Goal: Information Seeking & Learning: Learn about a topic

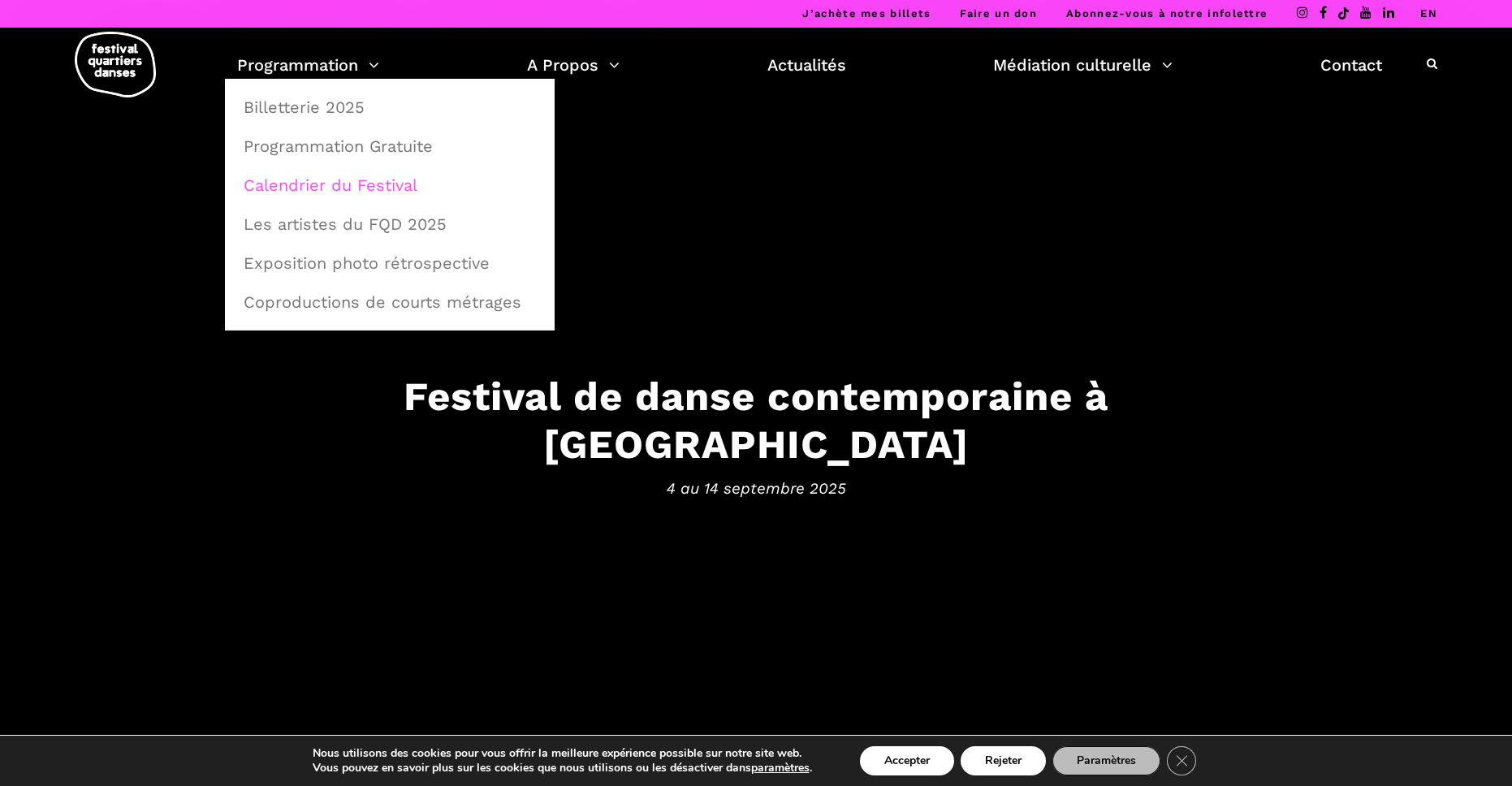
click at [368, 191] on link "Calendrier du Festival" at bounding box center [389, 185] width 312 height 37
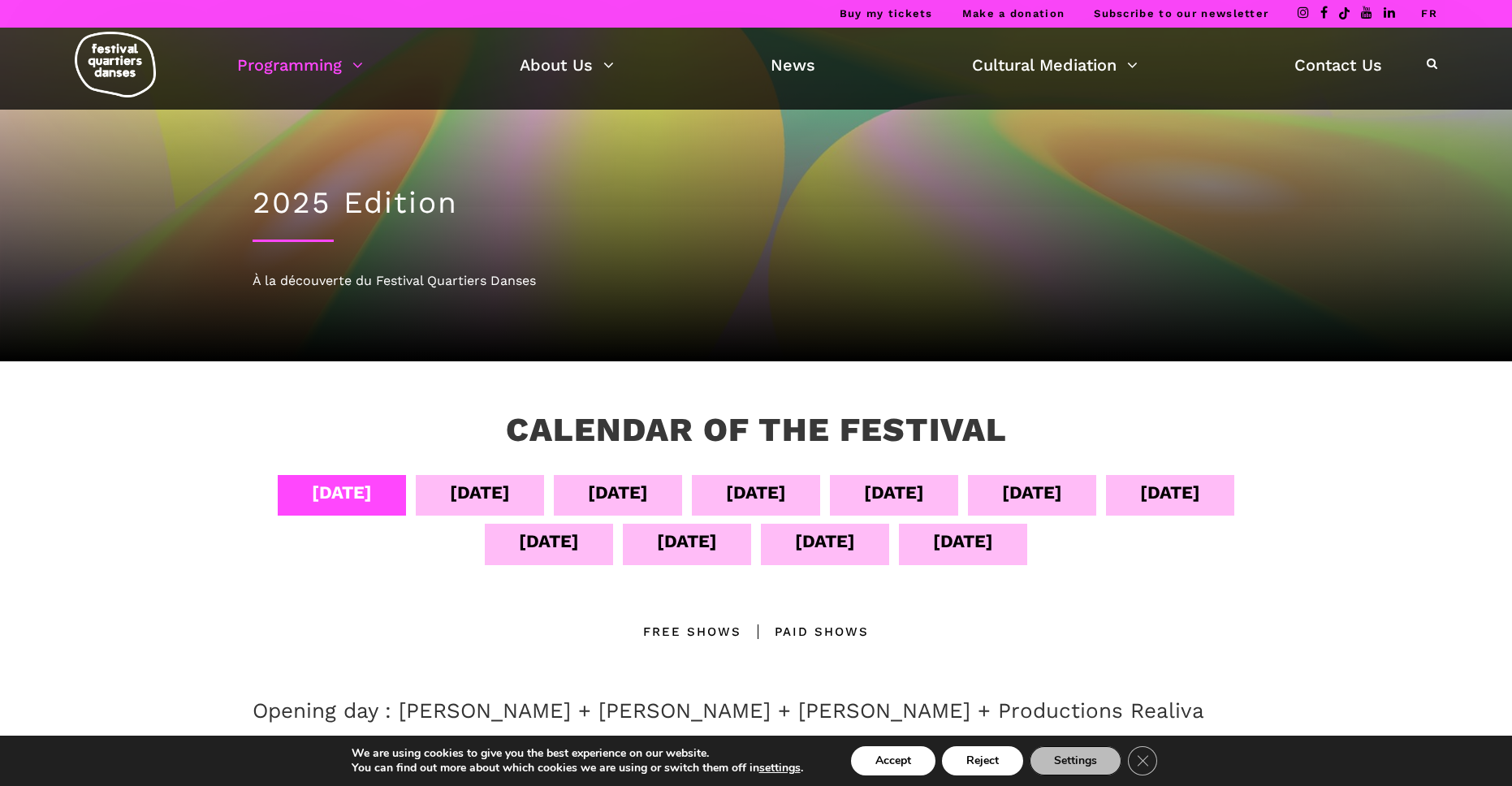
click at [786, 495] on div "[DATE]" at bounding box center [756, 492] width 60 height 29
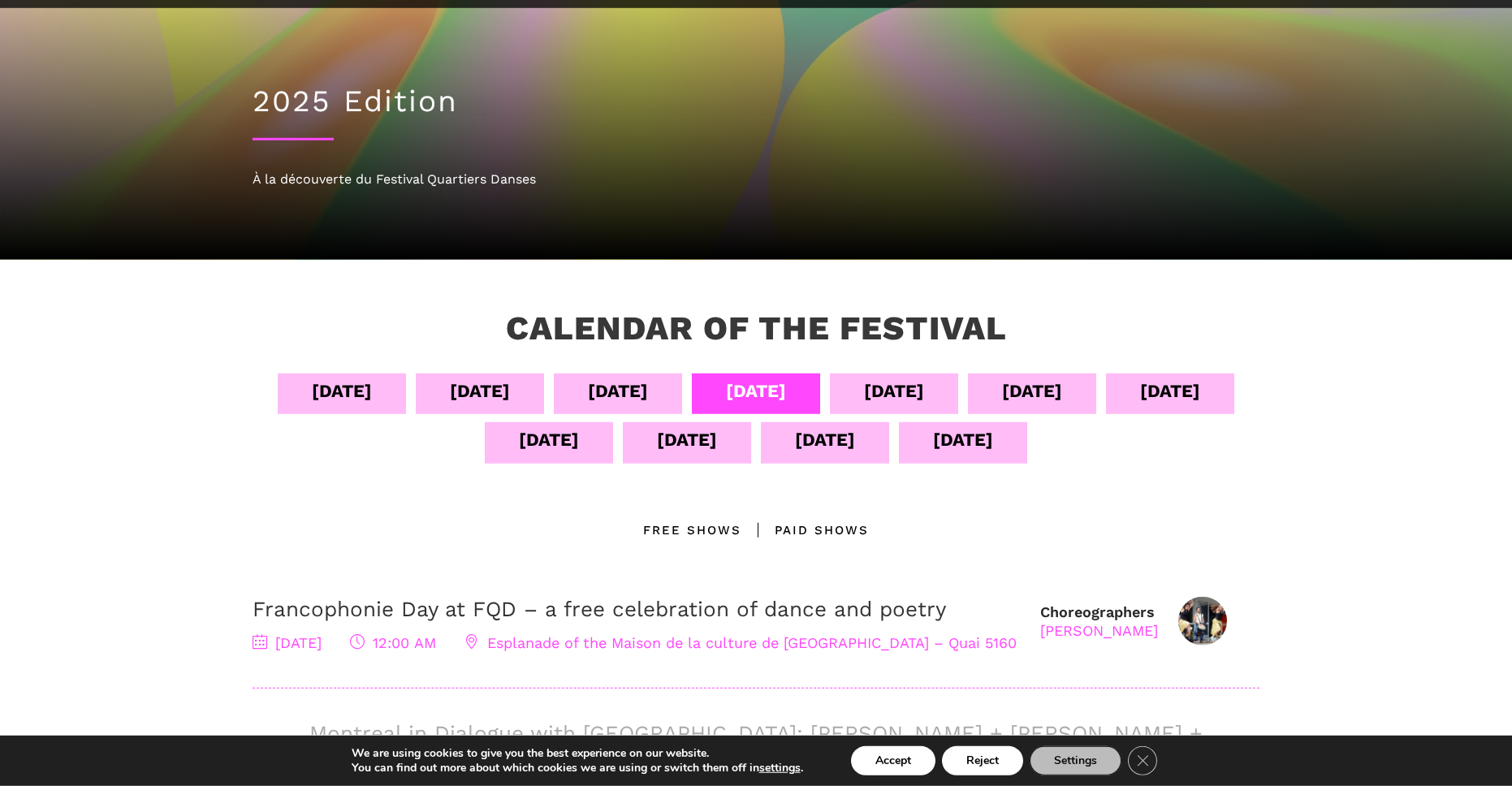
scroll to position [103, 0]
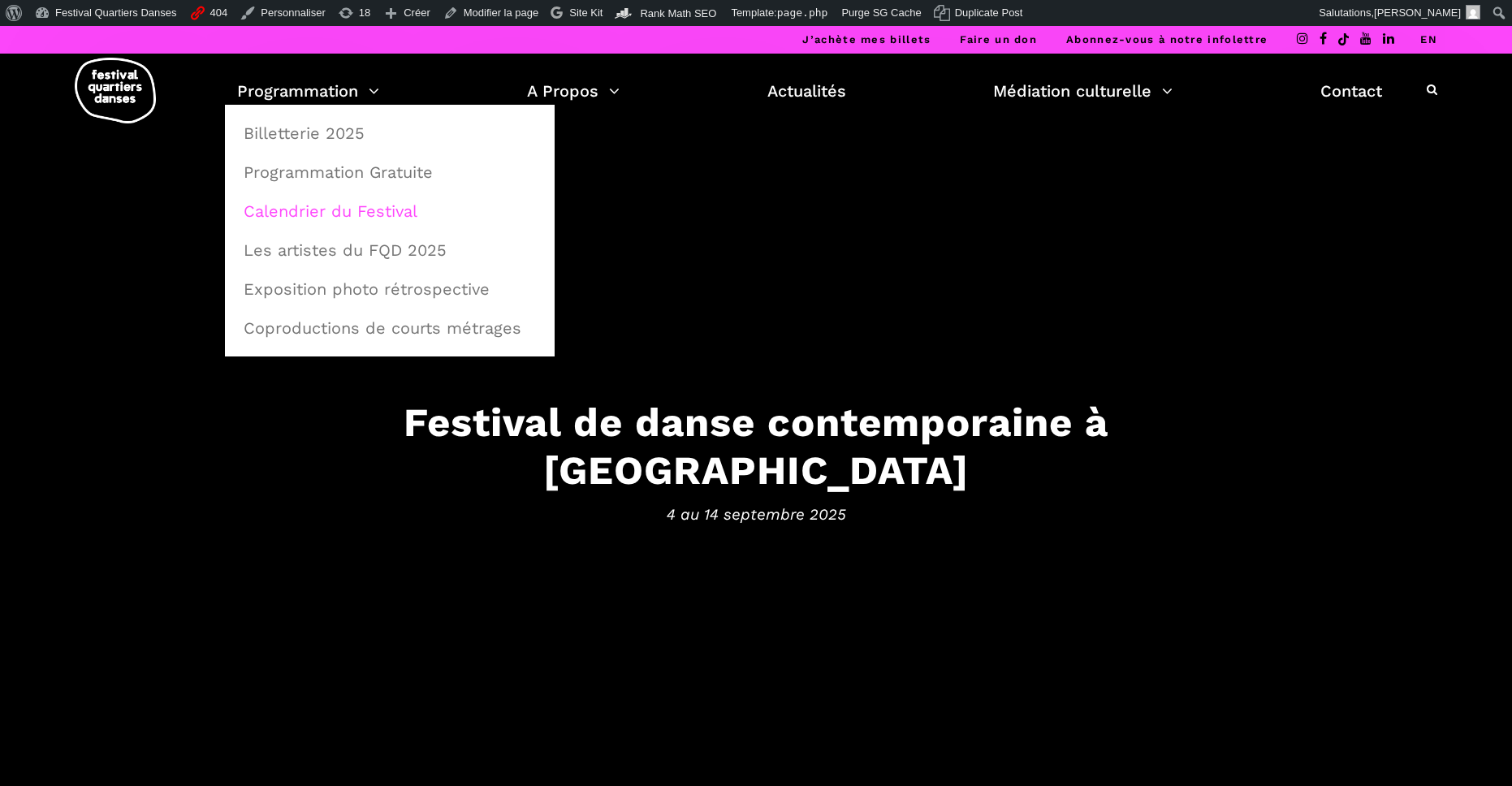
click at [361, 212] on link "Calendrier du Festival" at bounding box center [389, 211] width 312 height 37
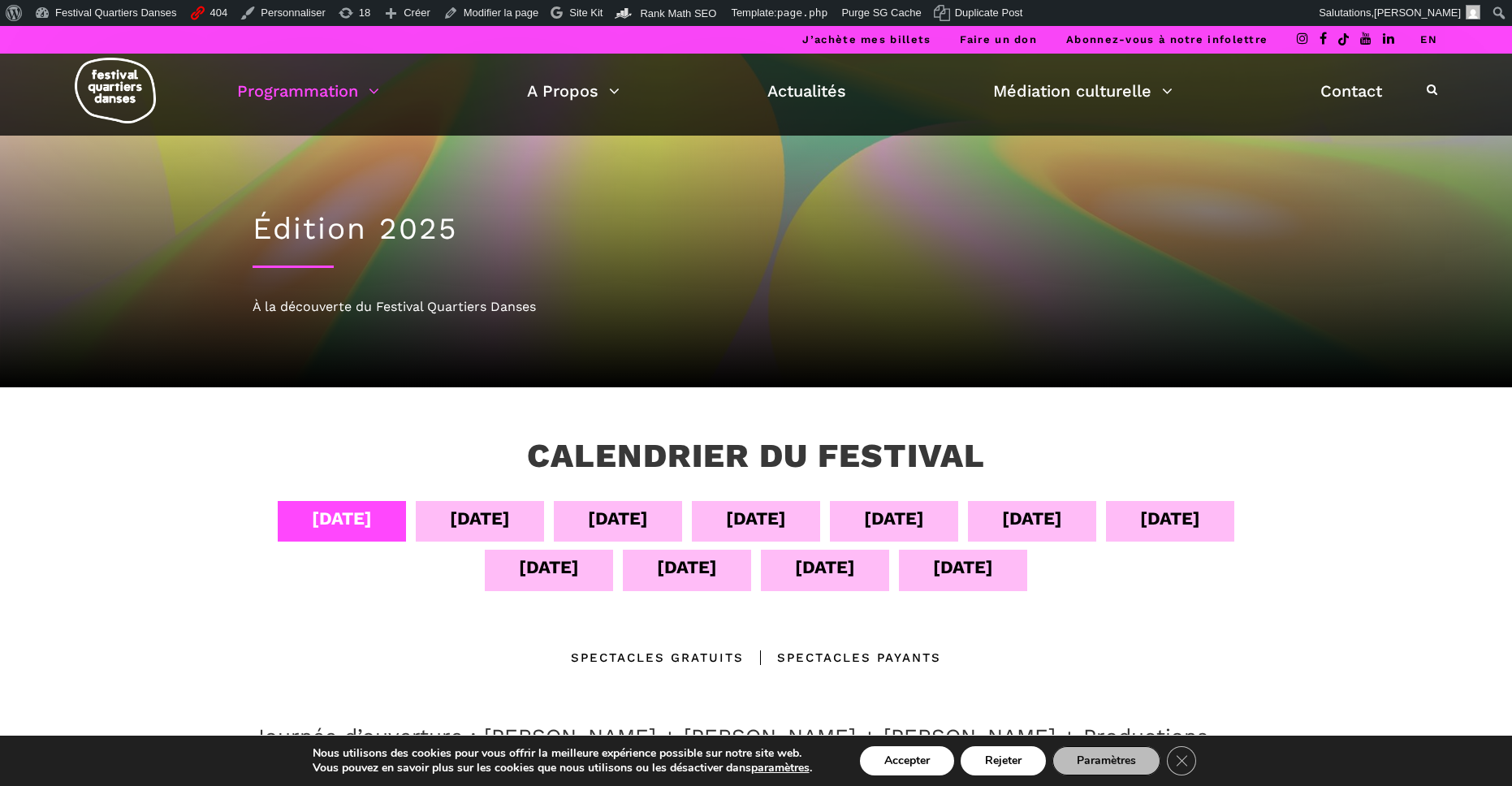
click at [1427, 40] on link "EN" at bounding box center [1430, 39] width 17 height 12
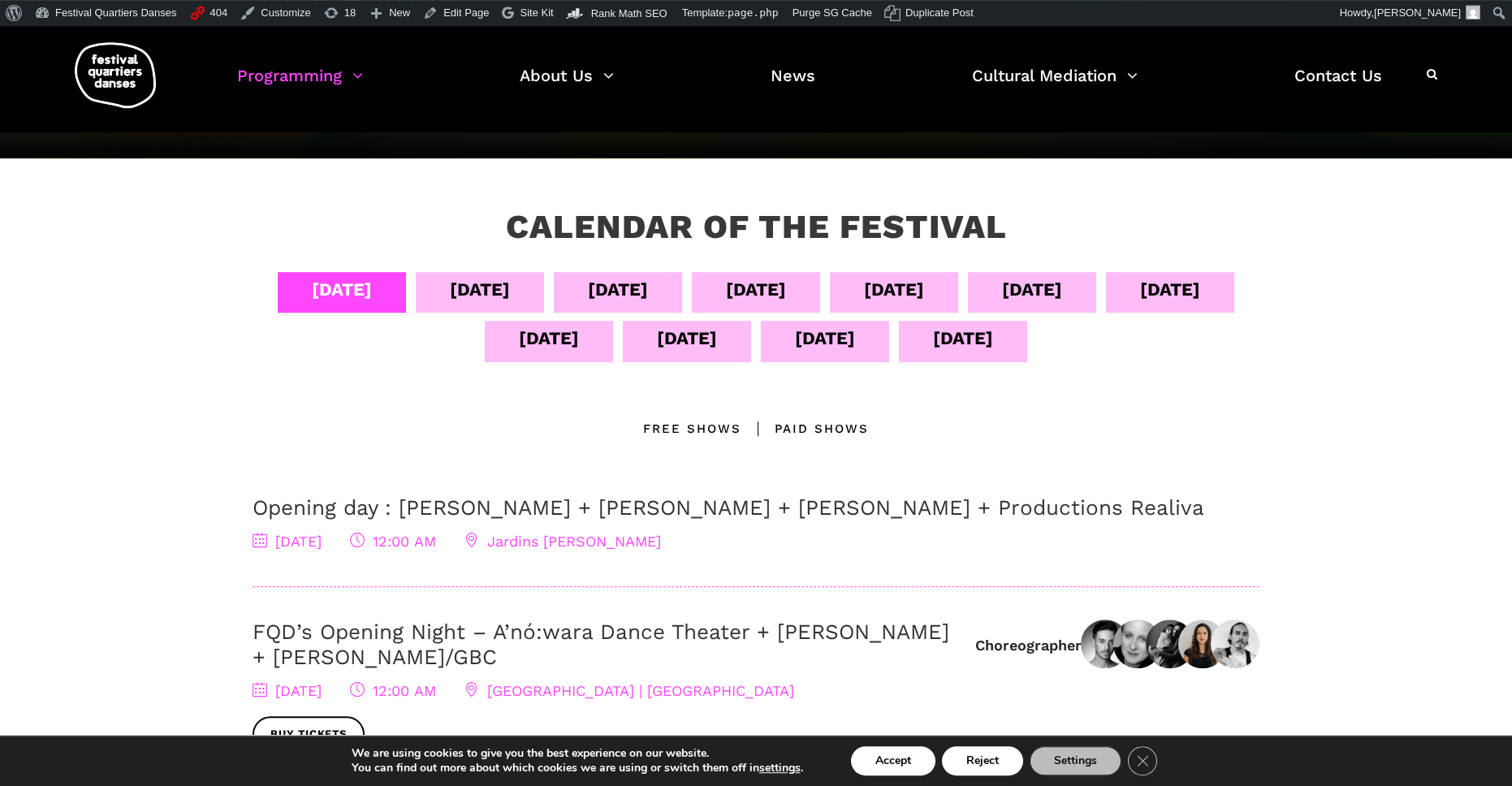
scroll to position [237, 0]
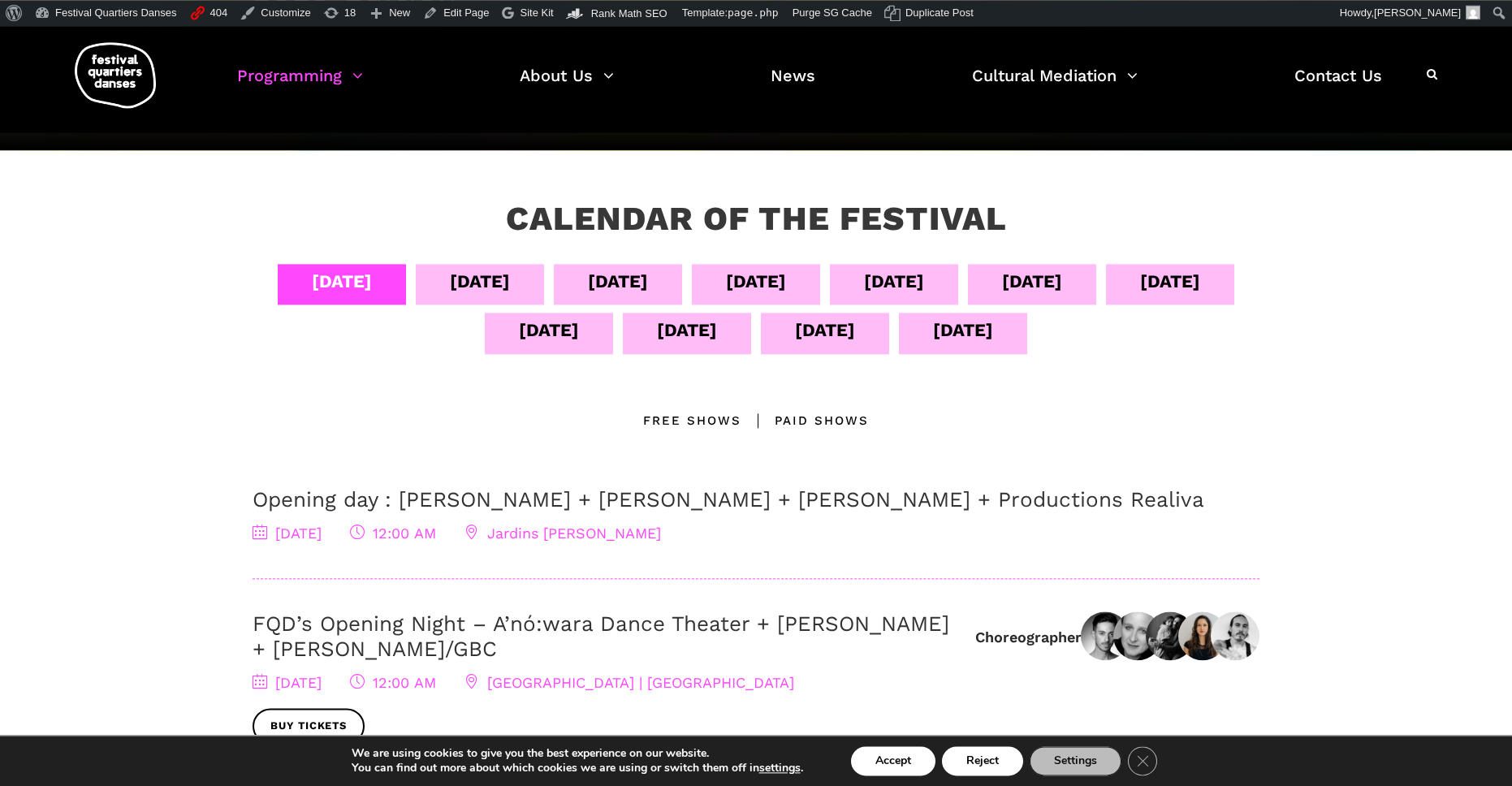
click at [786, 278] on div "[DATE]" at bounding box center [756, 281] width 60 height 29
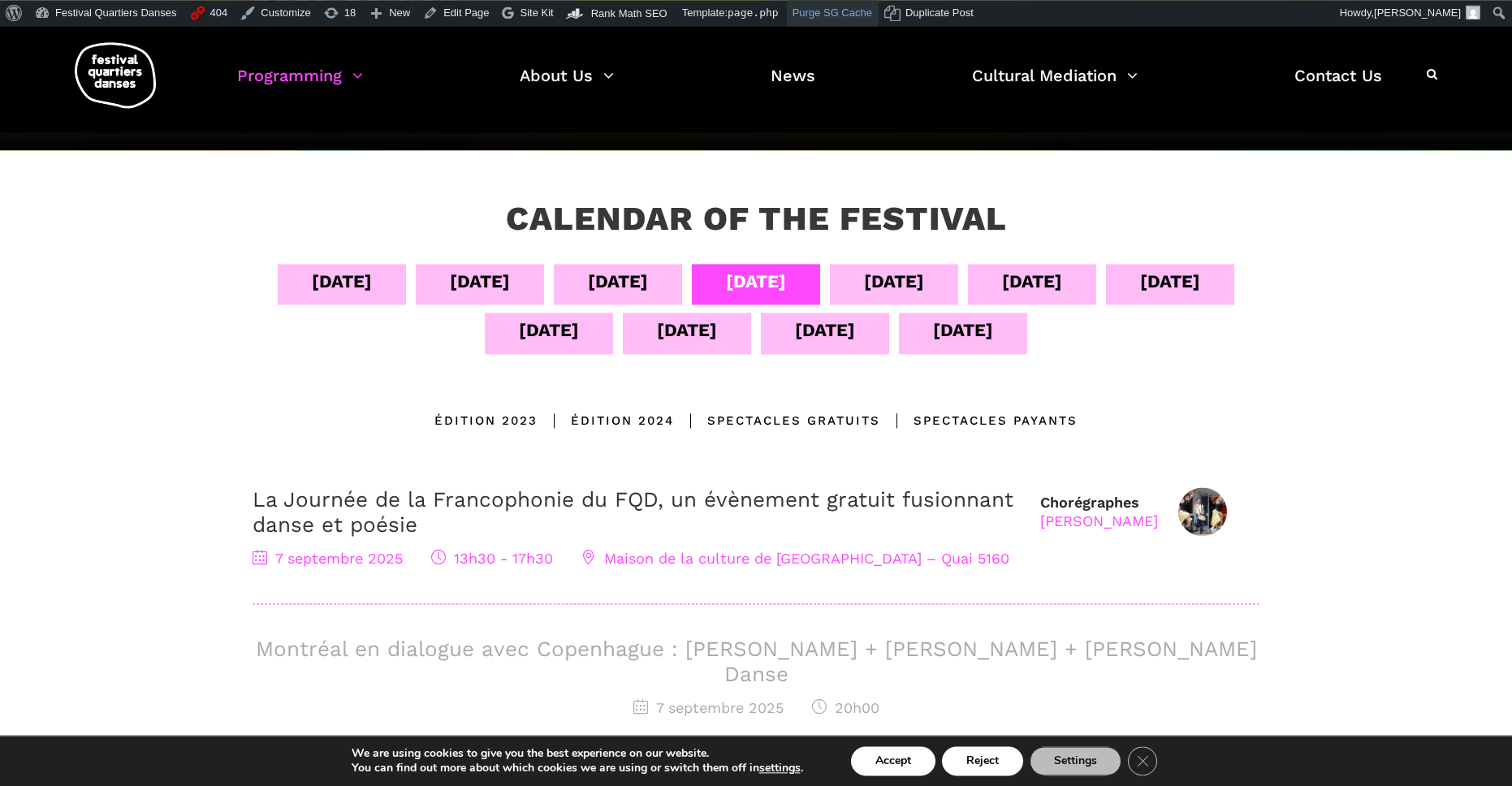
click at [840, 16] on link "Purge SG Cache" at bounding box center [833, 13] width 92 height 26
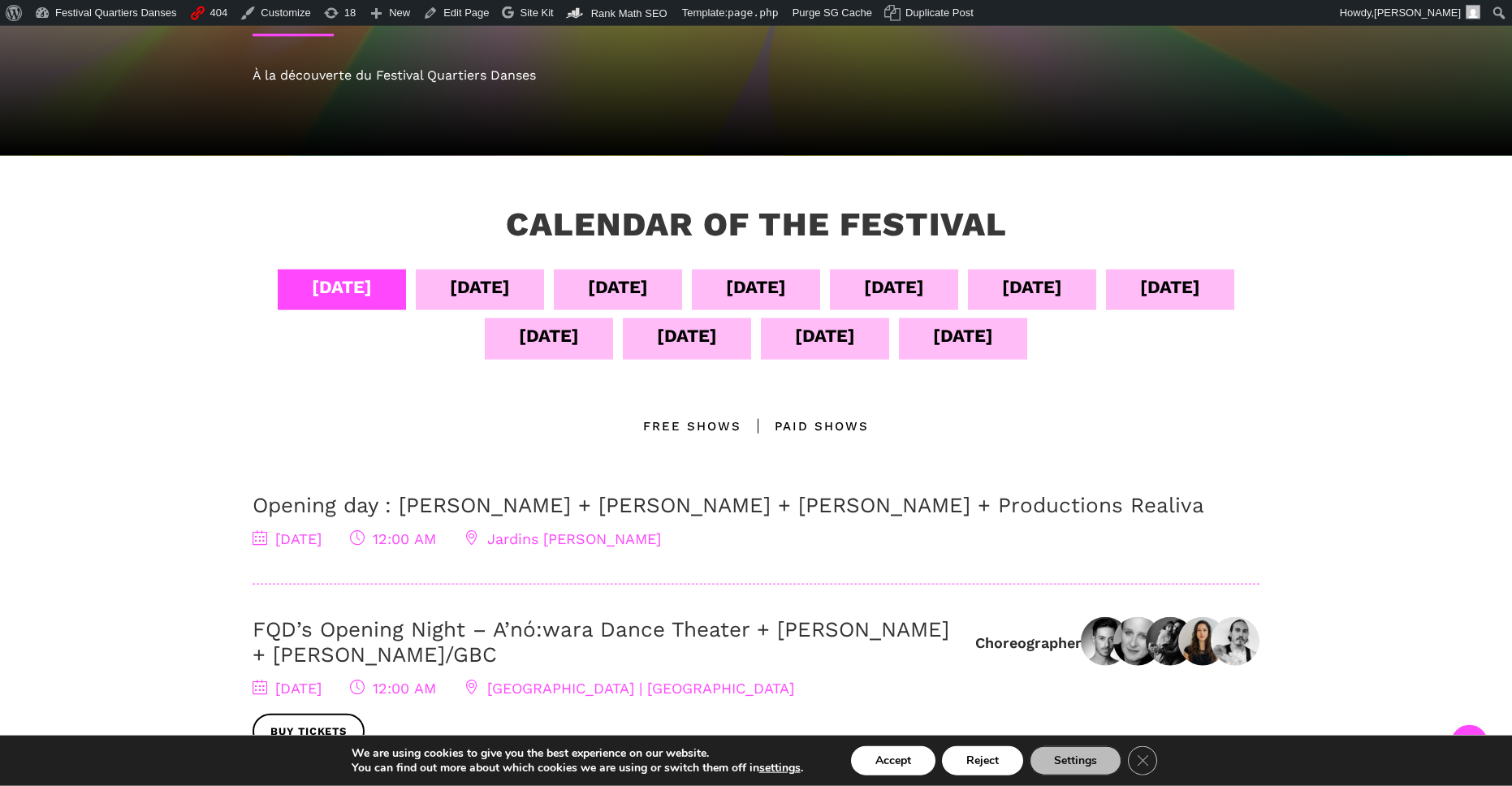
scroll to position [247, 0]
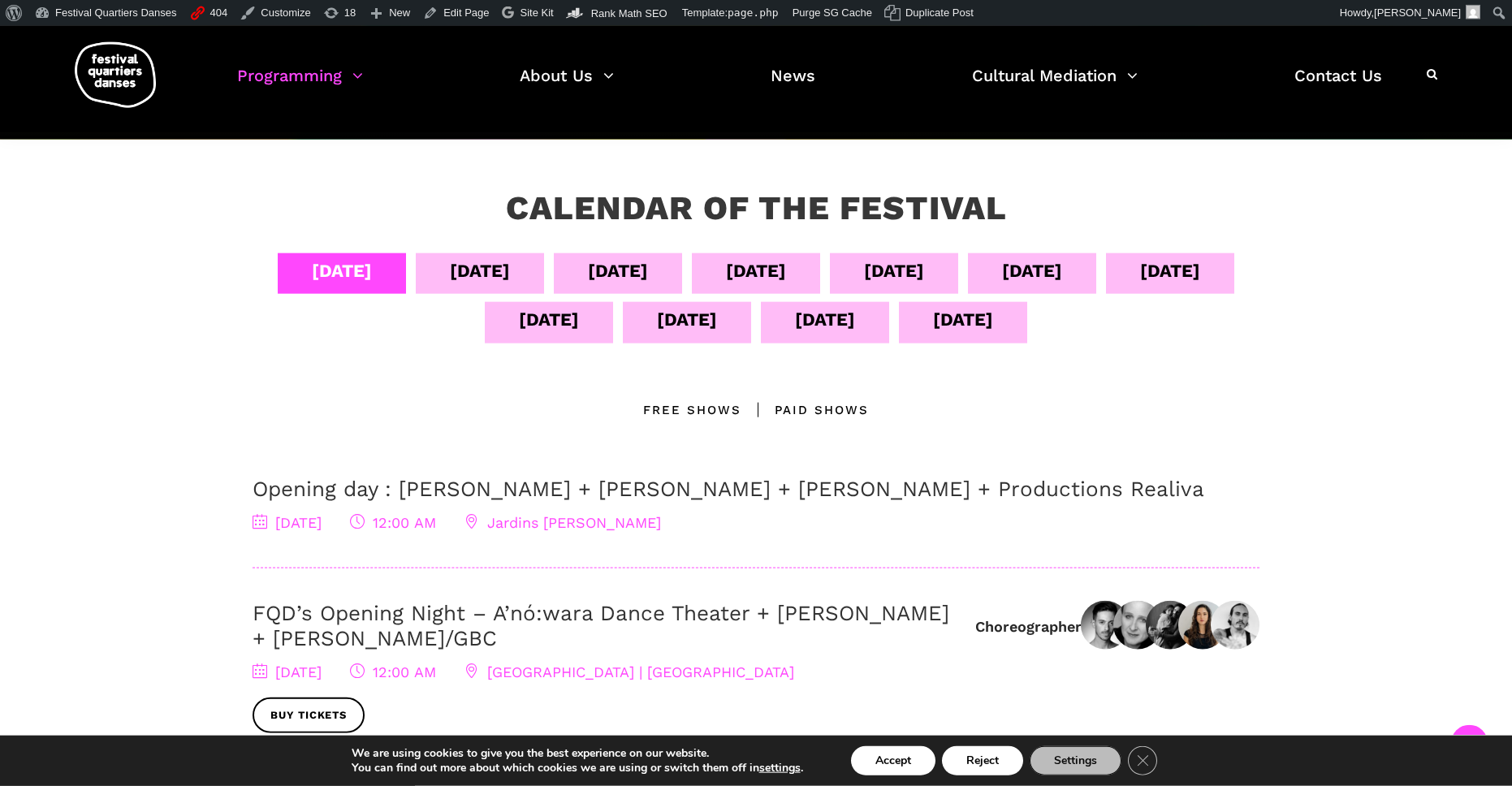
click at [786, 272] on div "[DATE]" at bounding box center [756, 271] width 60 height 29
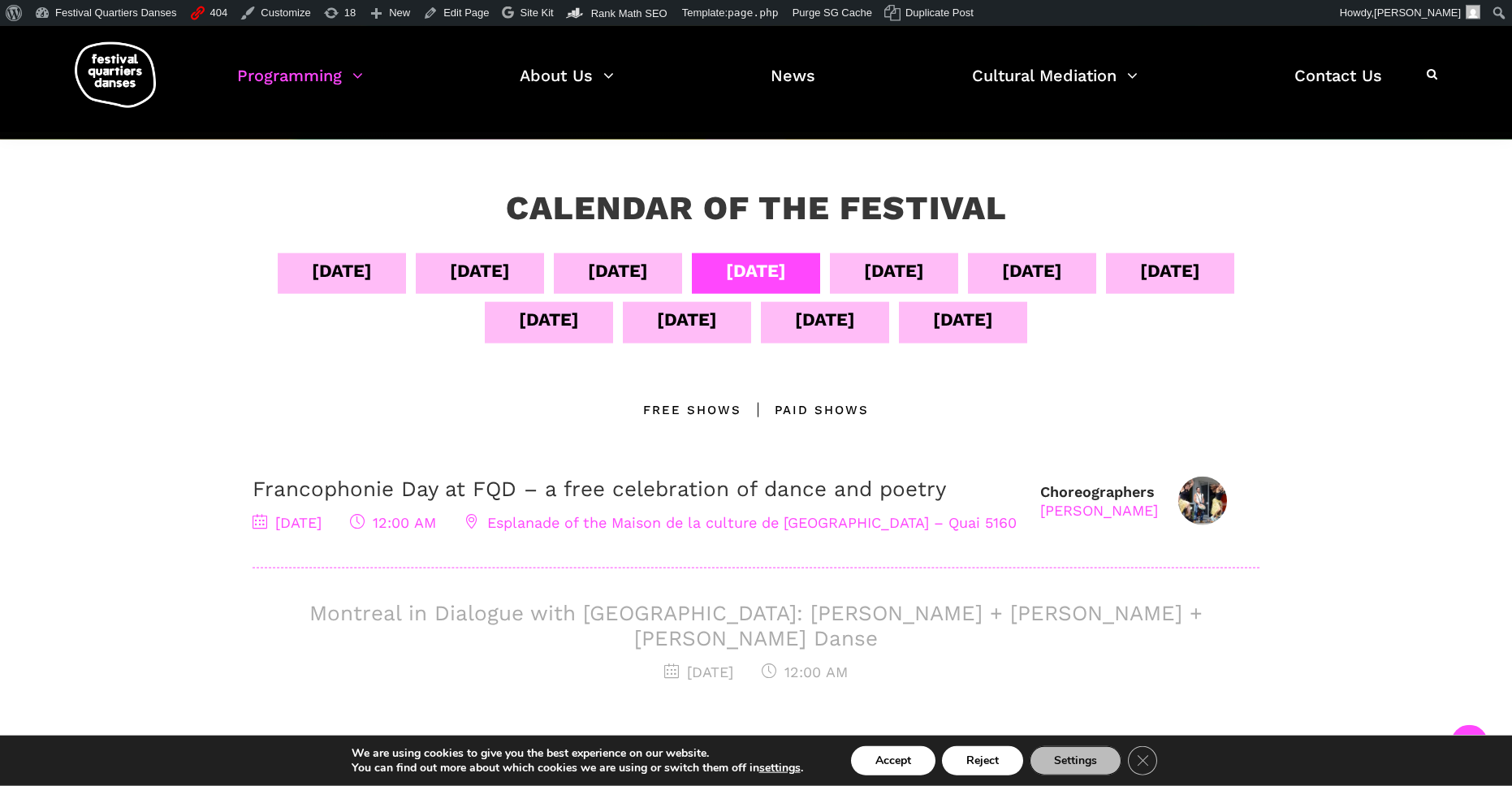
click at [648, 284] on div "[DATE]" at bounding box center [617, 271] width 60 height 29
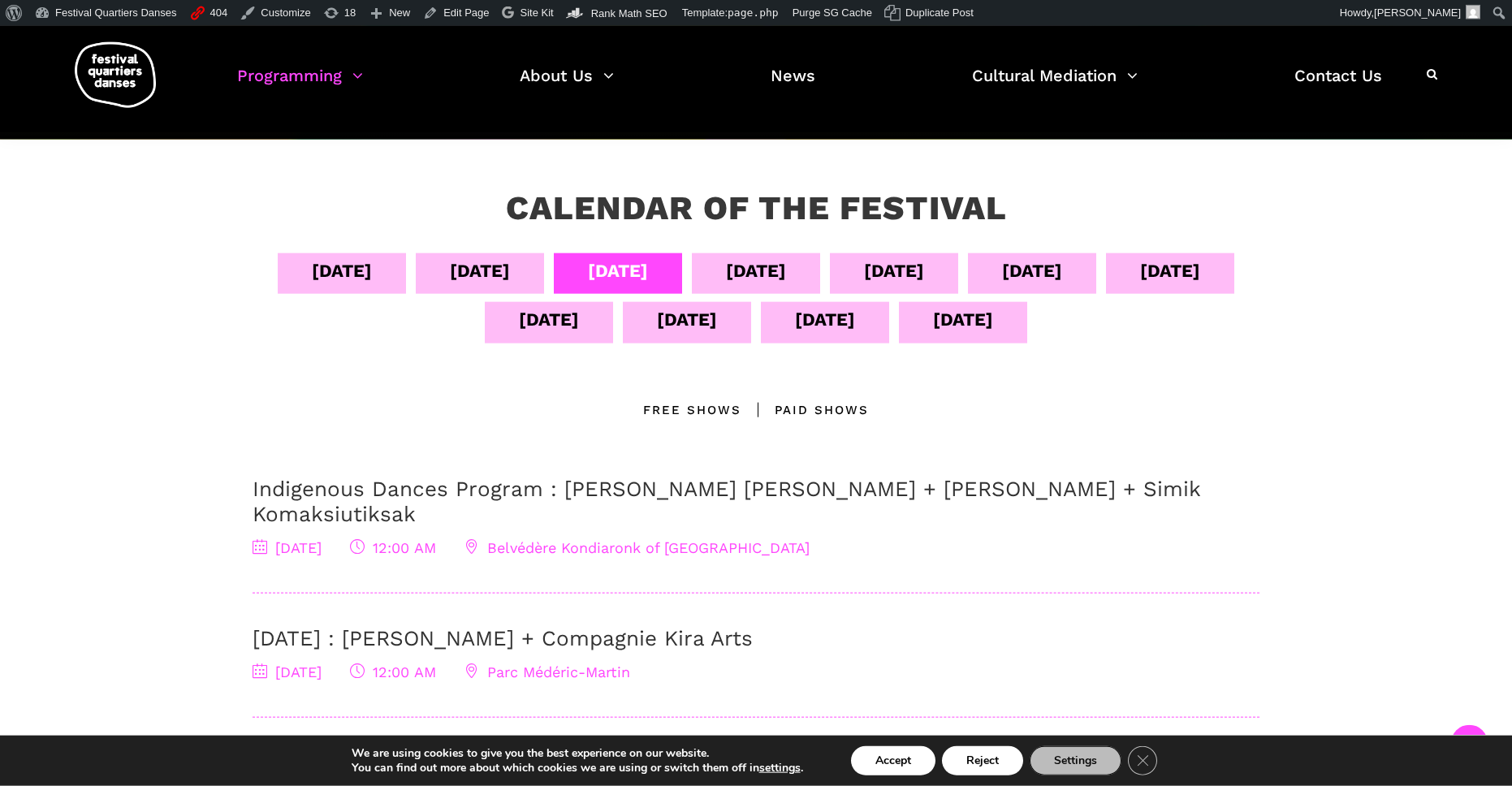
click at [510, 278] on div "[DATE]" at bounding box center [479, 271] width 60 height 29
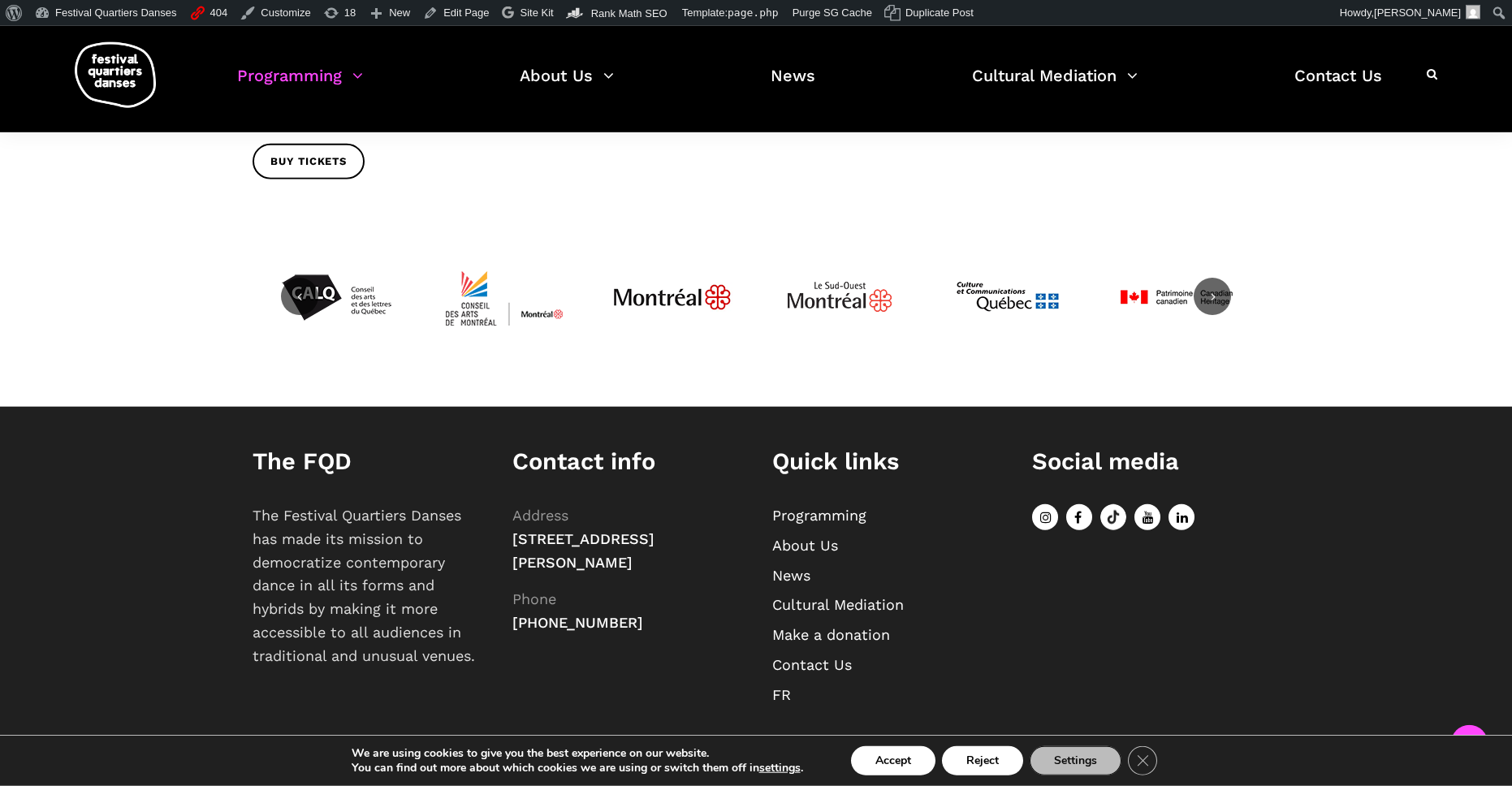
scroll to position [0, 0]
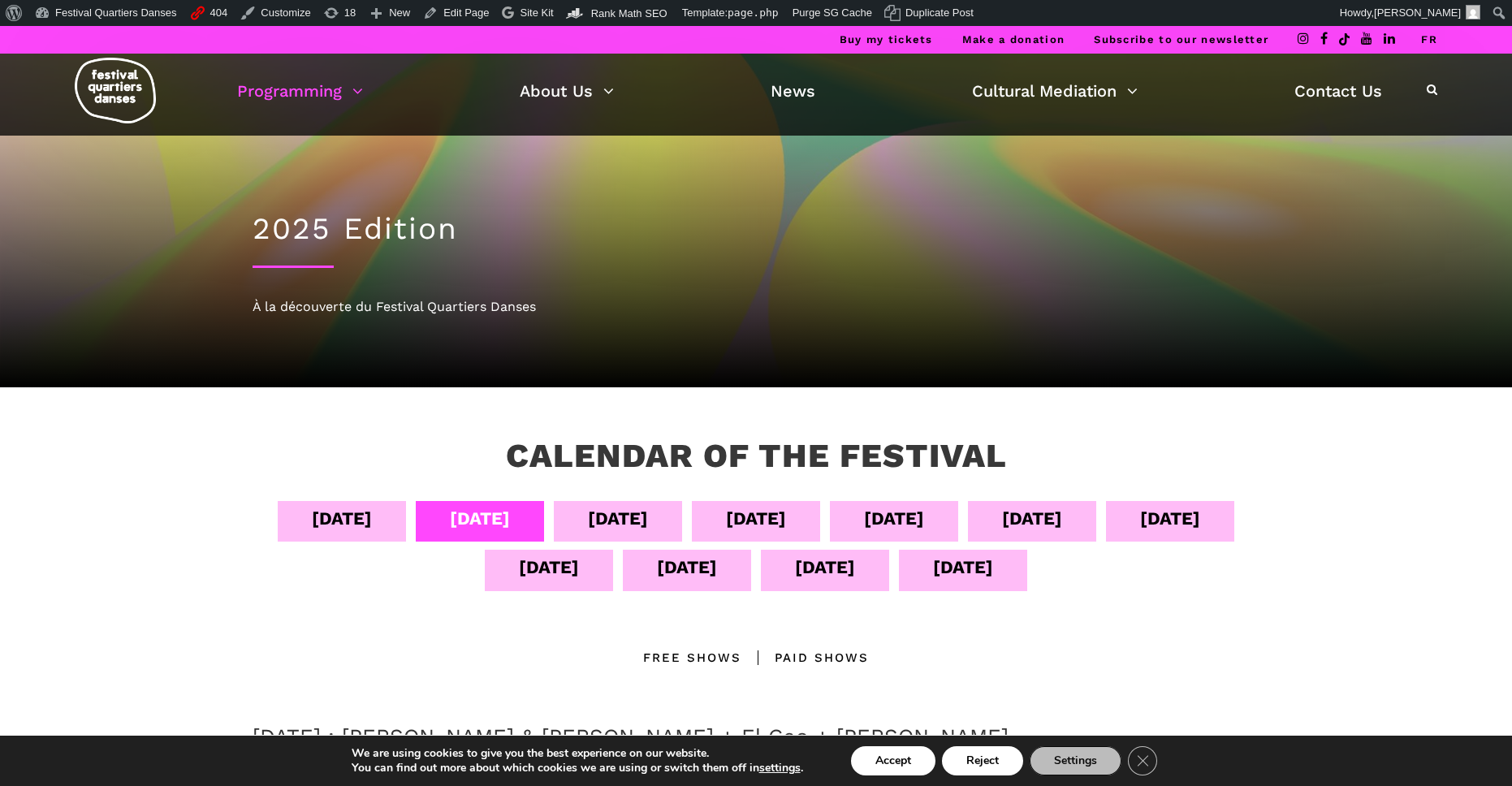
click at [786, 505] on div "Sept 07" at bounding box center [756, 518] width 60 height 29
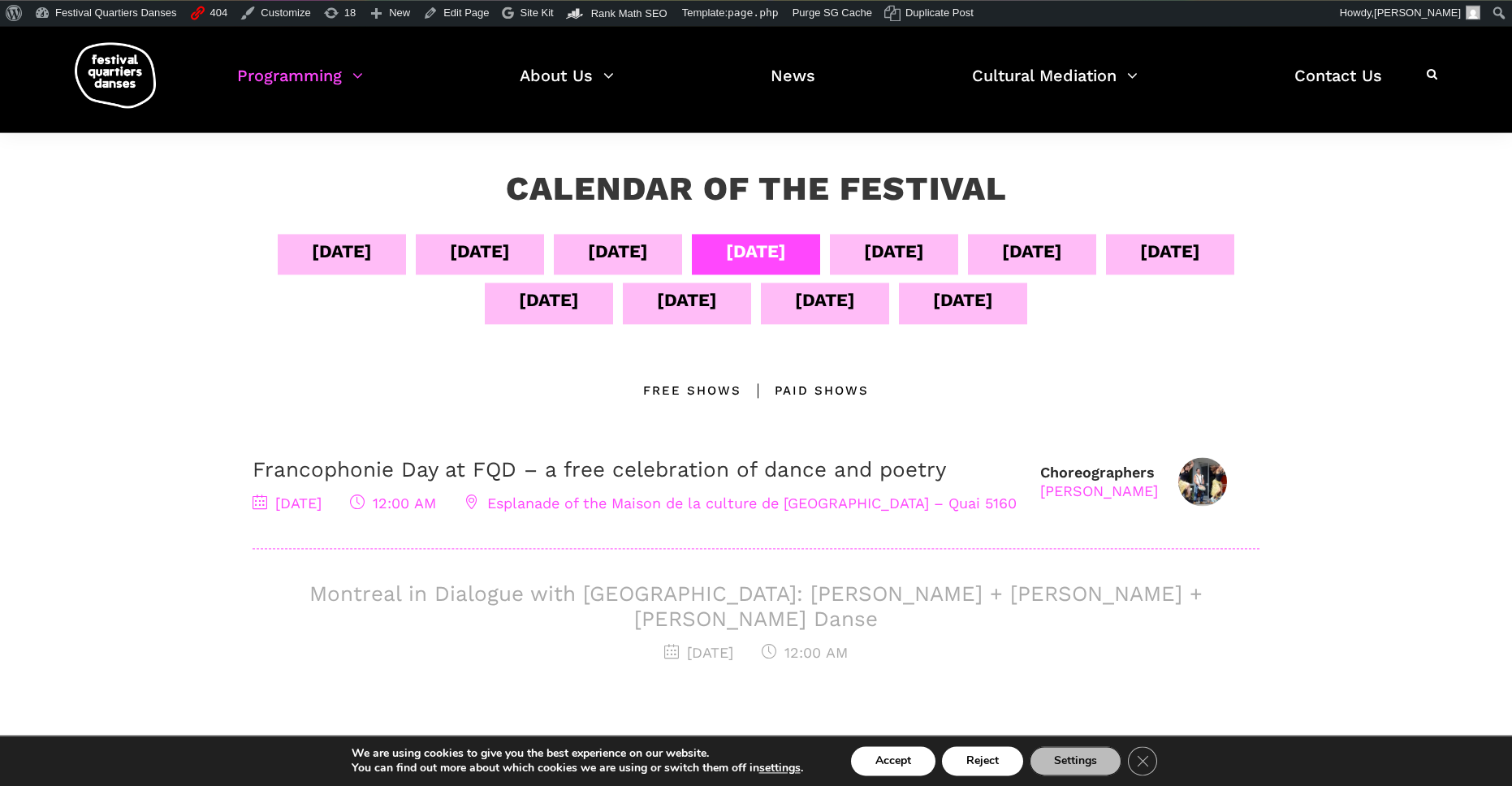
scroll to position [6, 0]
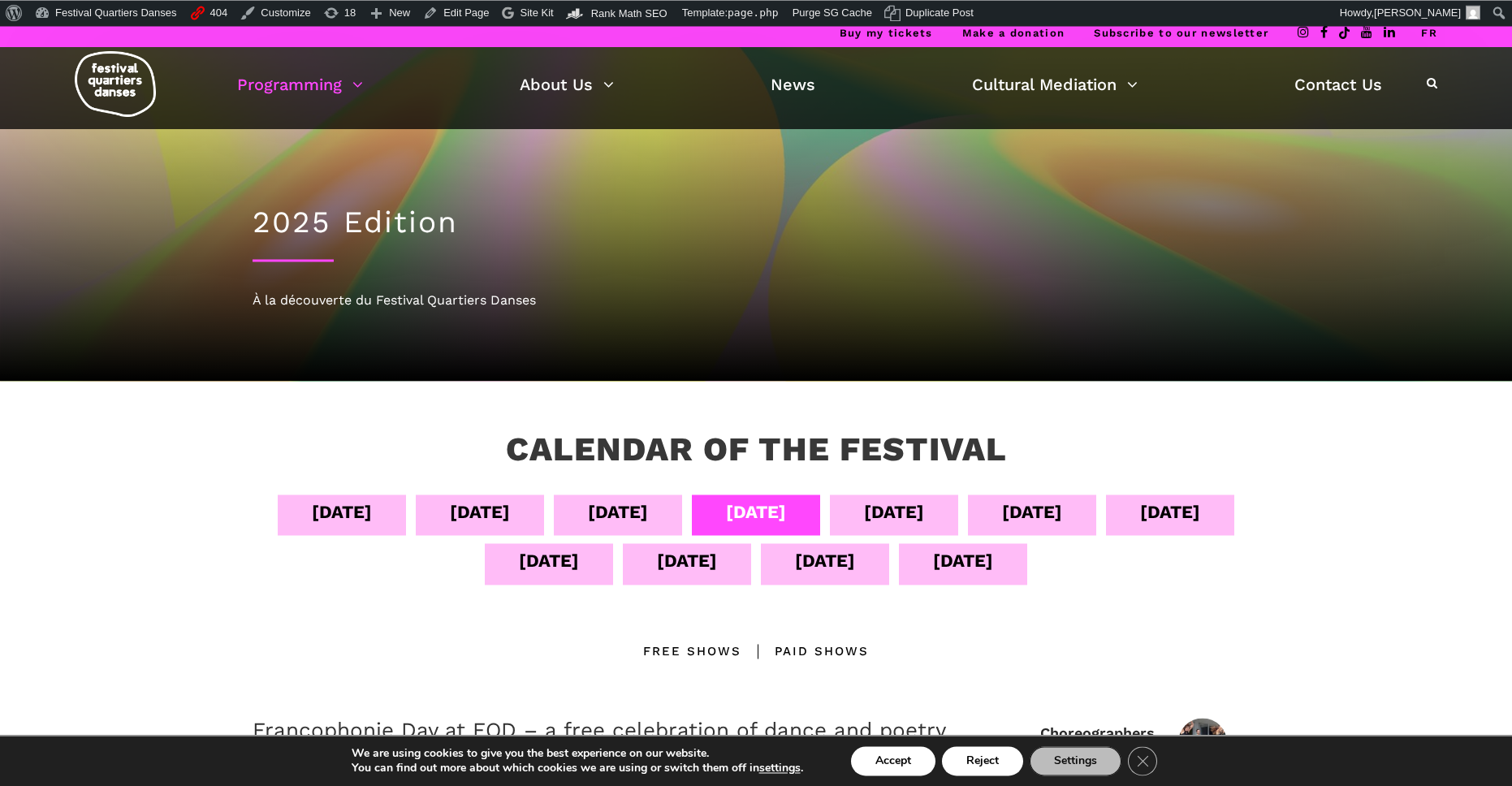
click at [1429, 38] on link "FR" at bounding box center [1430, 33] width 16 height 12
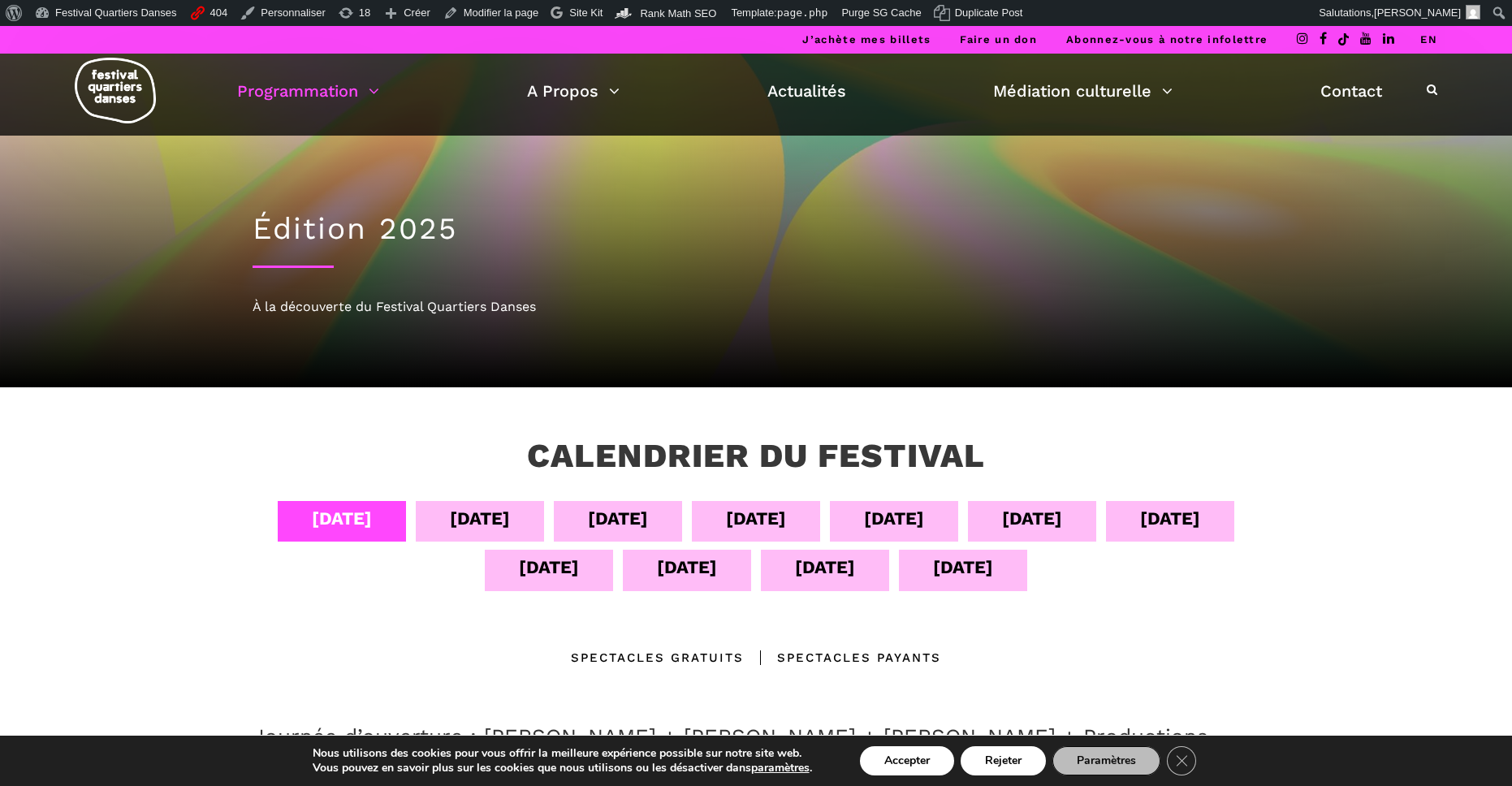
click at [601, 516] on div "[DATE]" at bounding box center [617, 518] width 60 height 29
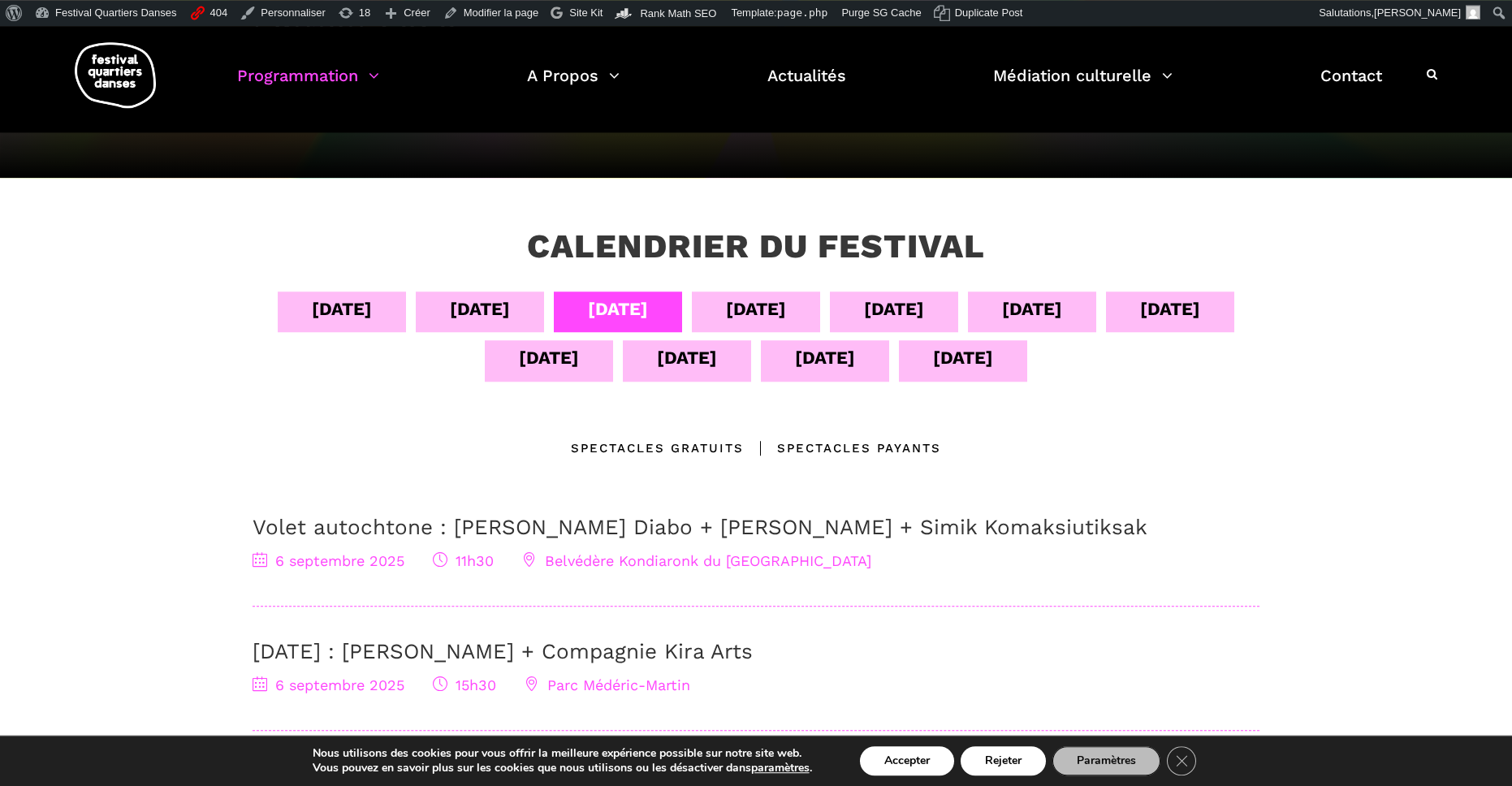
scroll to position [218, 0]
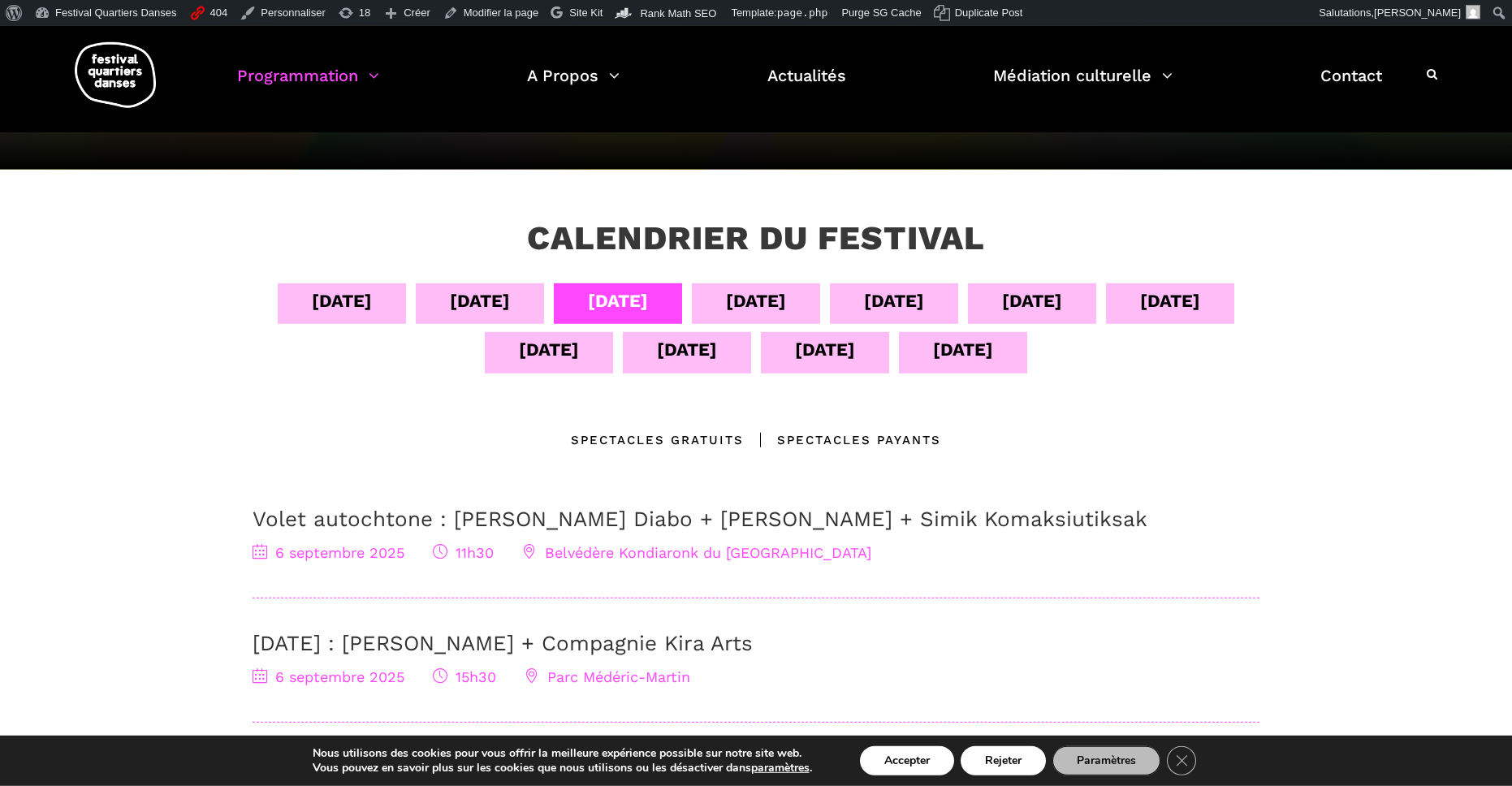
click at [761, 305] on div "[DATE]" at bounding box center [756, 300] width 60 height 29
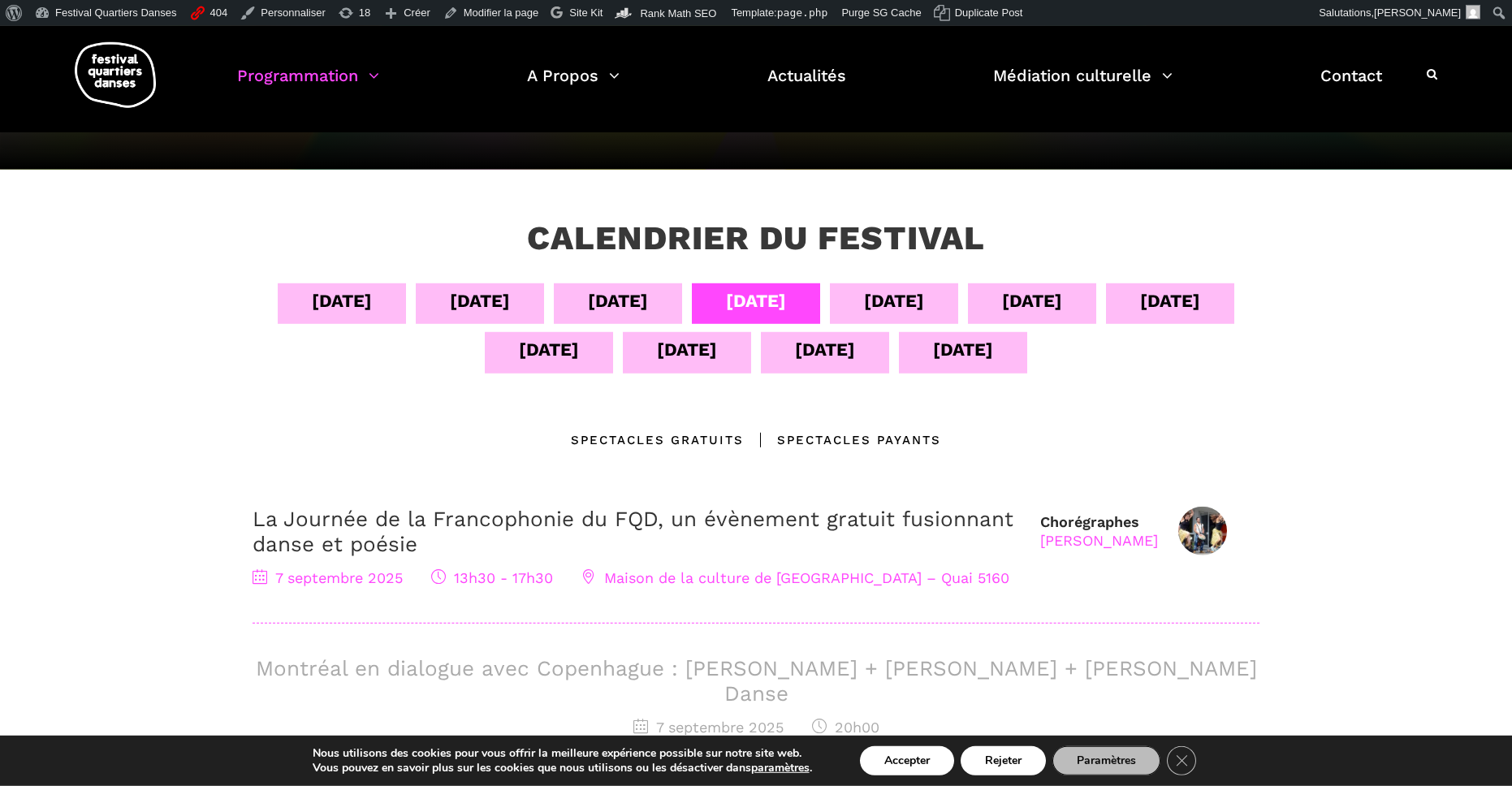
click at [901, 308] on div "[DATE]" at bounding box center [894, 300] width 60 height 29
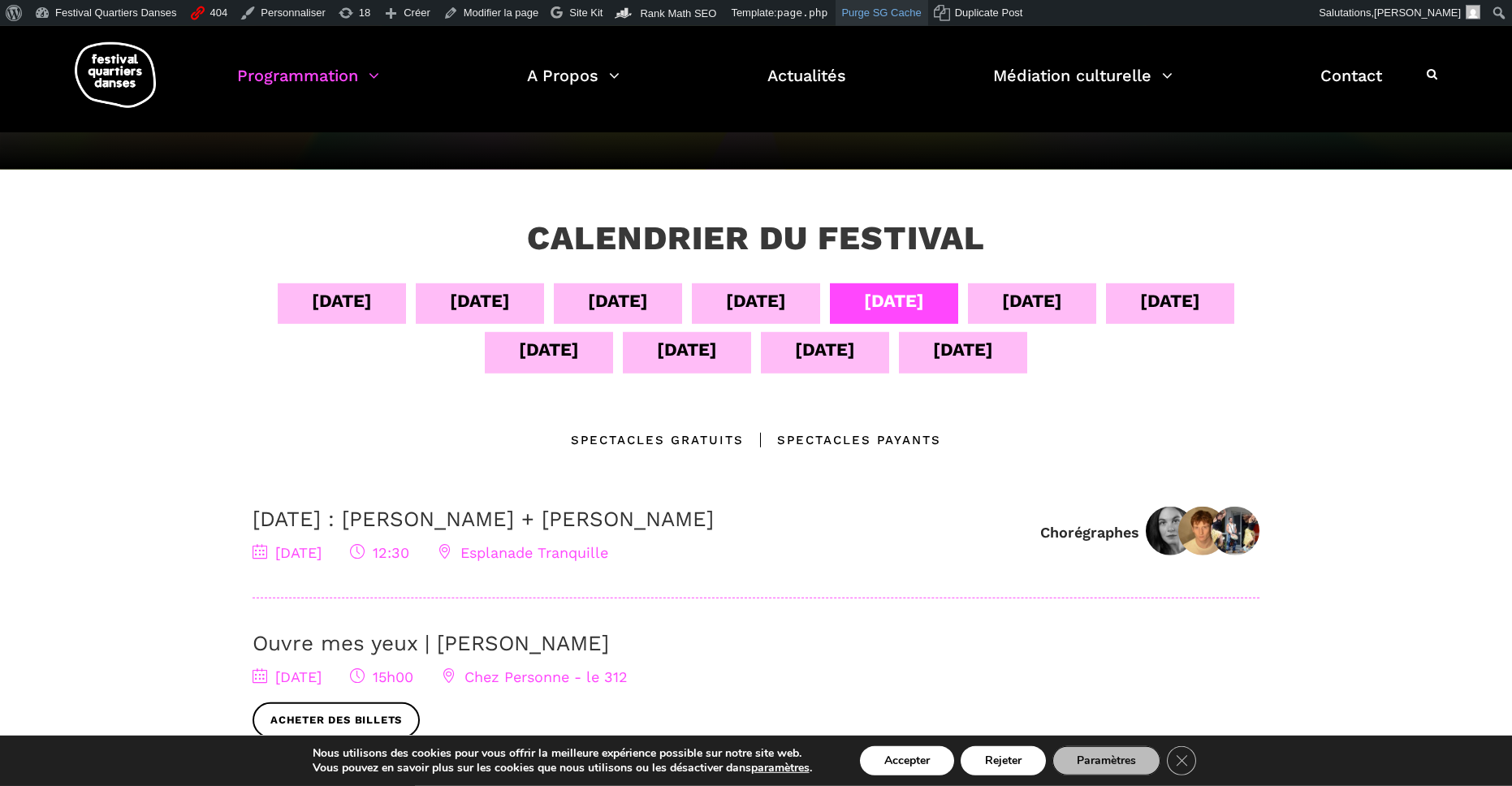
click at [892, 16] on link "Purge SG Cache" at bounding box center [882, 13] width 92 height 26
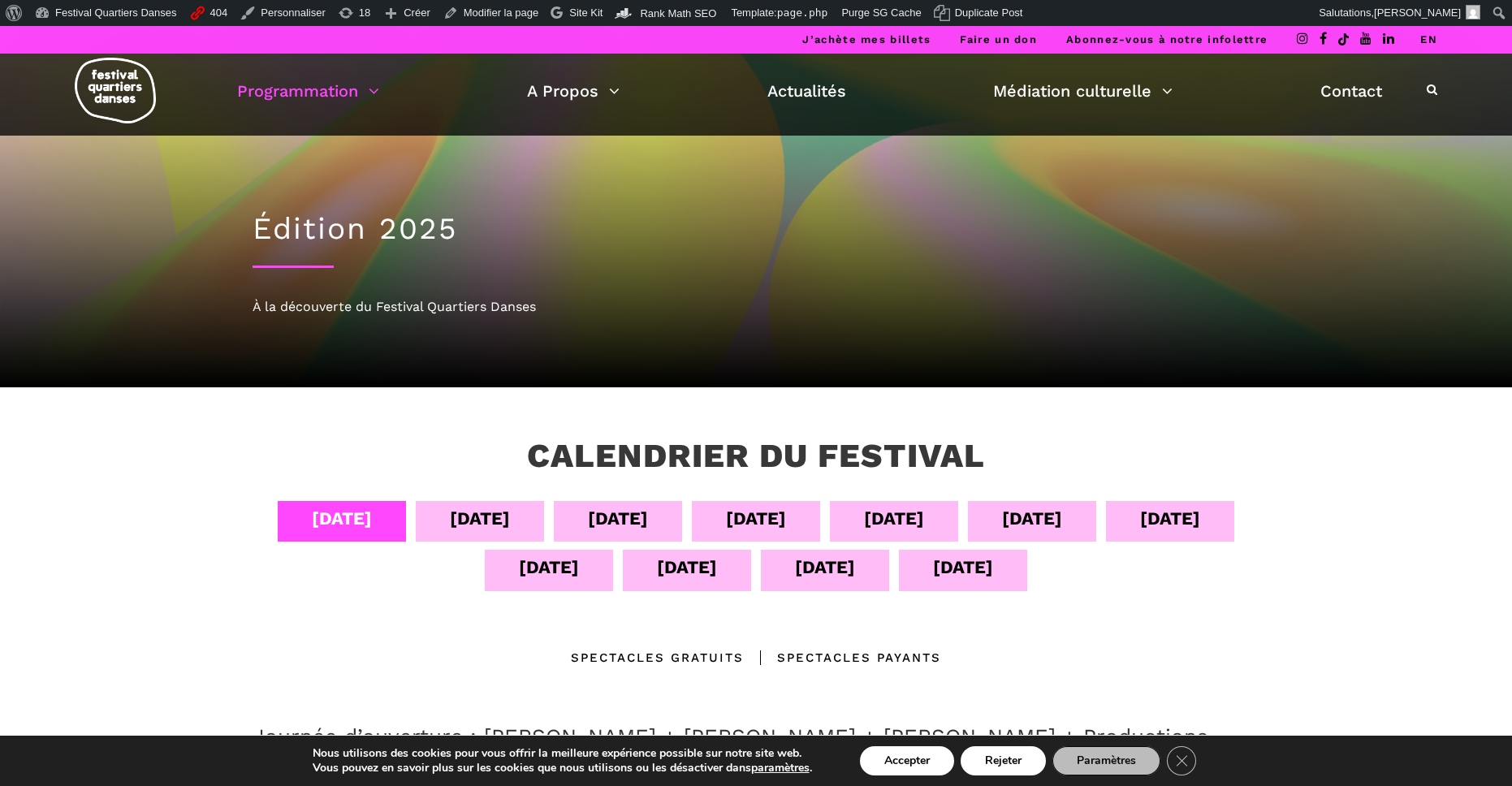
click at [1434, 44] on link "EN" at bounding box center [1430, 39] width 17 height 12
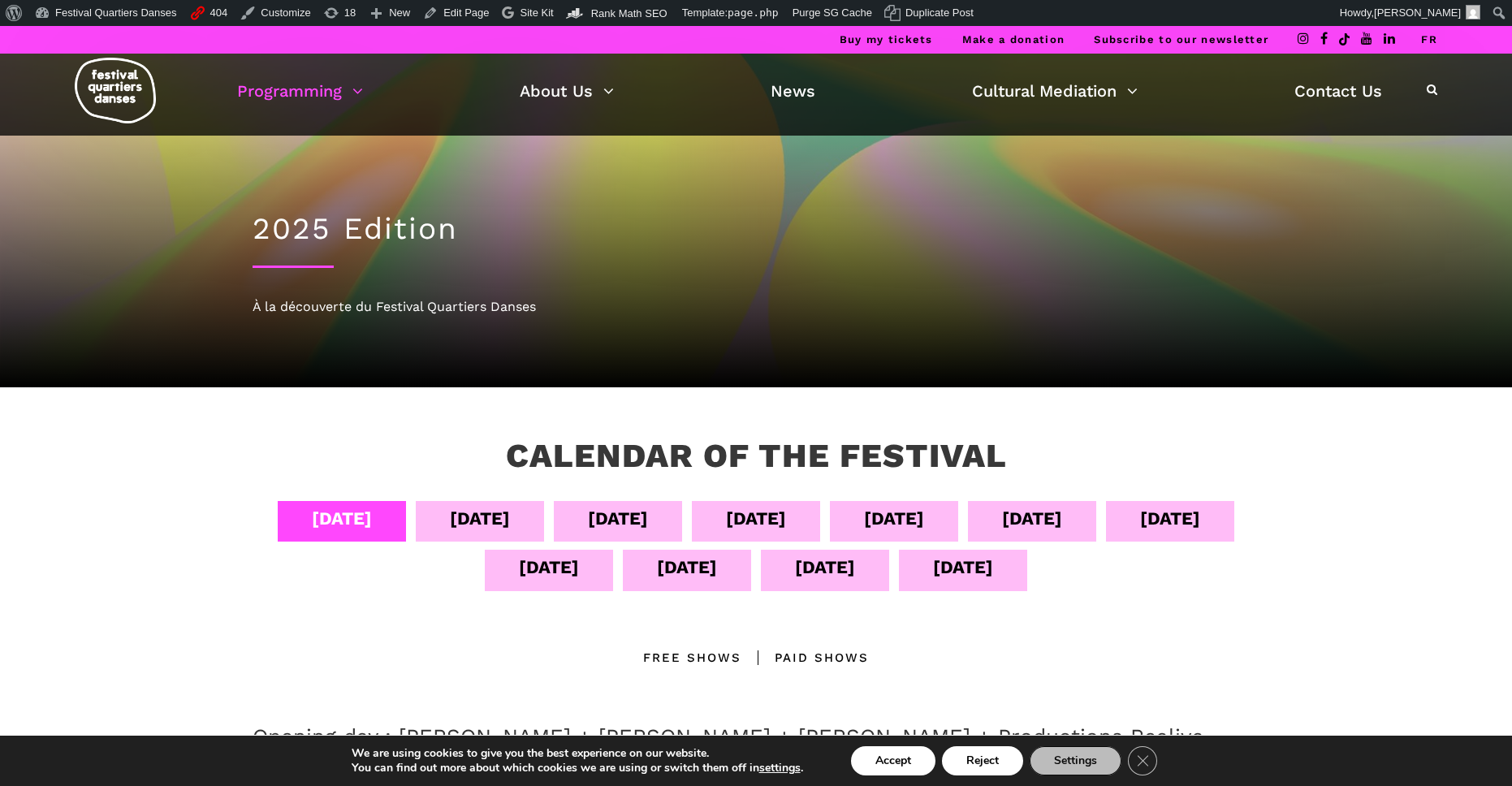
click at [786, 523] on div "[DATE]" at bounding box center [756, 518] width 60 height 29
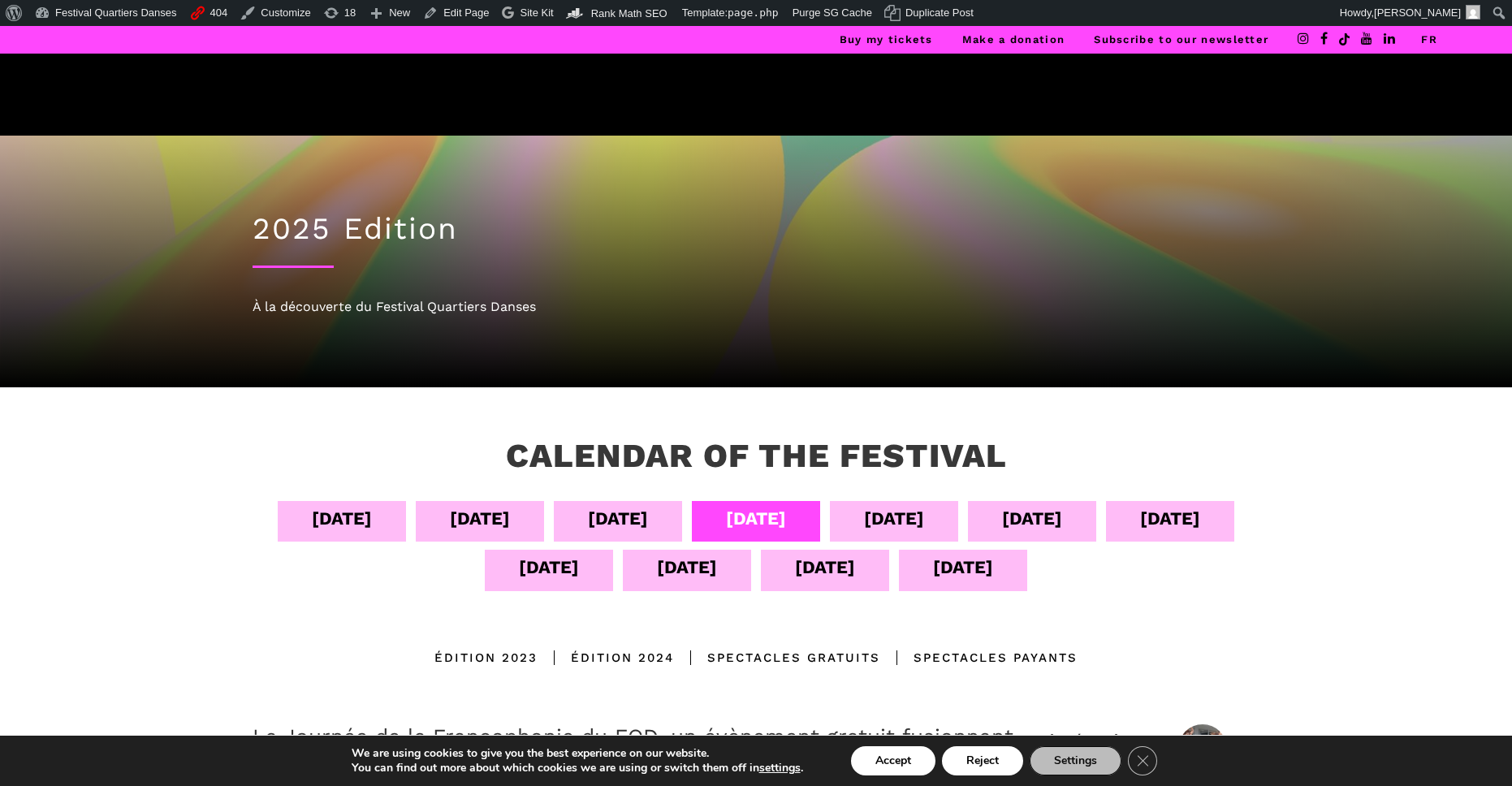
scroll to position [200, 0]
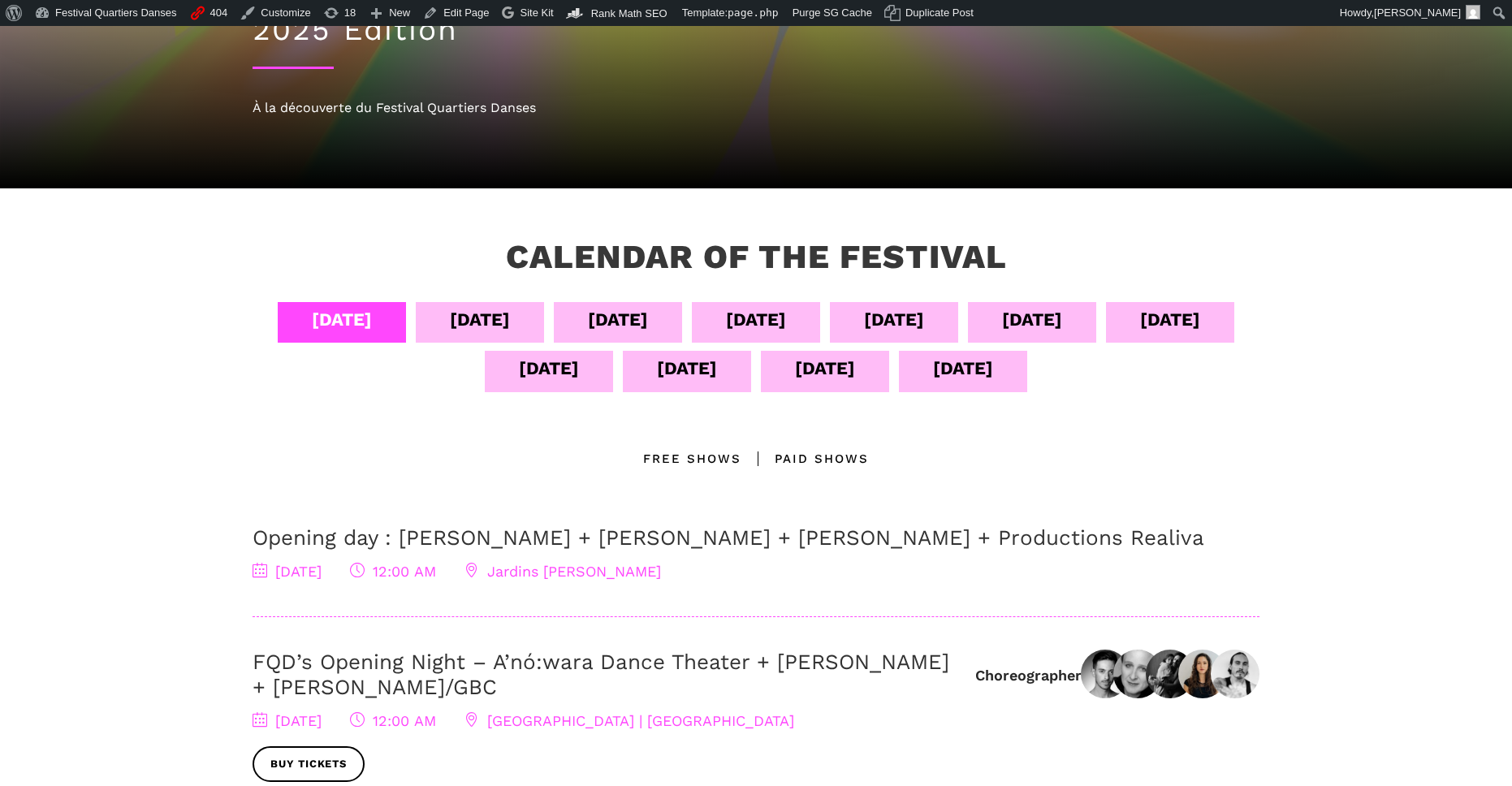
scroll to position [200, 0]
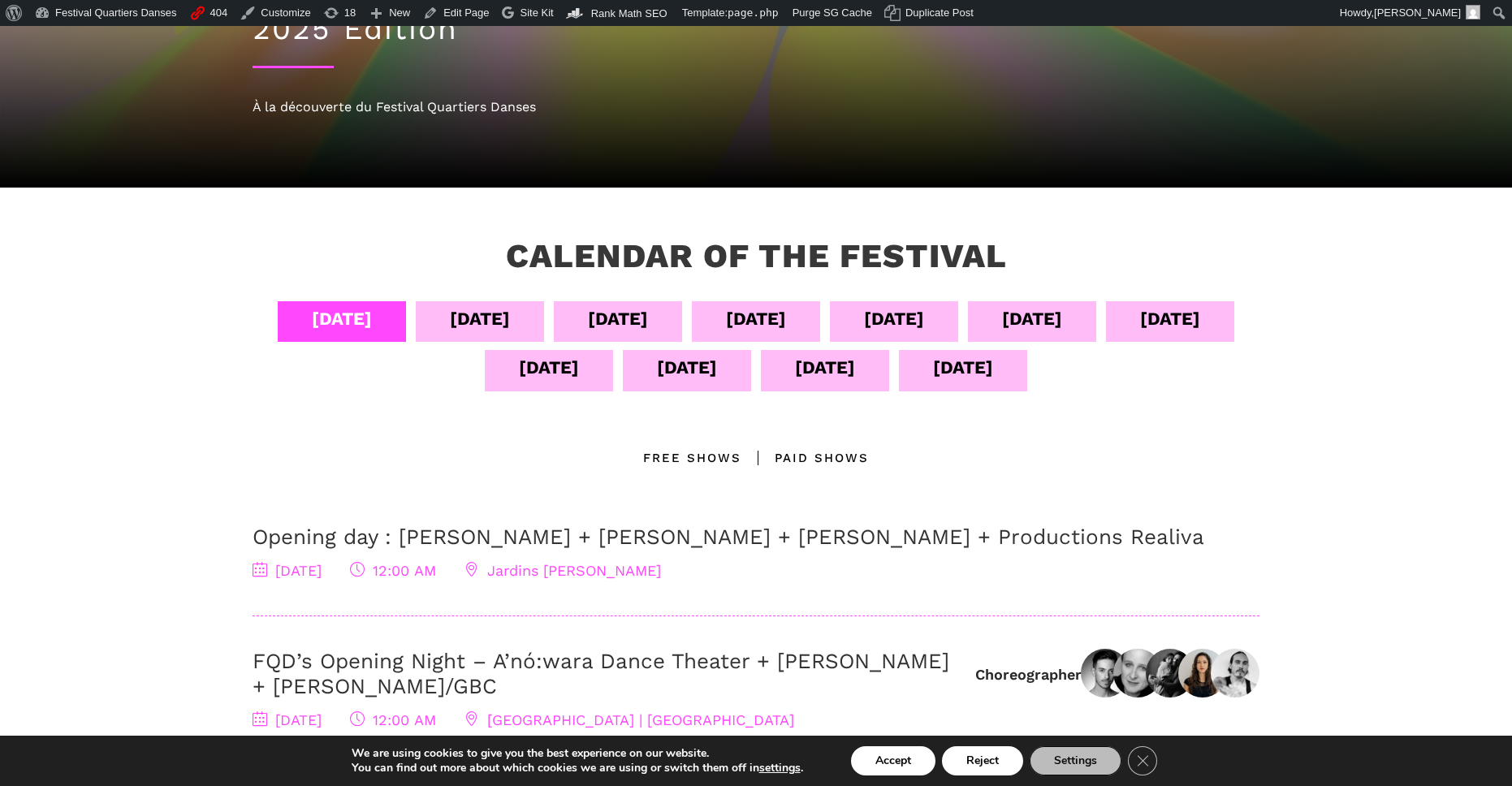
click at [786, 318] on div "[DATE]" at bounding box center [756, 318] width 60 height 29
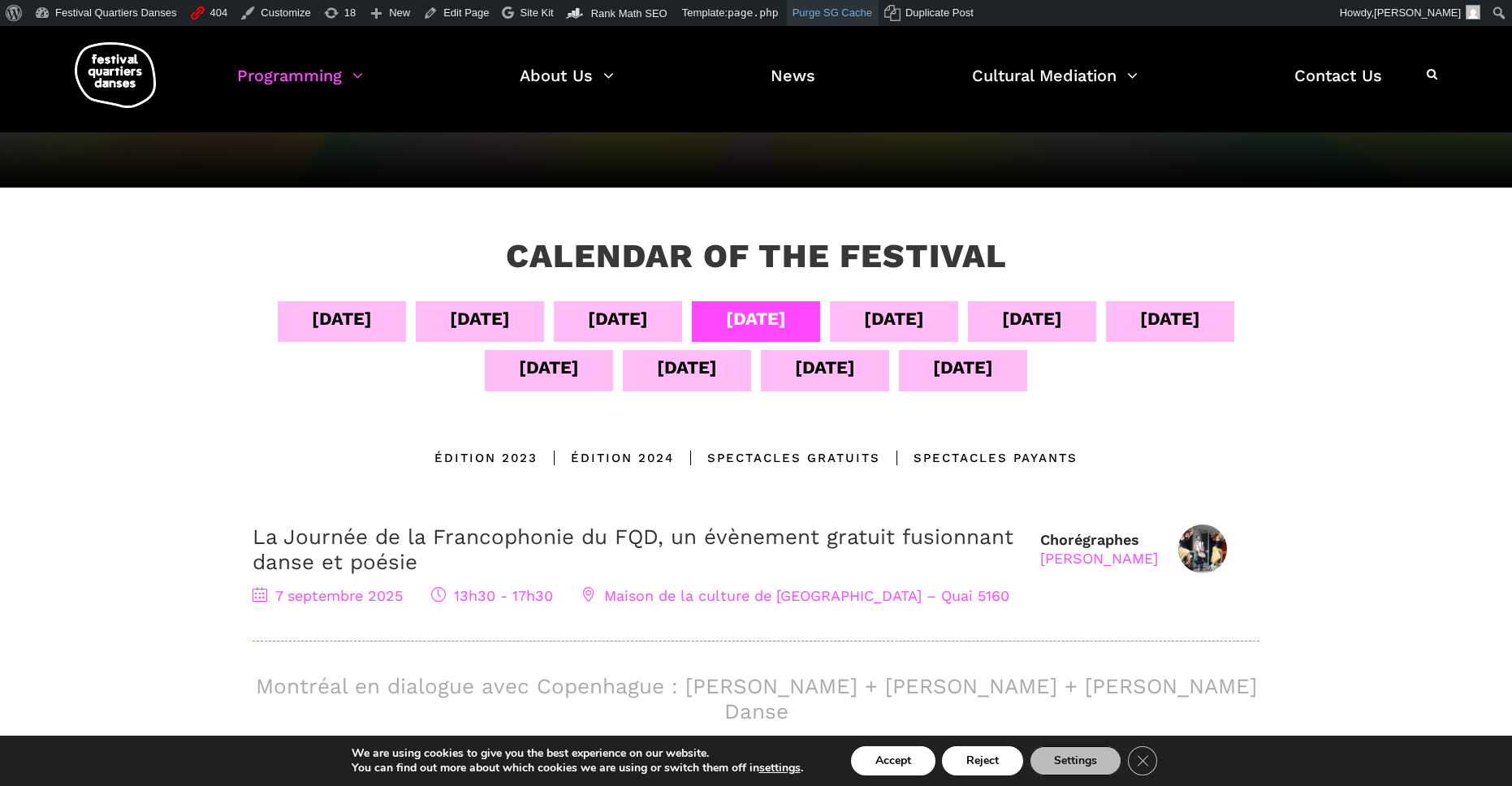
click at [822, 16] on link "Purge SG Cache" at bounding box center [833, 13] width 92 height 26
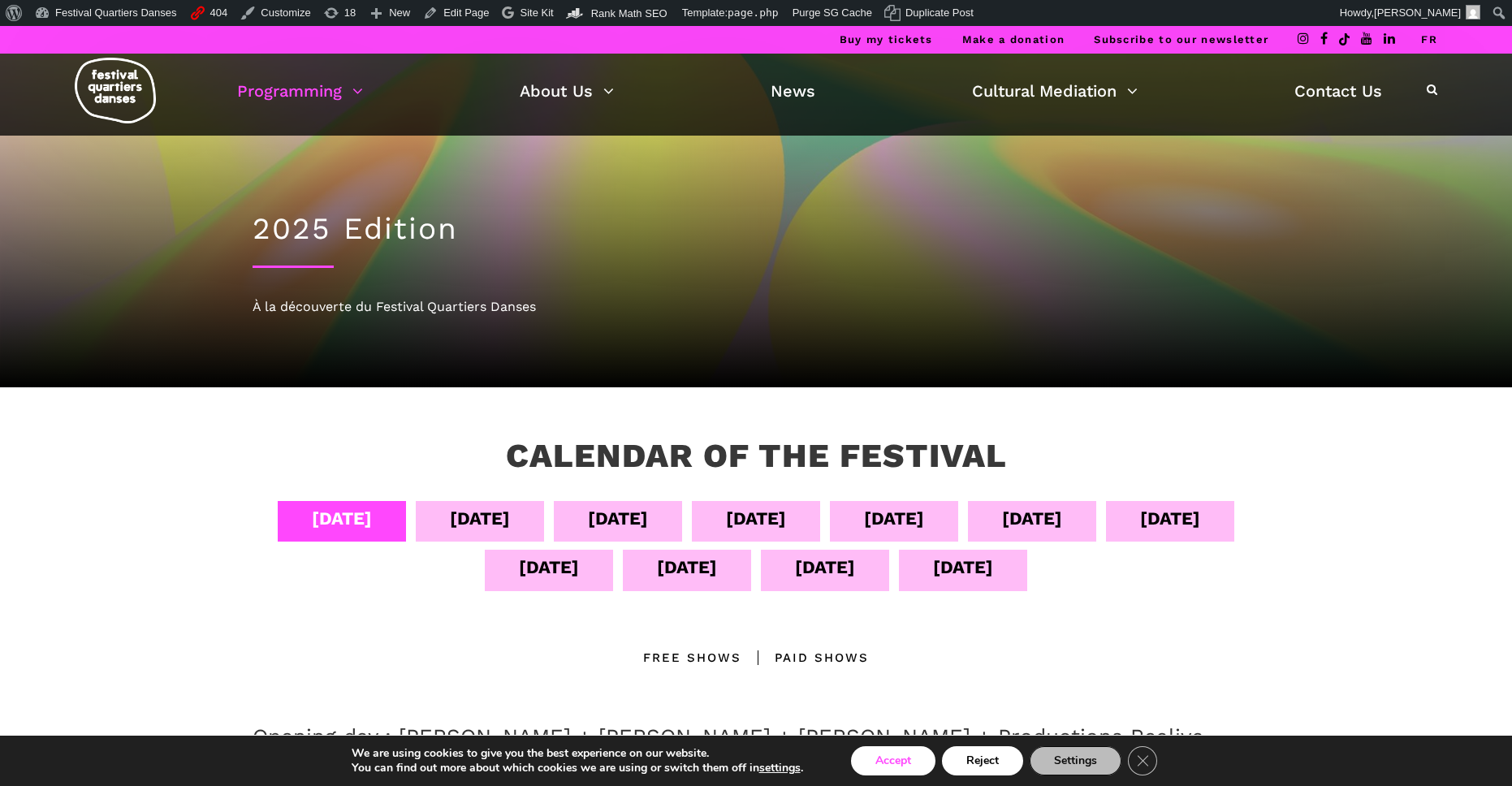
click at [891, 756] on button "Accept" at bounding box center [893, 761] width 84 height 29
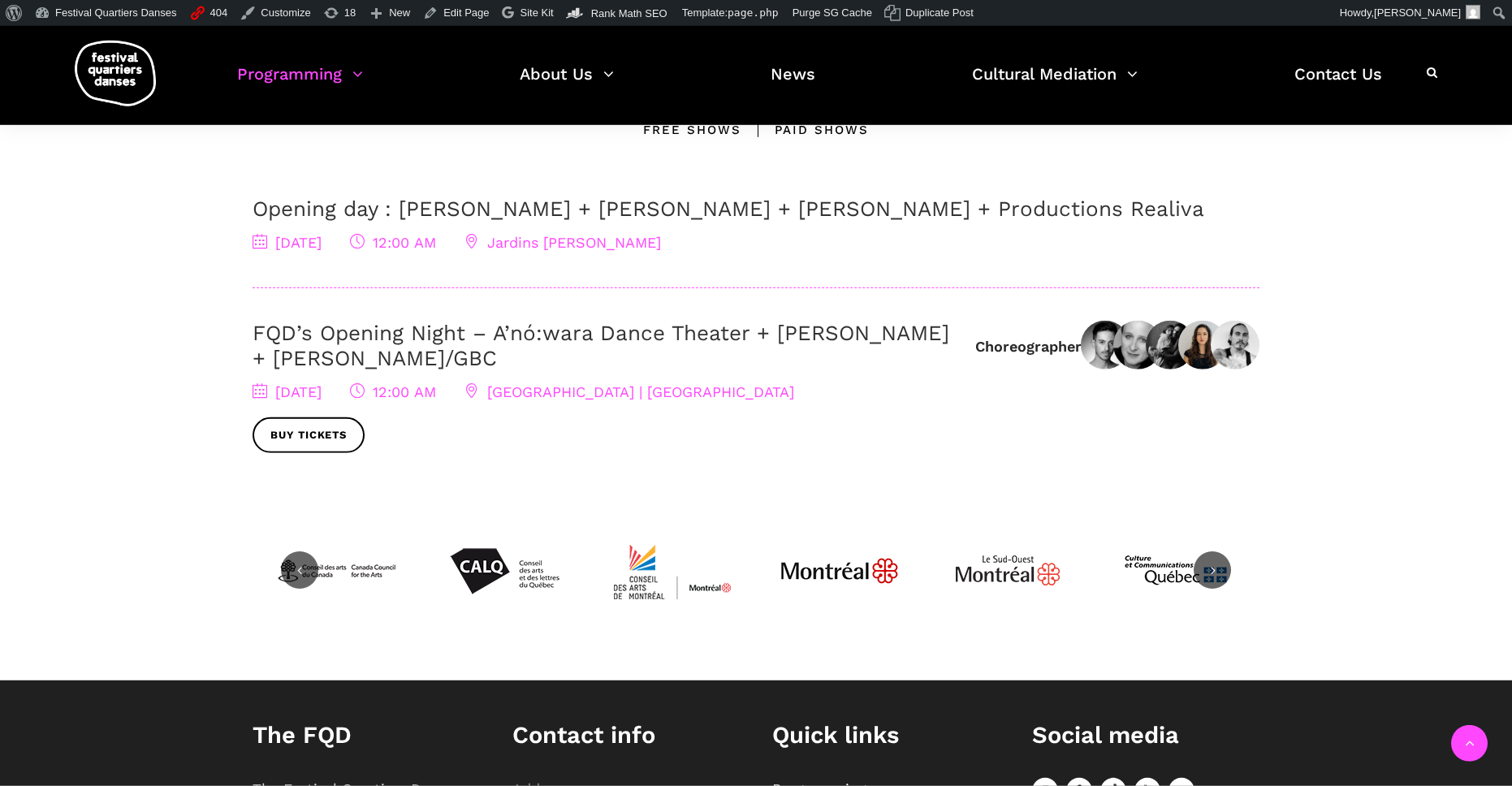
scroll to position [676, 0]
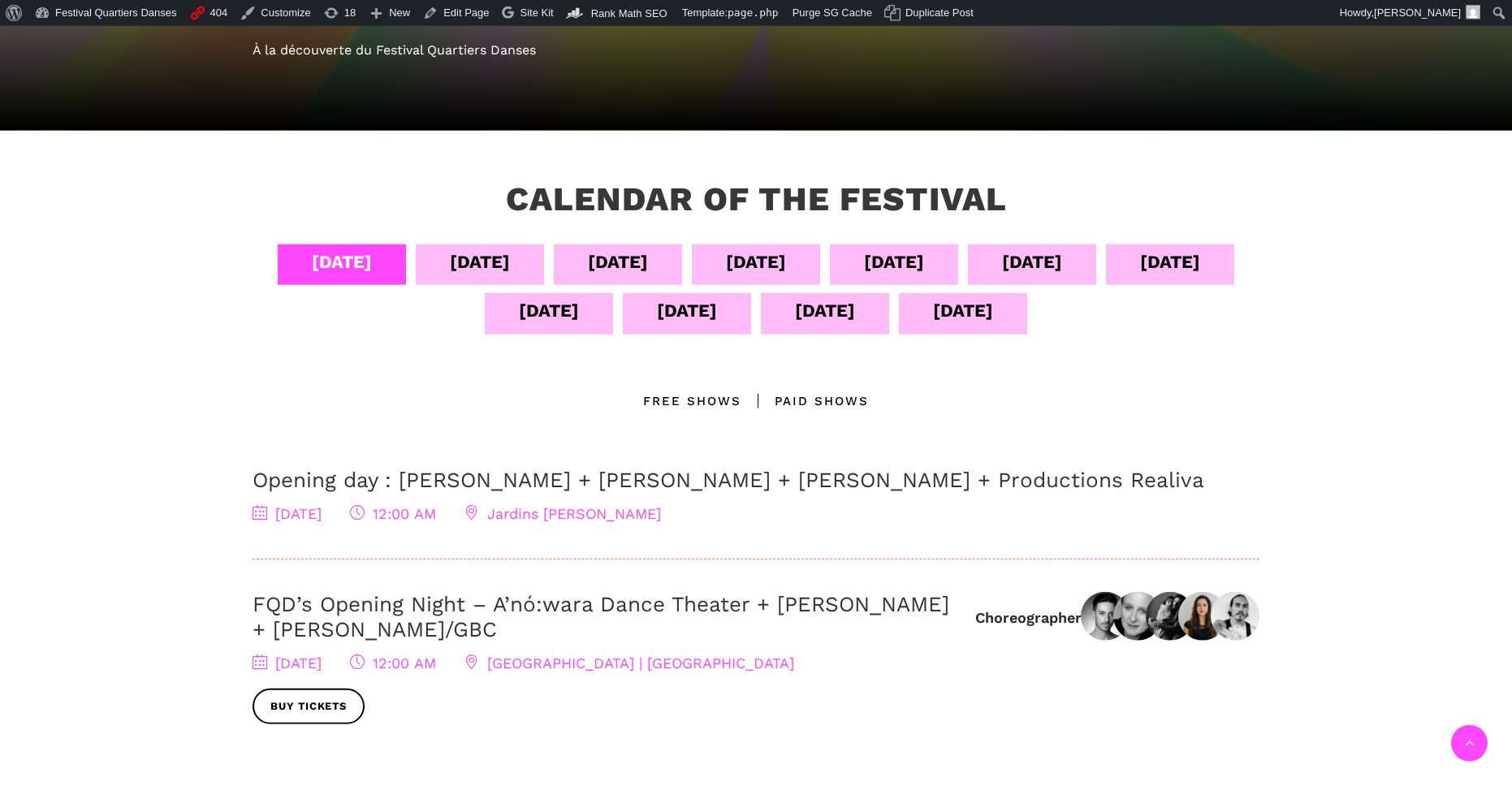
scroll to position [264, 0]
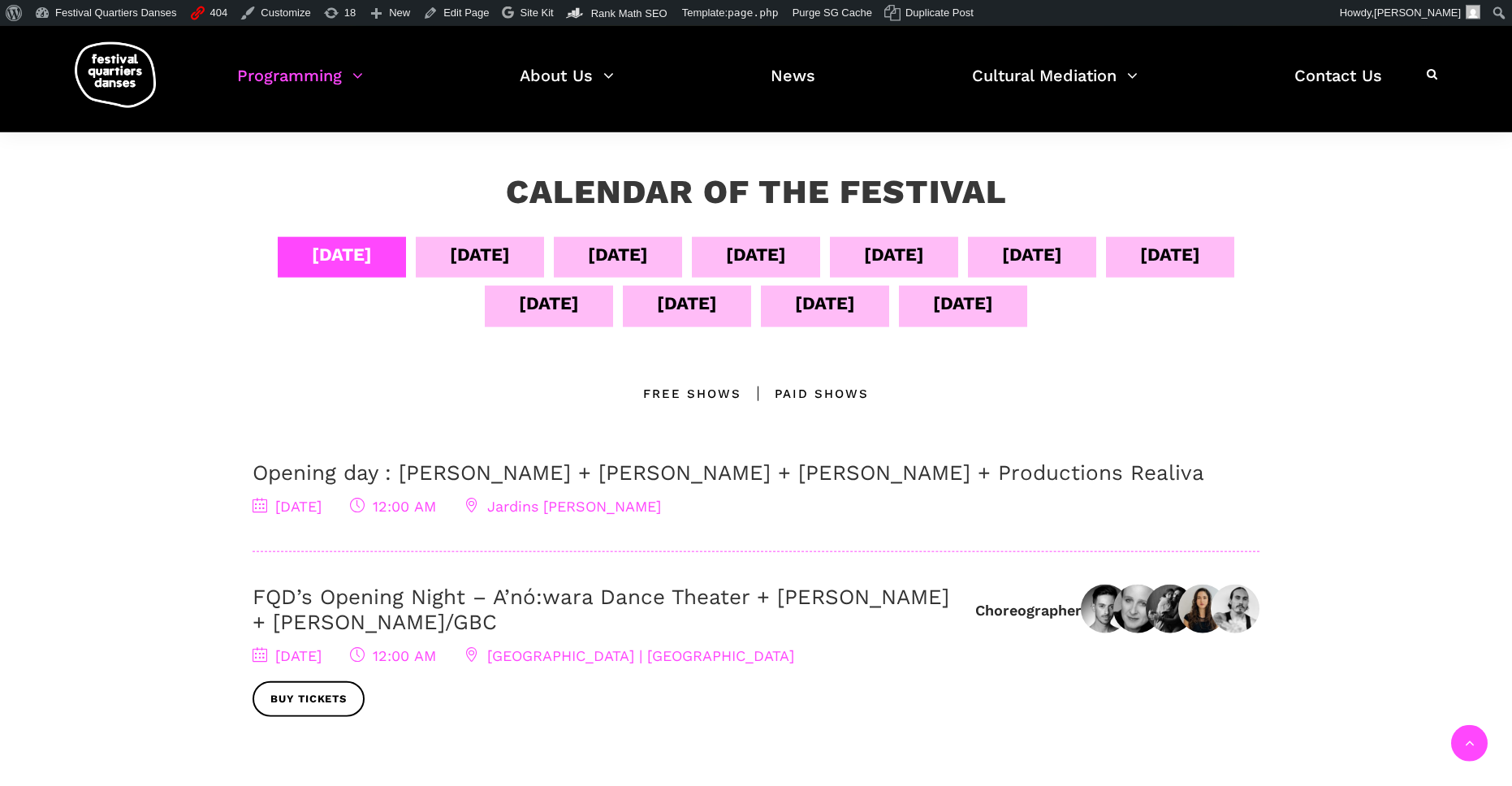
click at [786, 254] on div "[DATE]" at bounding box center [756, 254] width 60 height 29
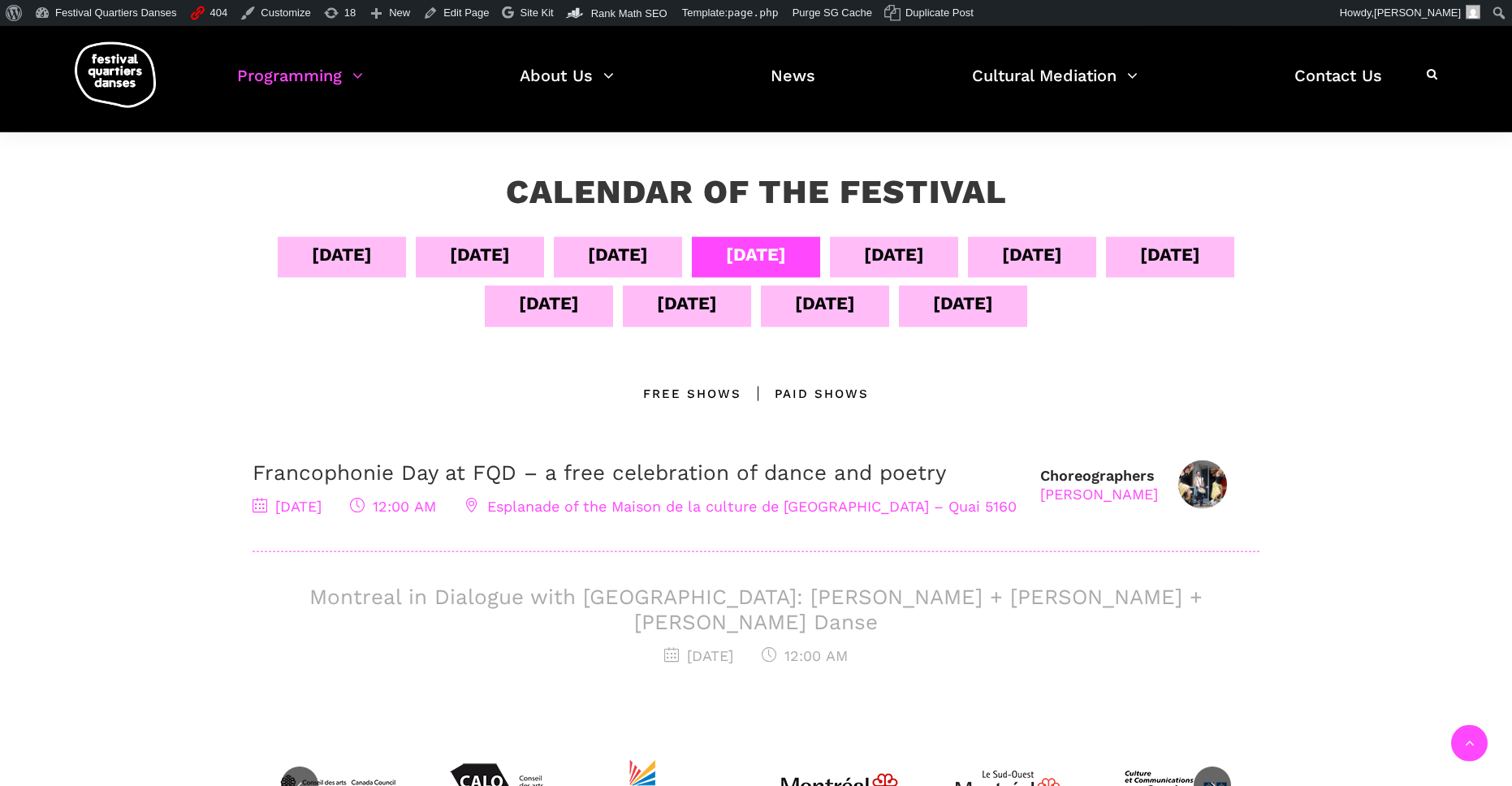
click at [924, 263] on div "[DATE]" at bounding box center [894, 254] width 60 height 29
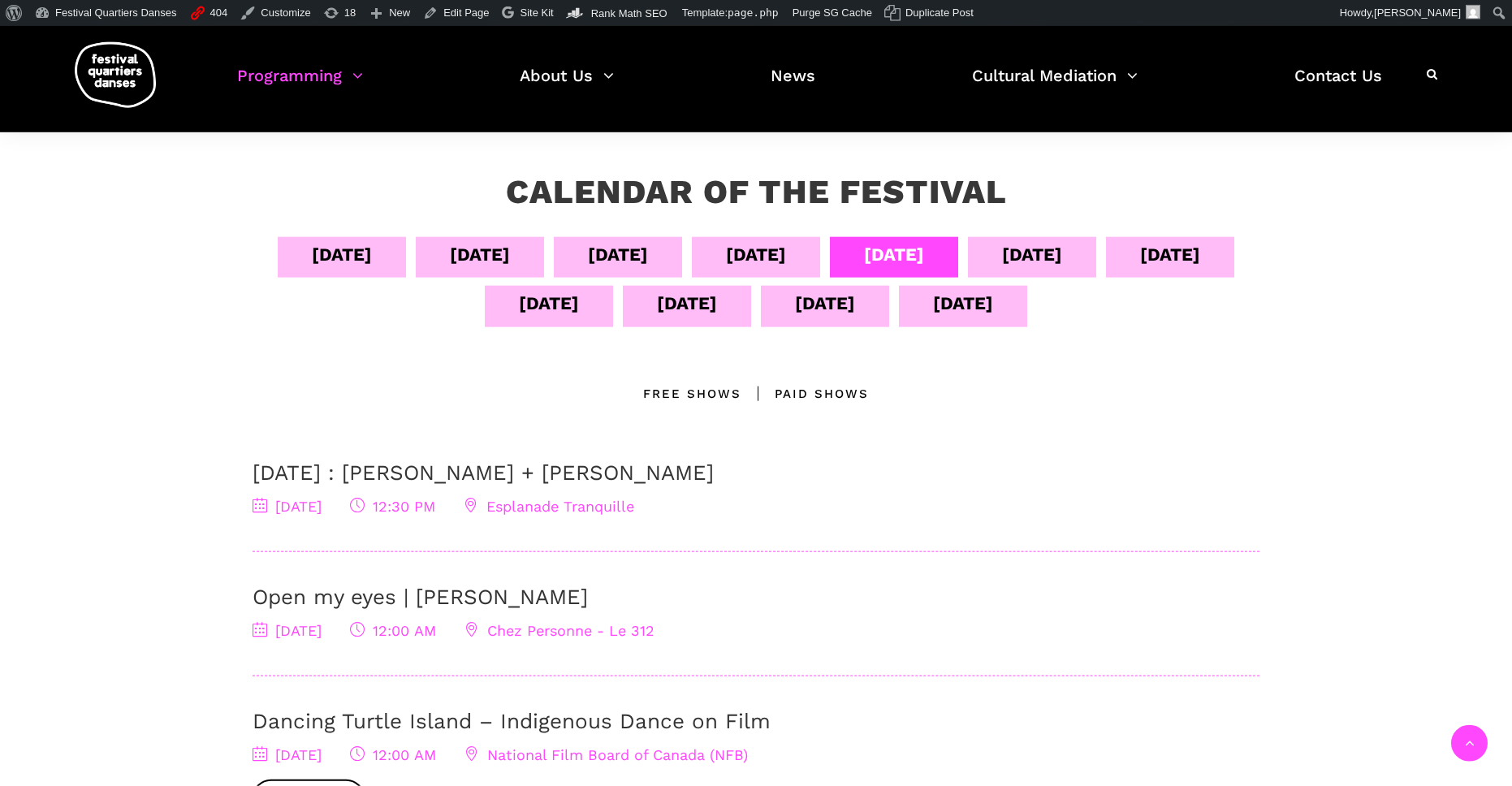
click at [510, 264] on div "[DATE]" at bounding box center [479, 254] width 60 height 29
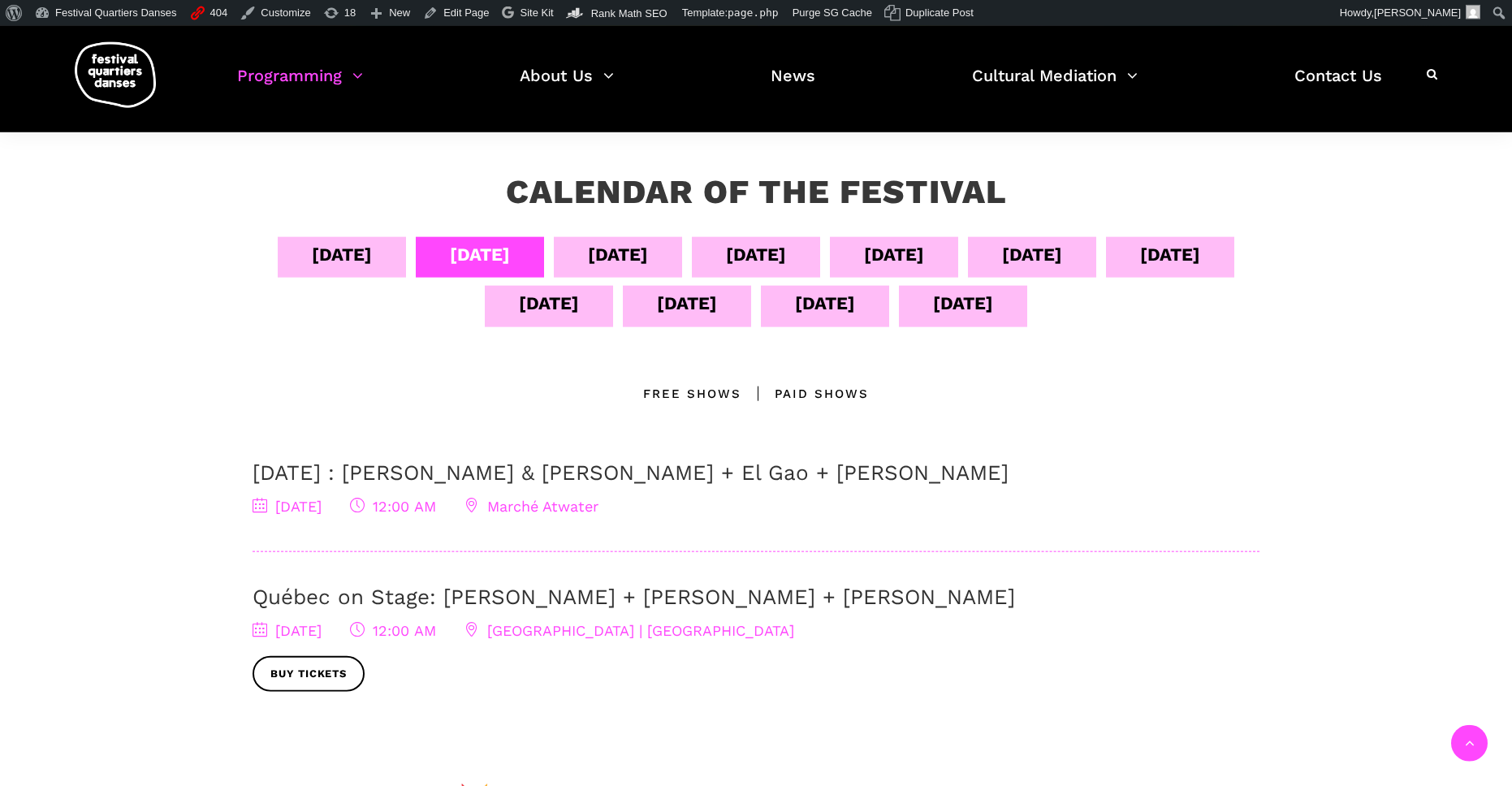
click at [406, 246] on div "[DATE]" at bounding box center [342, 257] width 128 height 41
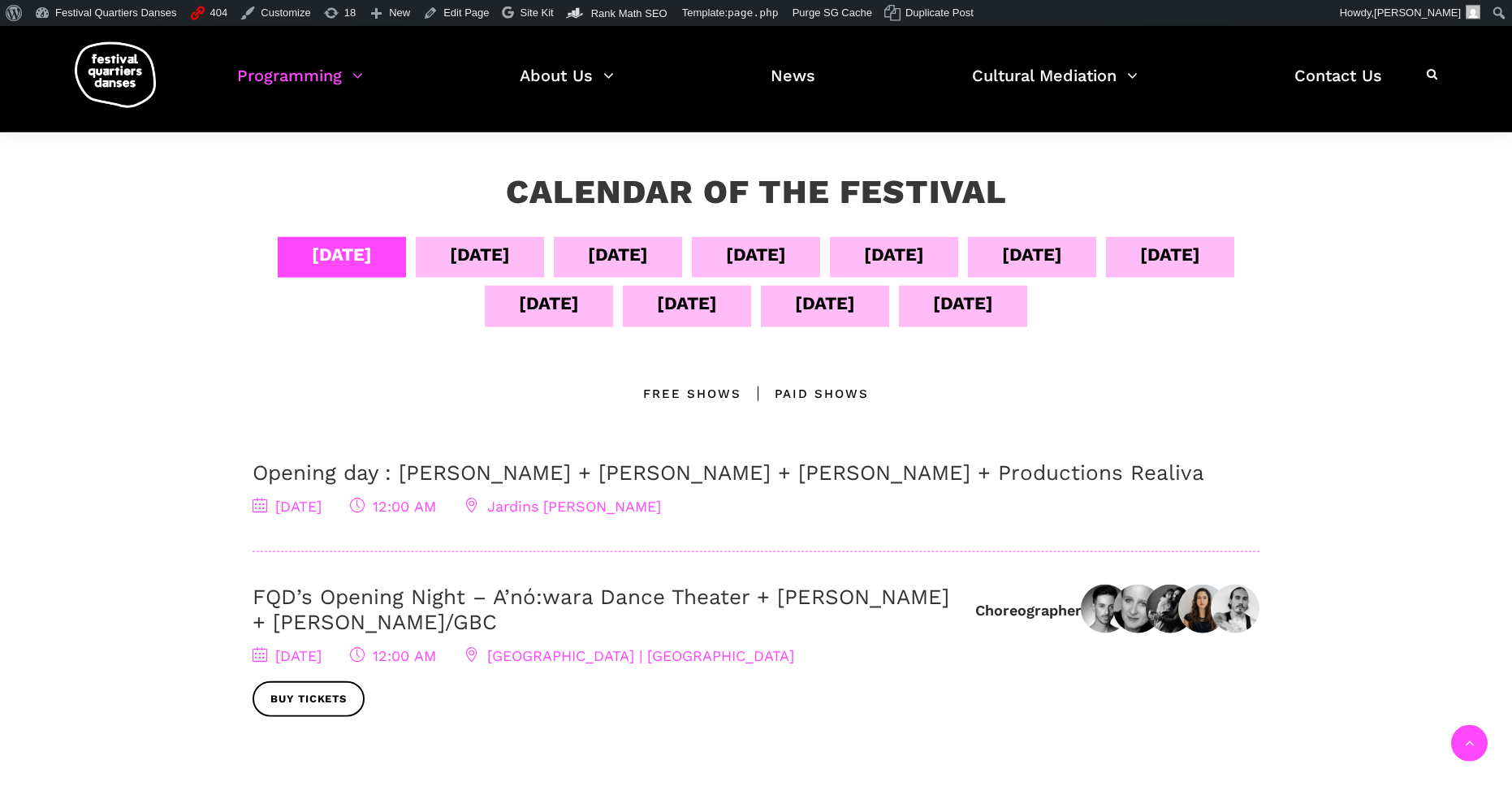
click at [642, 241] on div "[DATE]" at bounding box center [618, 257] width 128 height 41
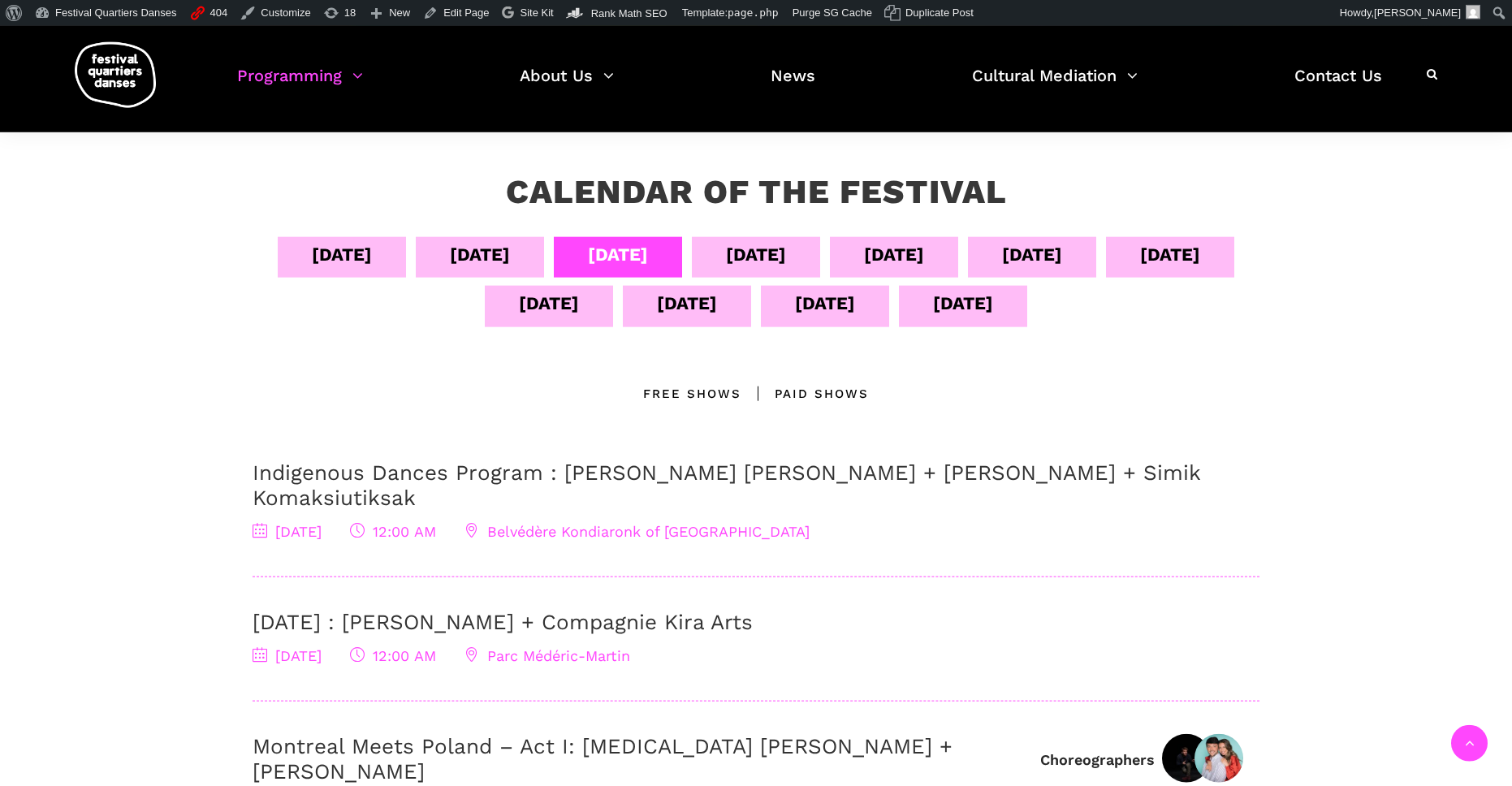
click at [579, 308] on div "[DATE]" at bounding box center [549, 303] width 60 height 29
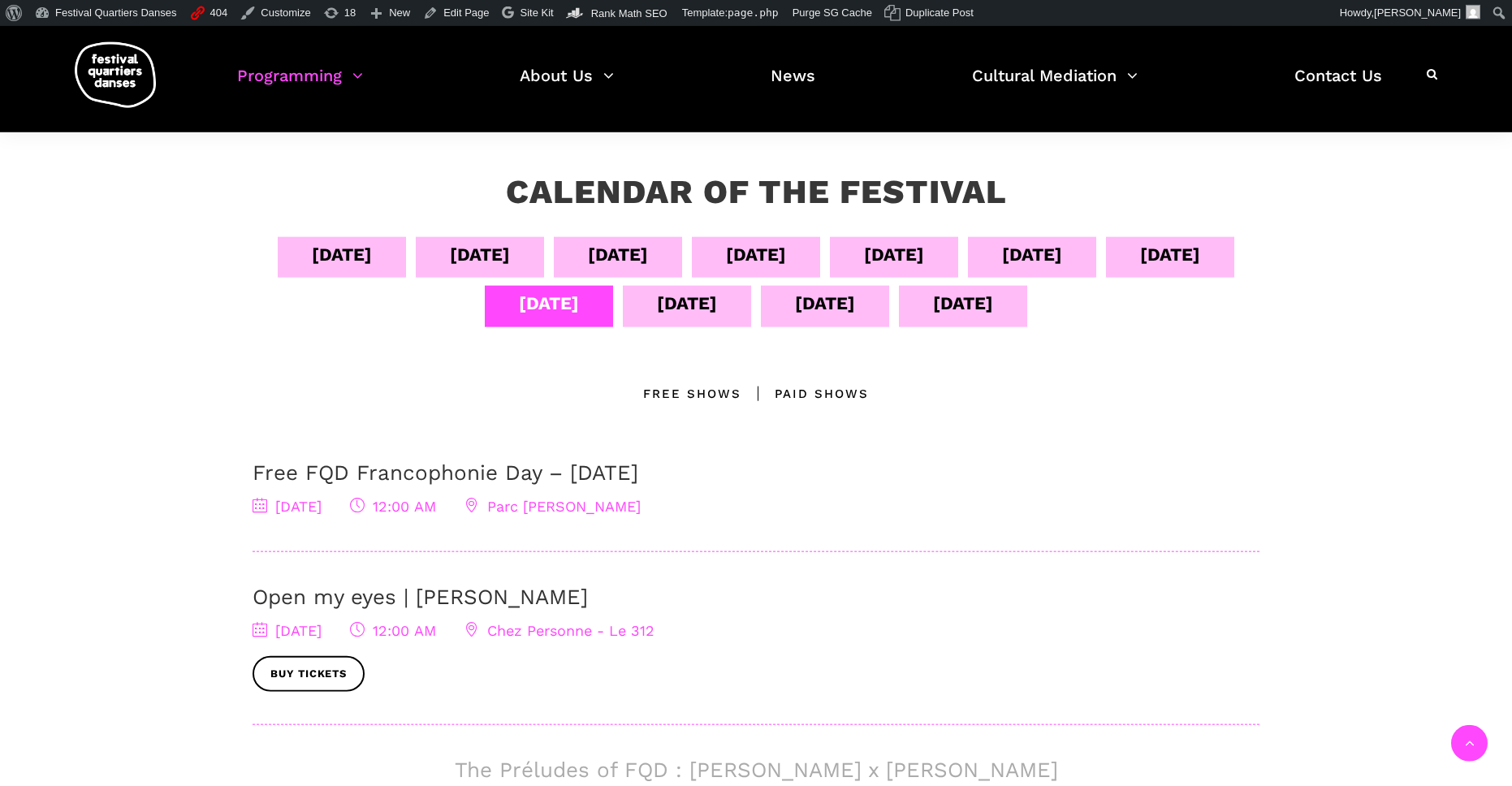
click at [752, 300] on div "[DATE]" at bounding box center [687, 305] width 128 height 41
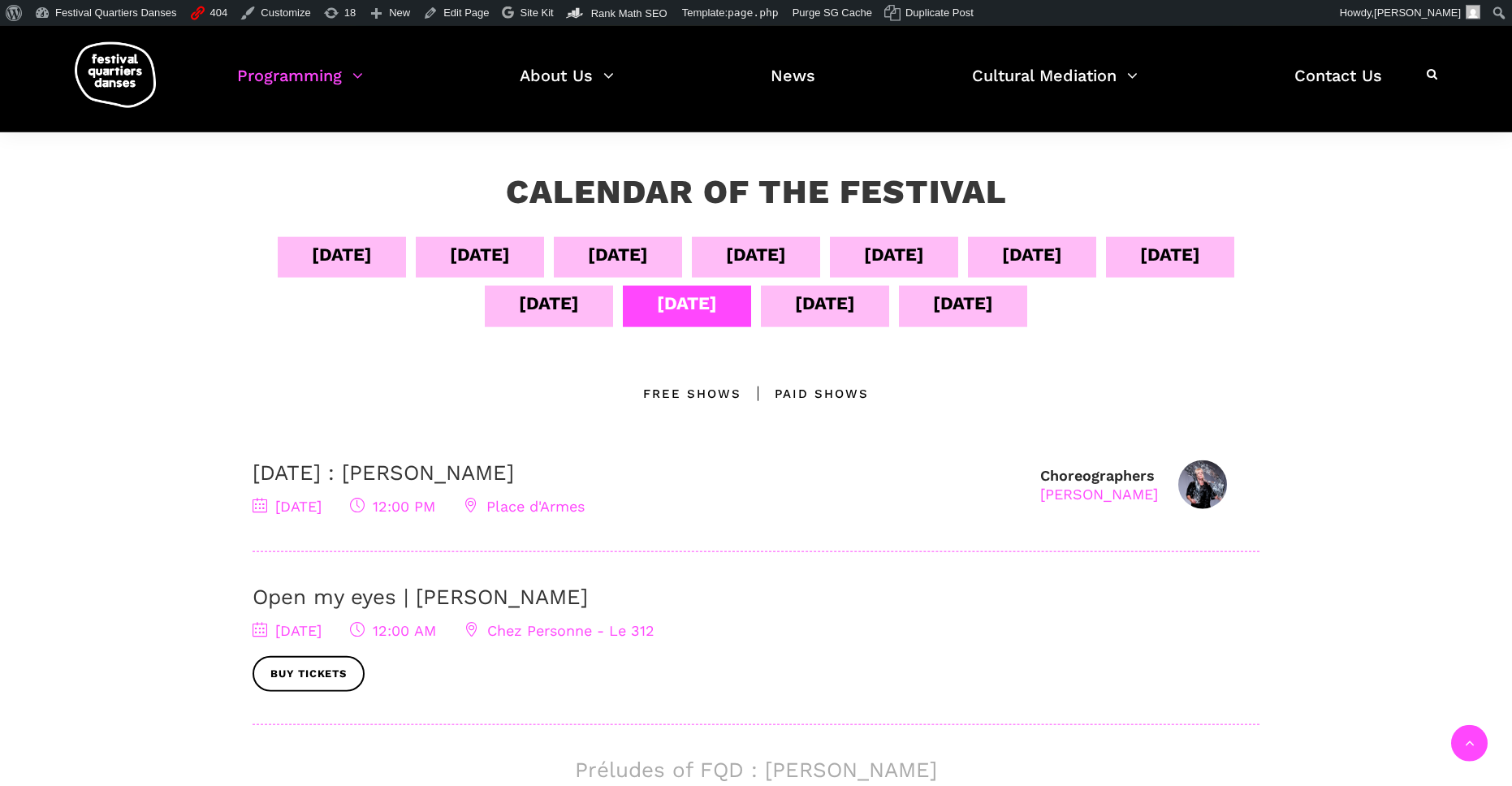
click at [867, 322] on div "[DATE]" at bounding box center [825, 305] width 128 height 41
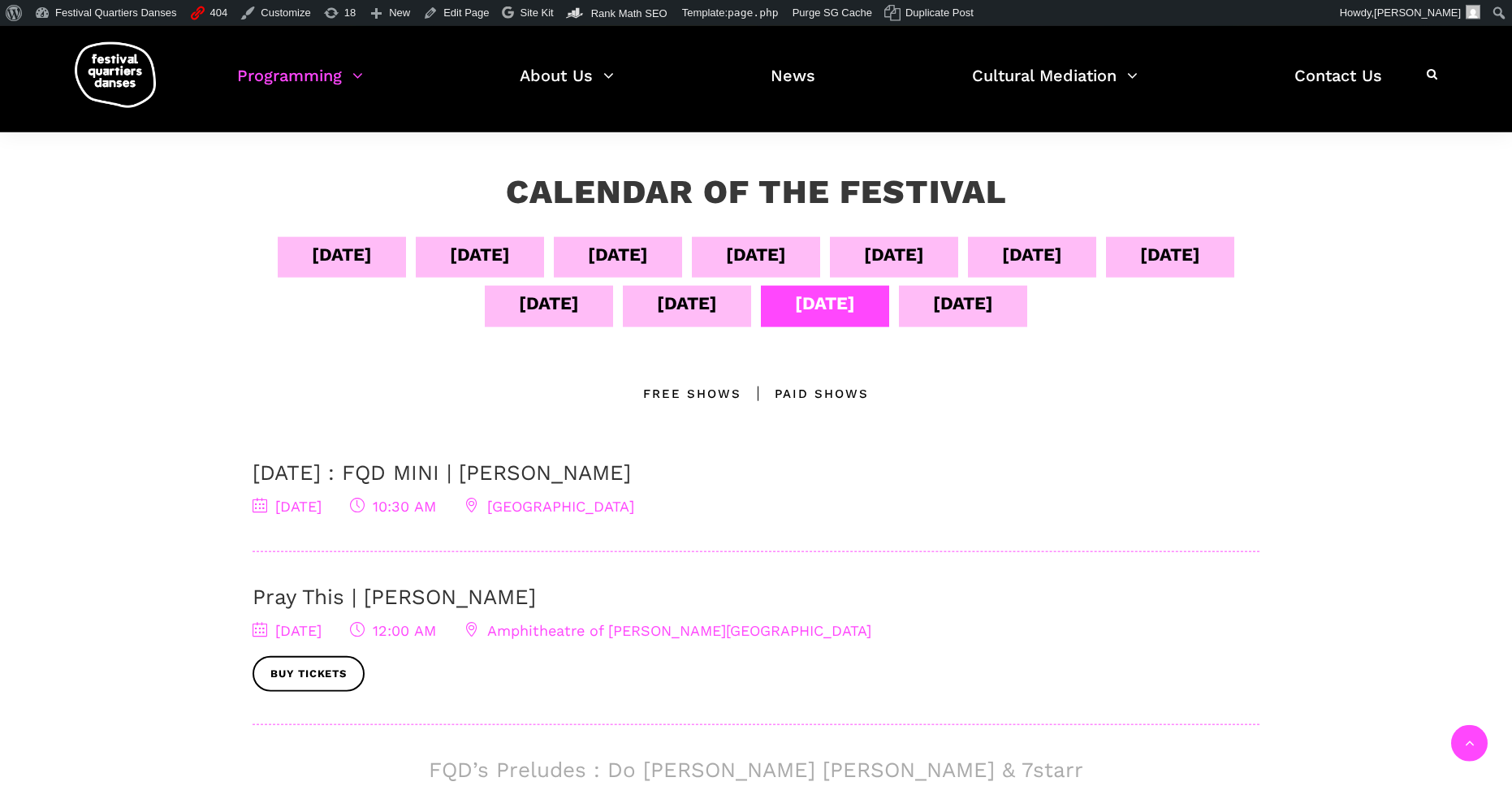
click at [993, 311] on div "[DATE]" at bounding box center [963, 303] width 60 height 29
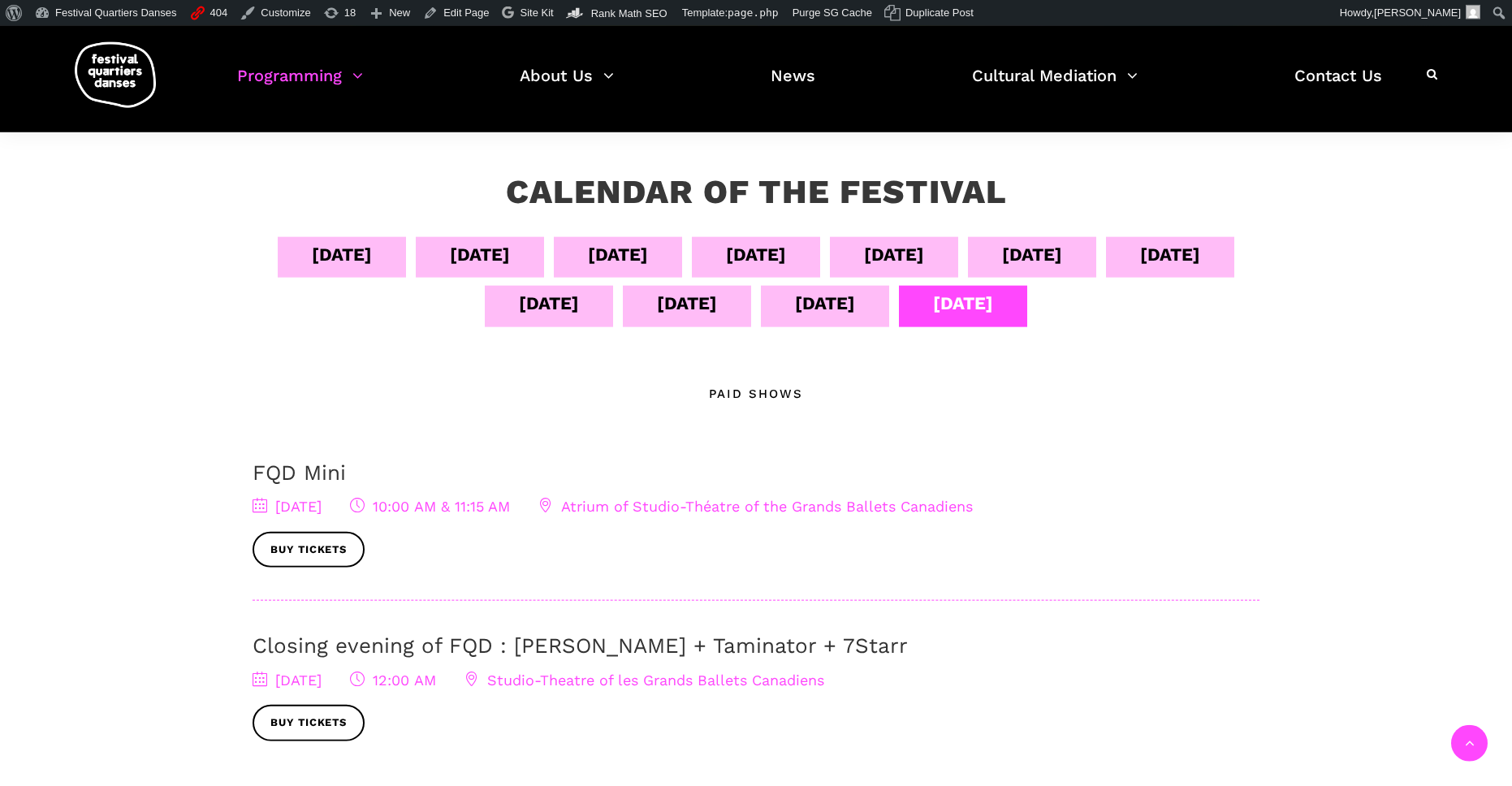
click at [1062, 257] on div "[DATE]" at bounding box center [1032, 254] width 60 height 29
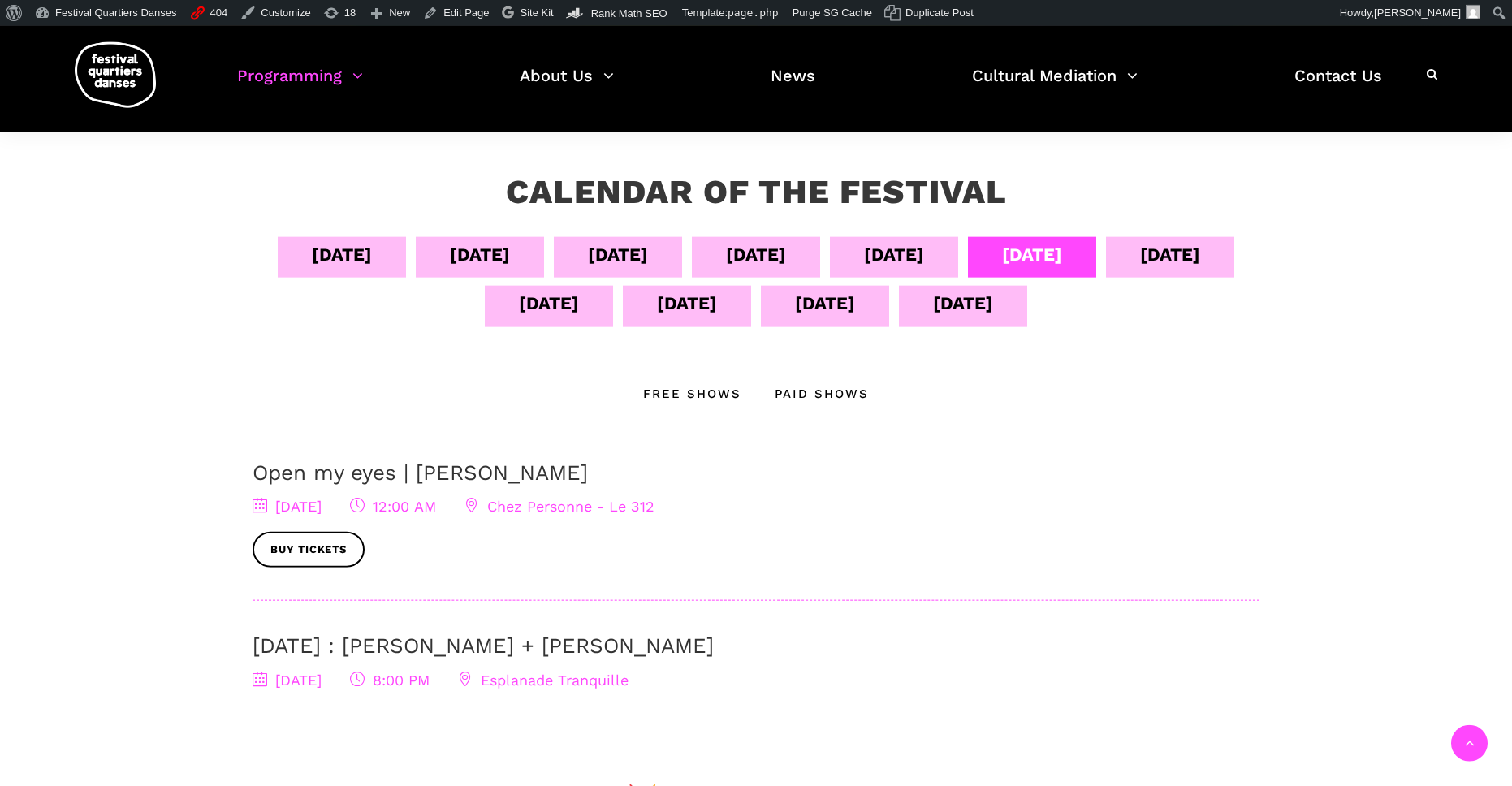
click at [890, 325] on div "[DATE]" at bounding box center [825, 305] width 128 height 41
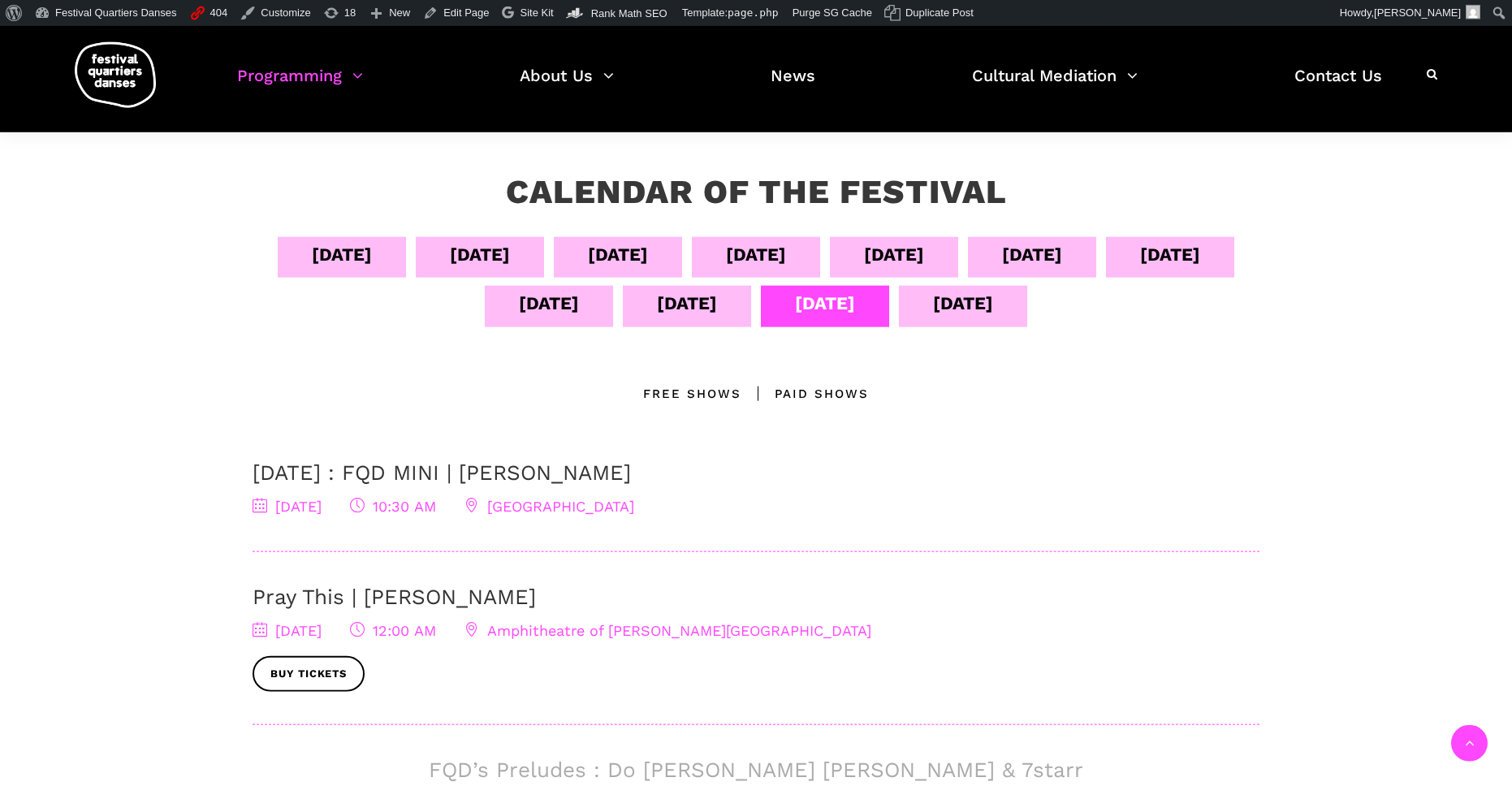
click at [717, 304] on div "[DATE]" at bounding box center [687, 303] width 60 height 29
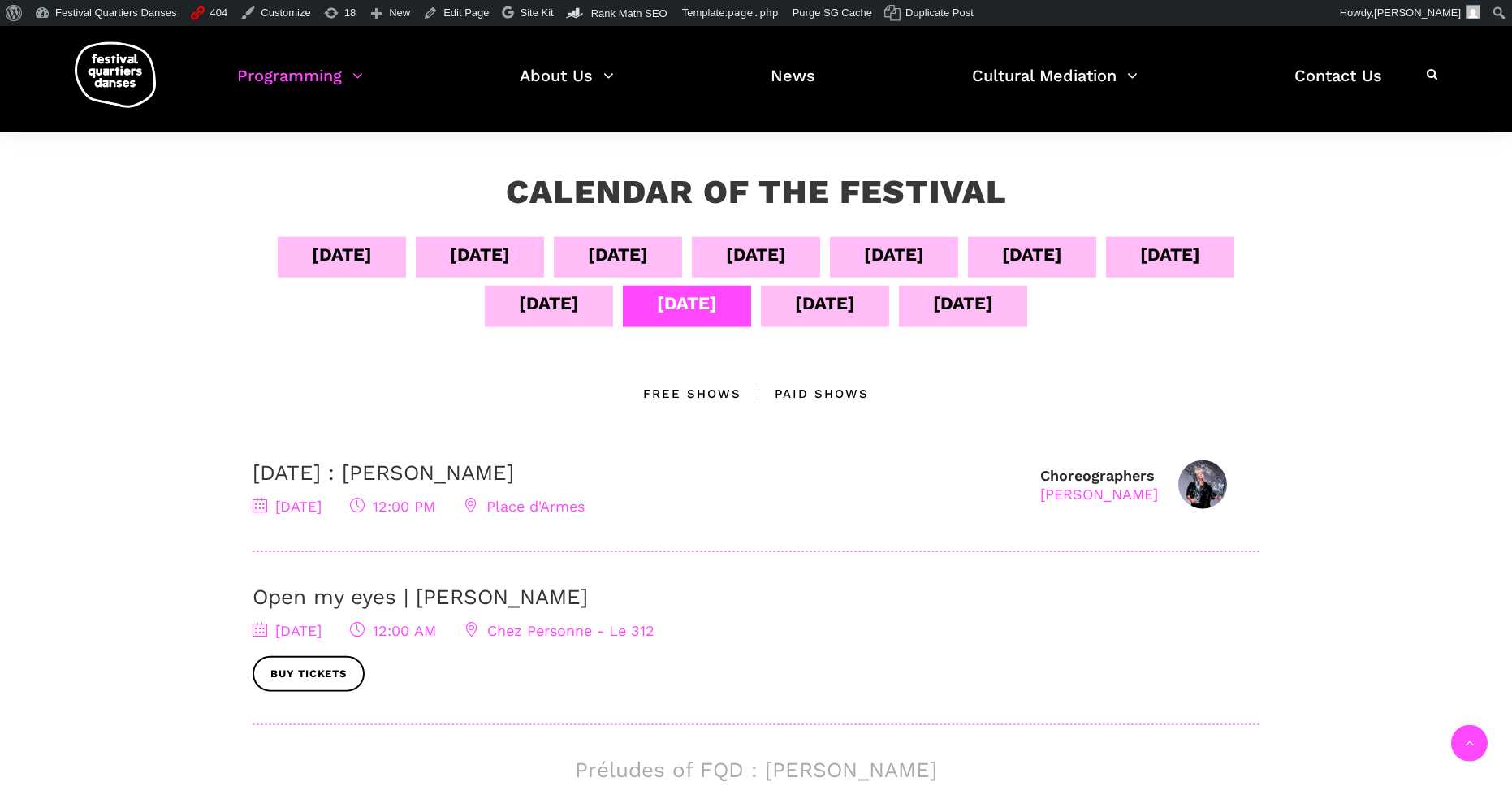
click at [579, 312] on div "[DATE]" at bounding box center [549, 303] width 60 height 29
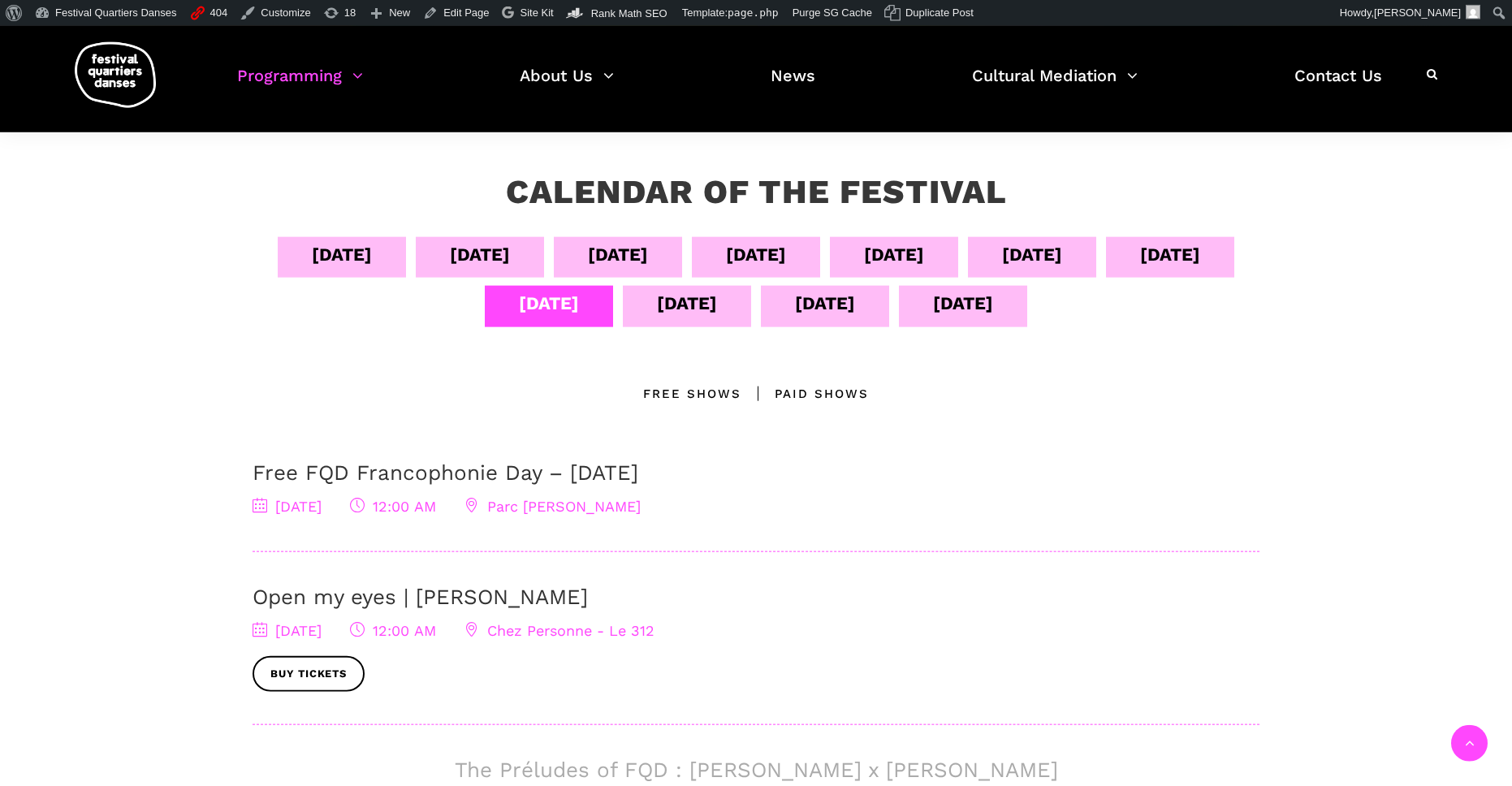
click at [1141, 269] on div "[DATE]" at bounding box center [1170, 254] width 60 height 29
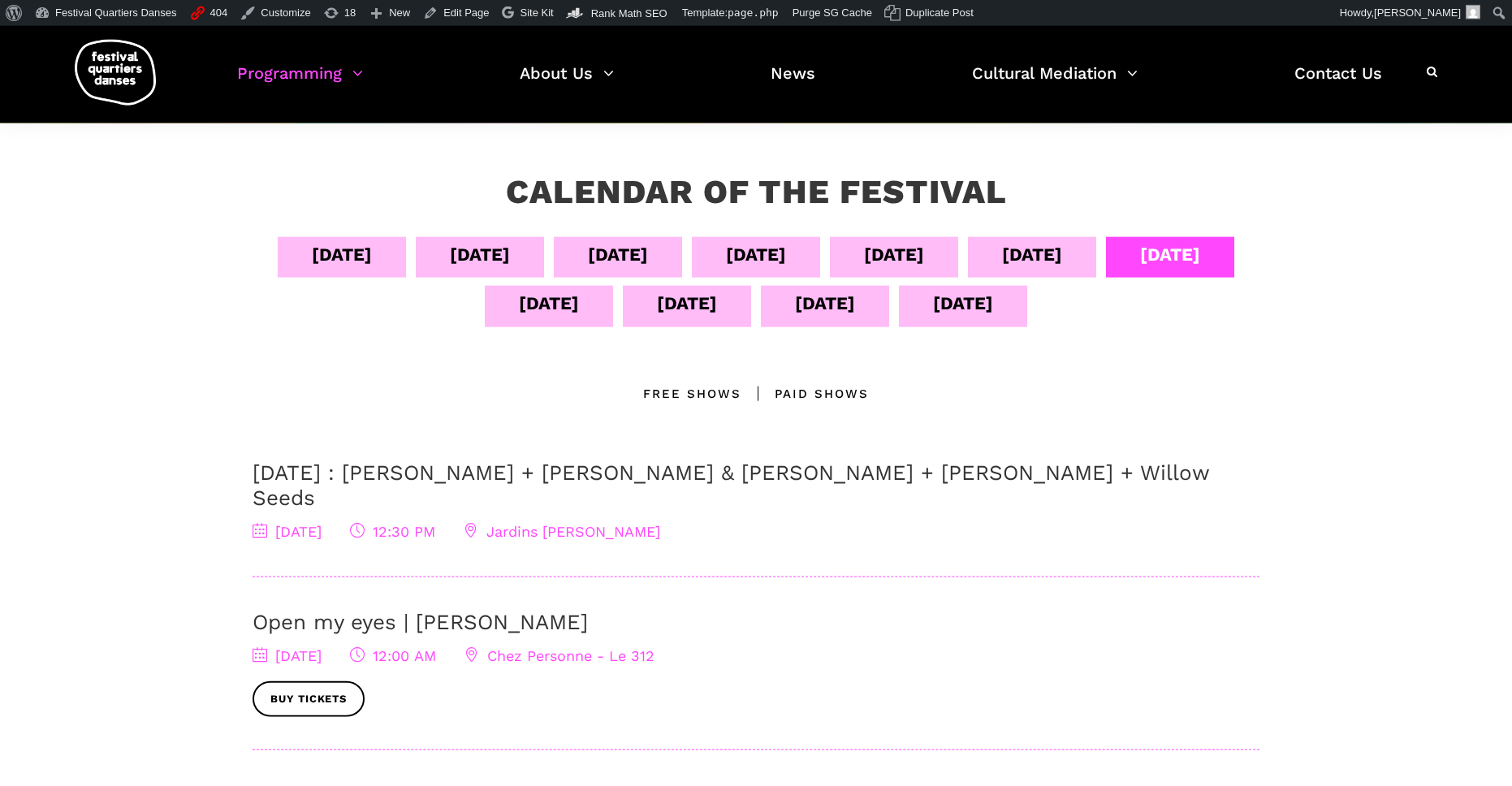
scroll to position [0, 0]
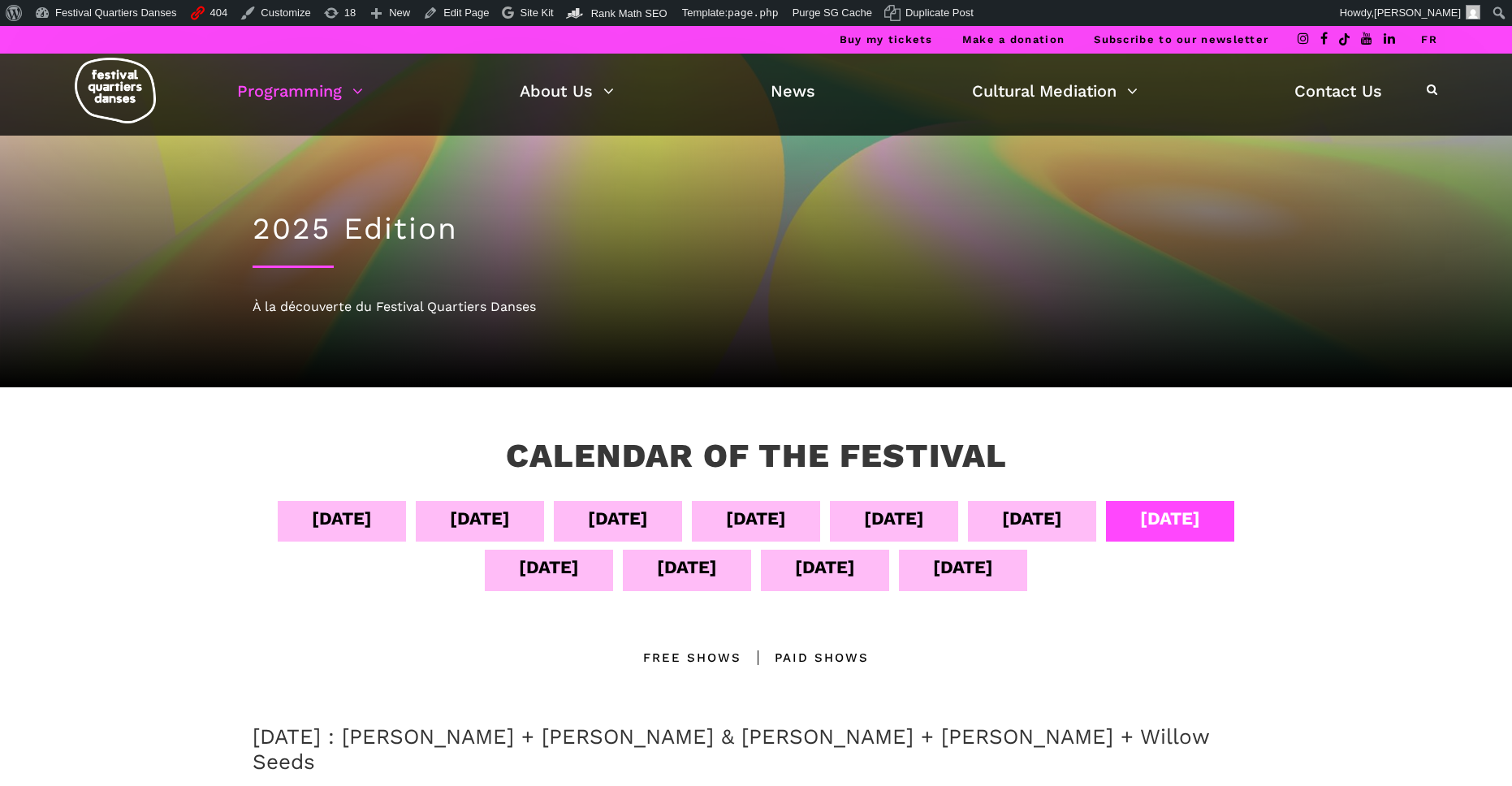
click at [1433, 43] on link "FR" at bounding box center [1430, 39] width 16 height 12
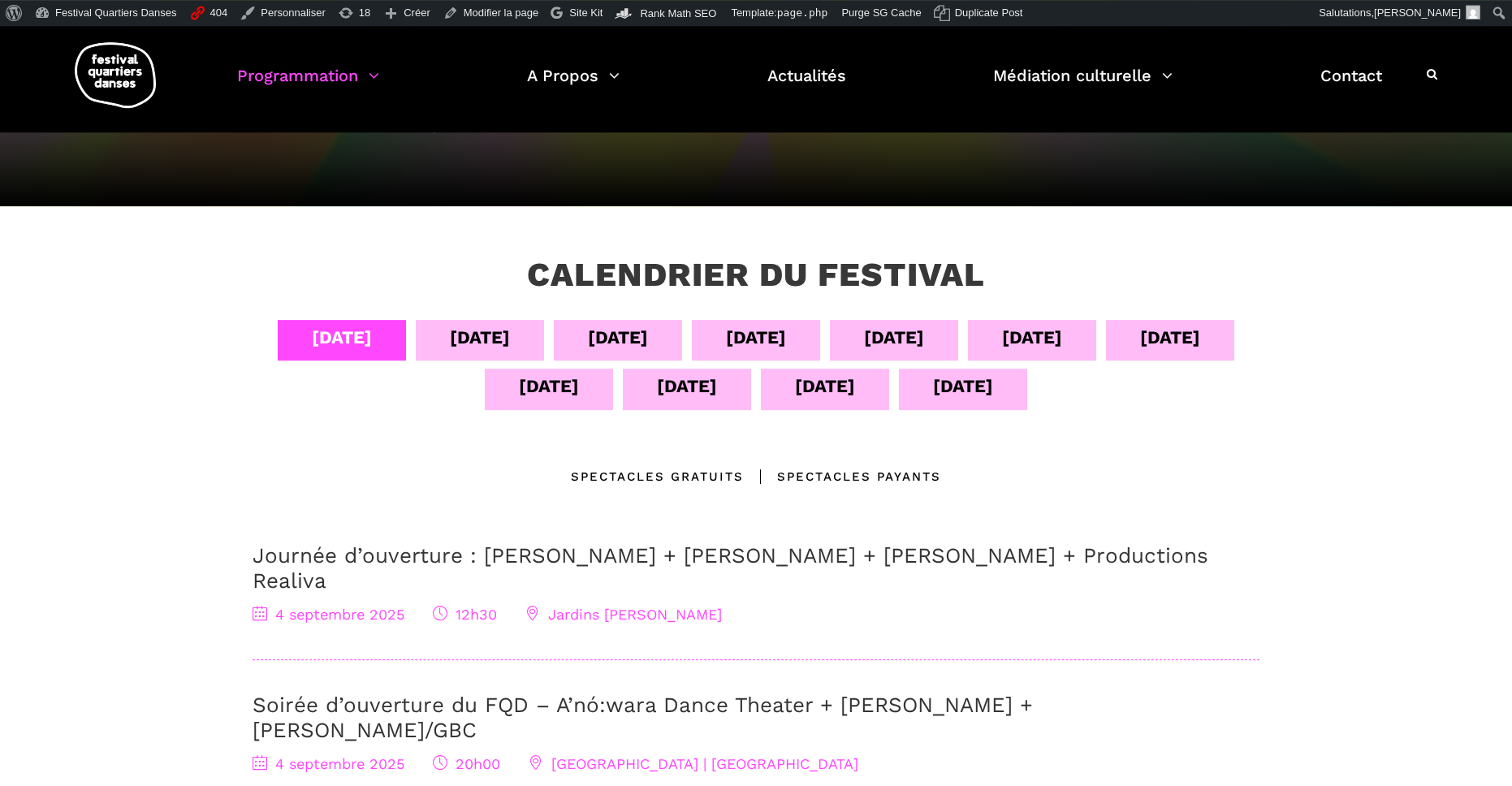
scroll to position [173, 0]
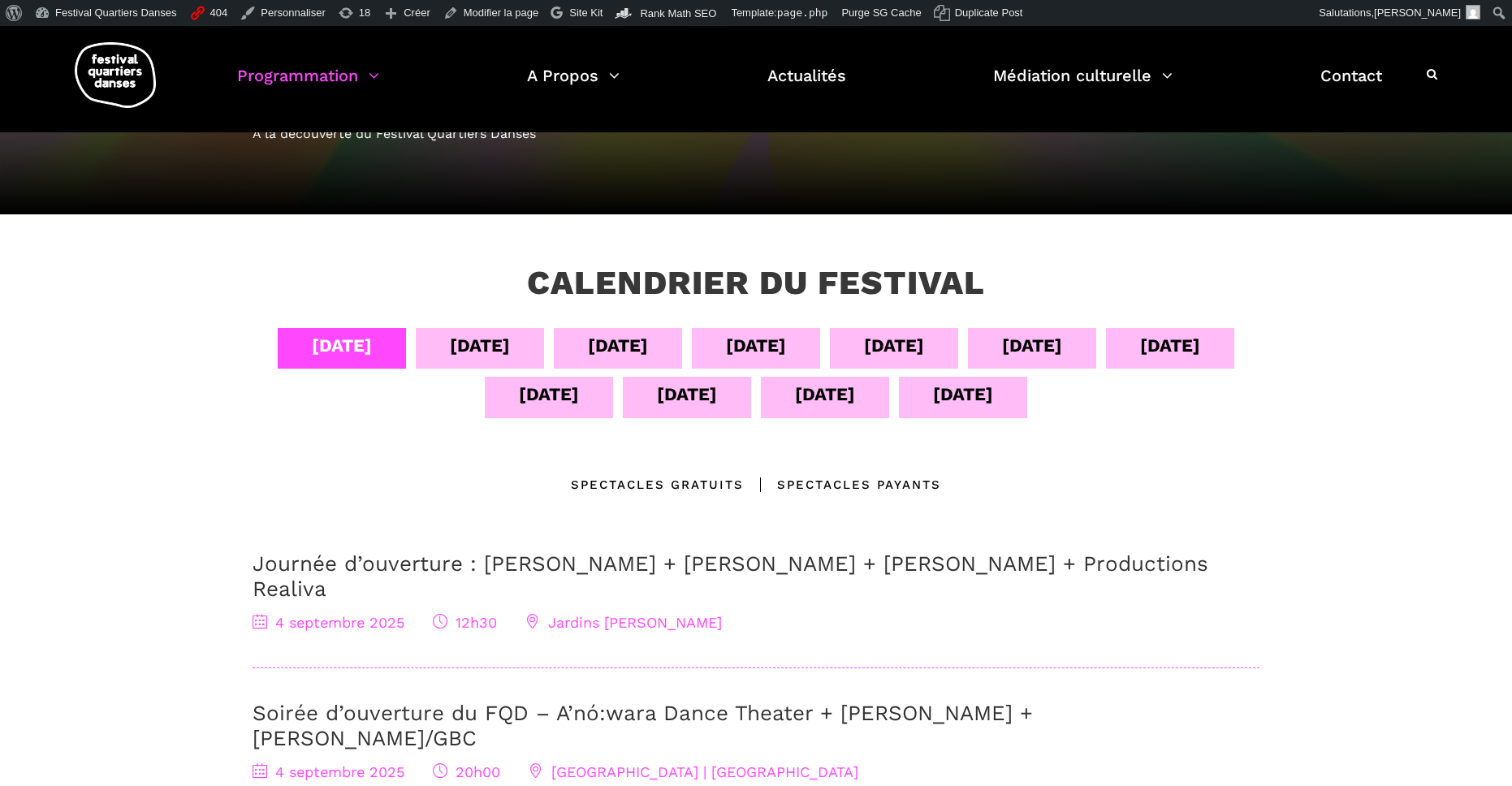
click at [607, 353] on div "06 sept" at bounding box center [617, 345] width 60 height 29
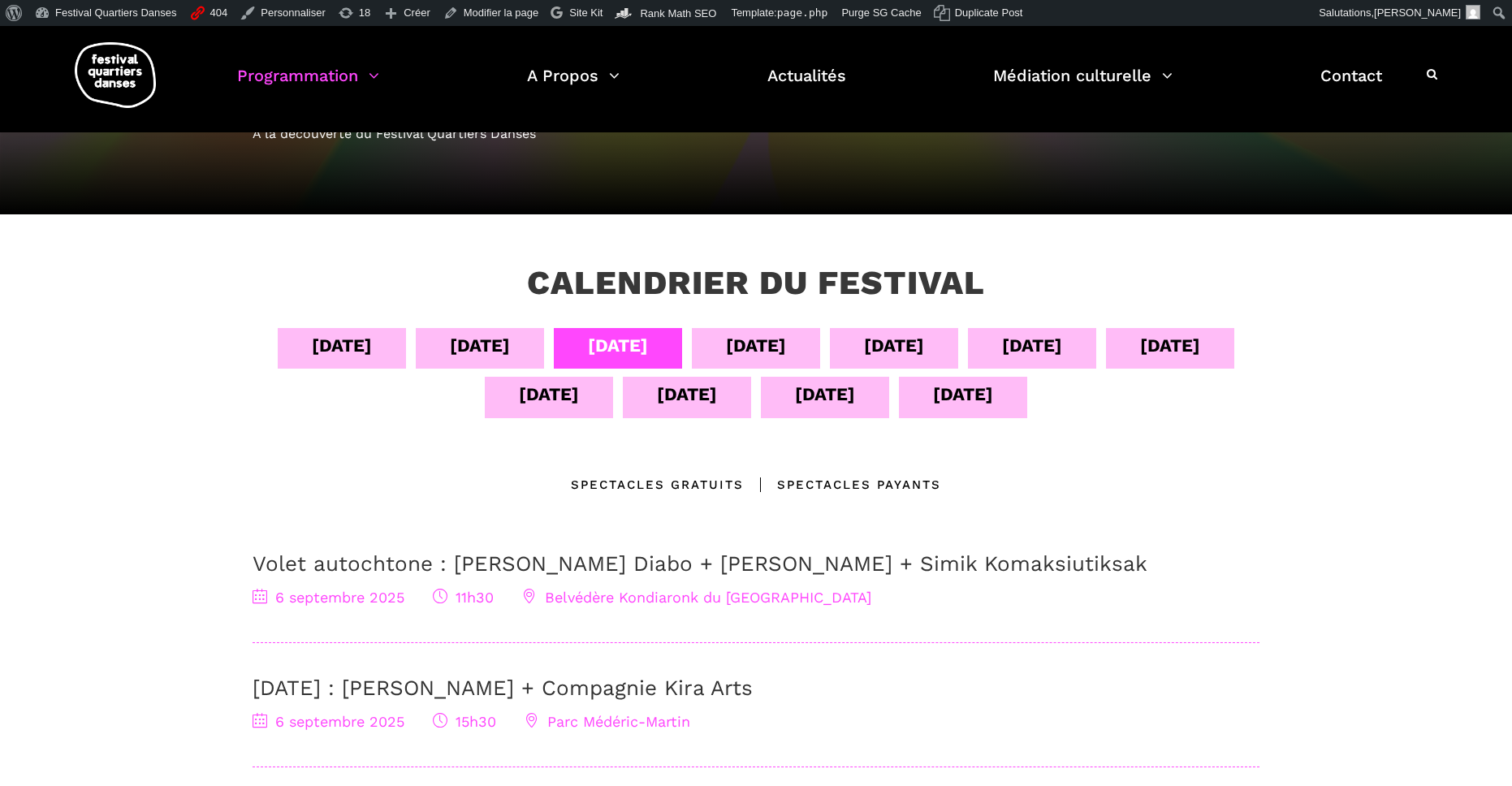
click at [733, 344] on div "07 sept" at bounding box center [756, 345] width 60 height 29
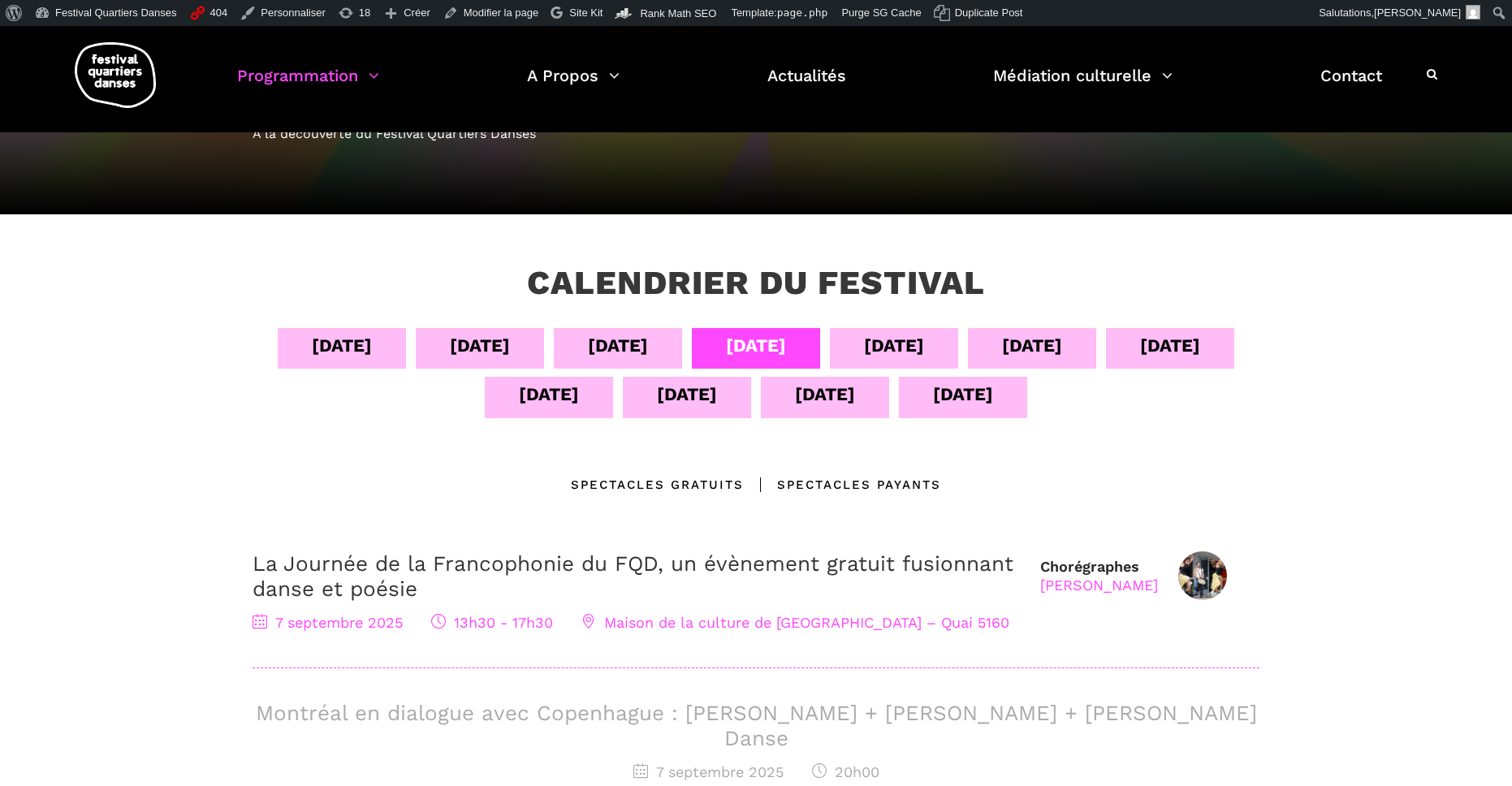
click at [888, 335] on div "08 sept" at bounding box center [894, 345] width 60 height 29
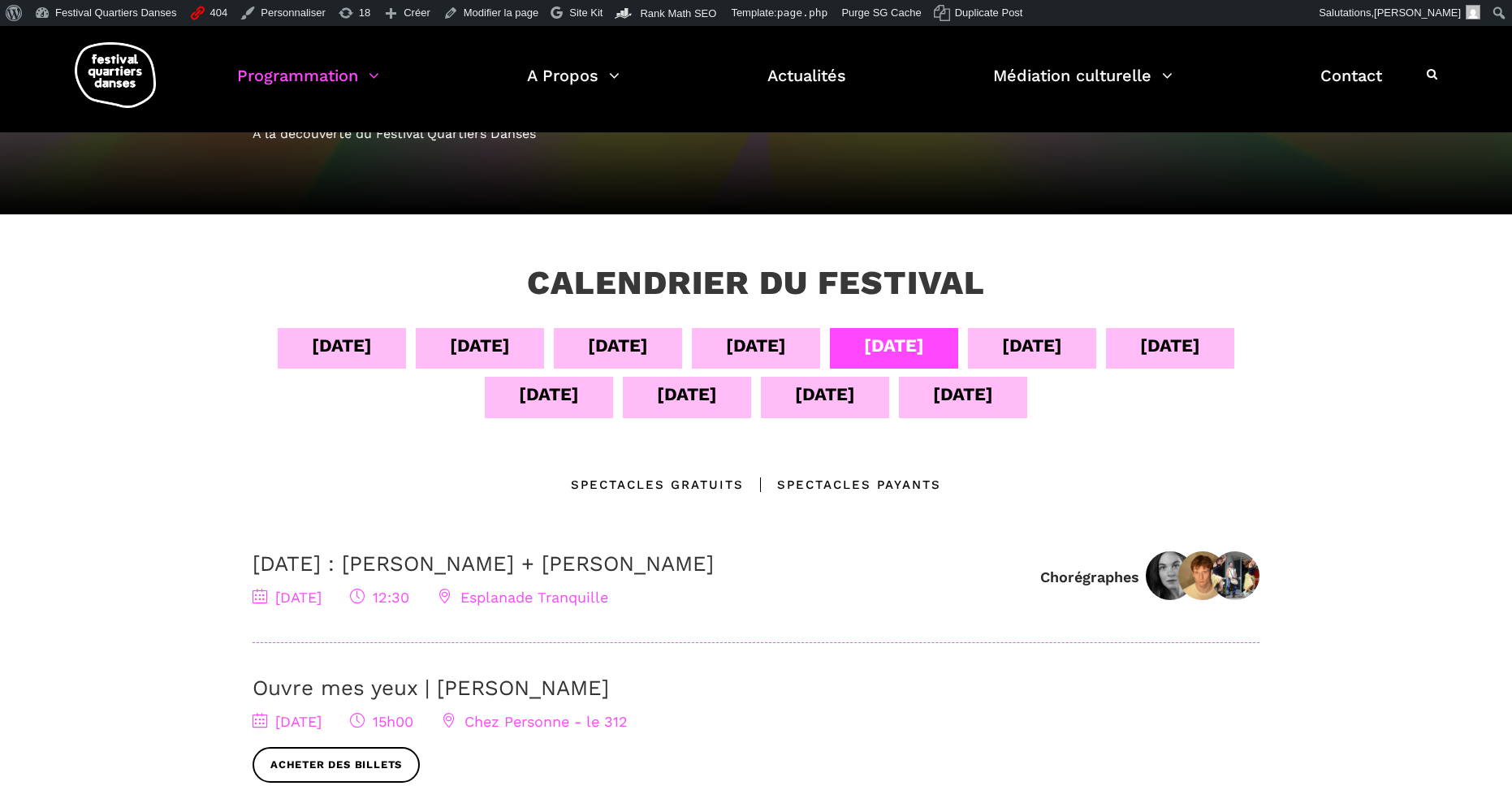
click at [1019, 336] on div "09 sept" at bounding box center [1032, 345] width 60 height 29
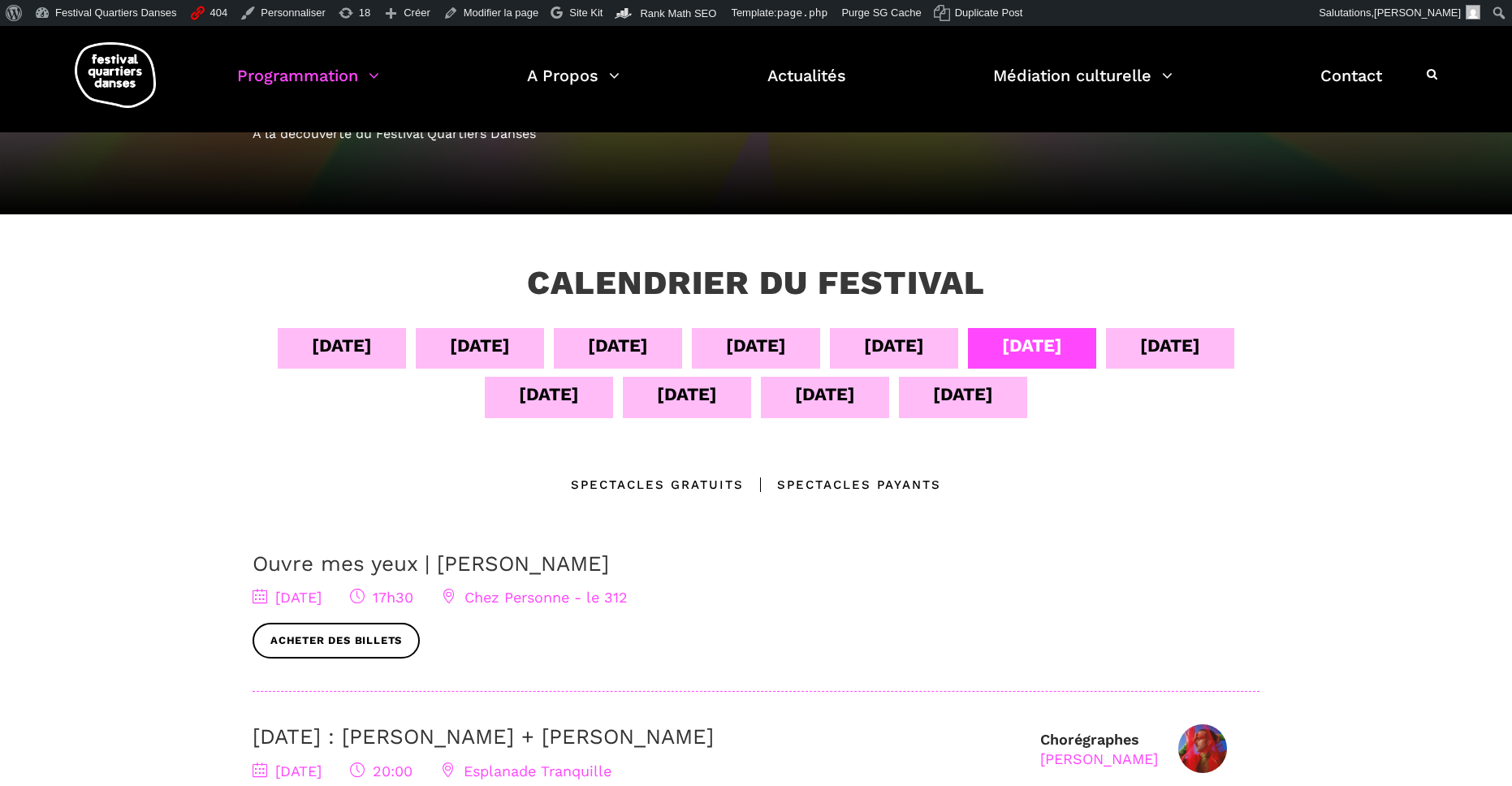
click at [1144, 345] on div "10 sept" at bounding box center [1170, 348] width 128 height 41
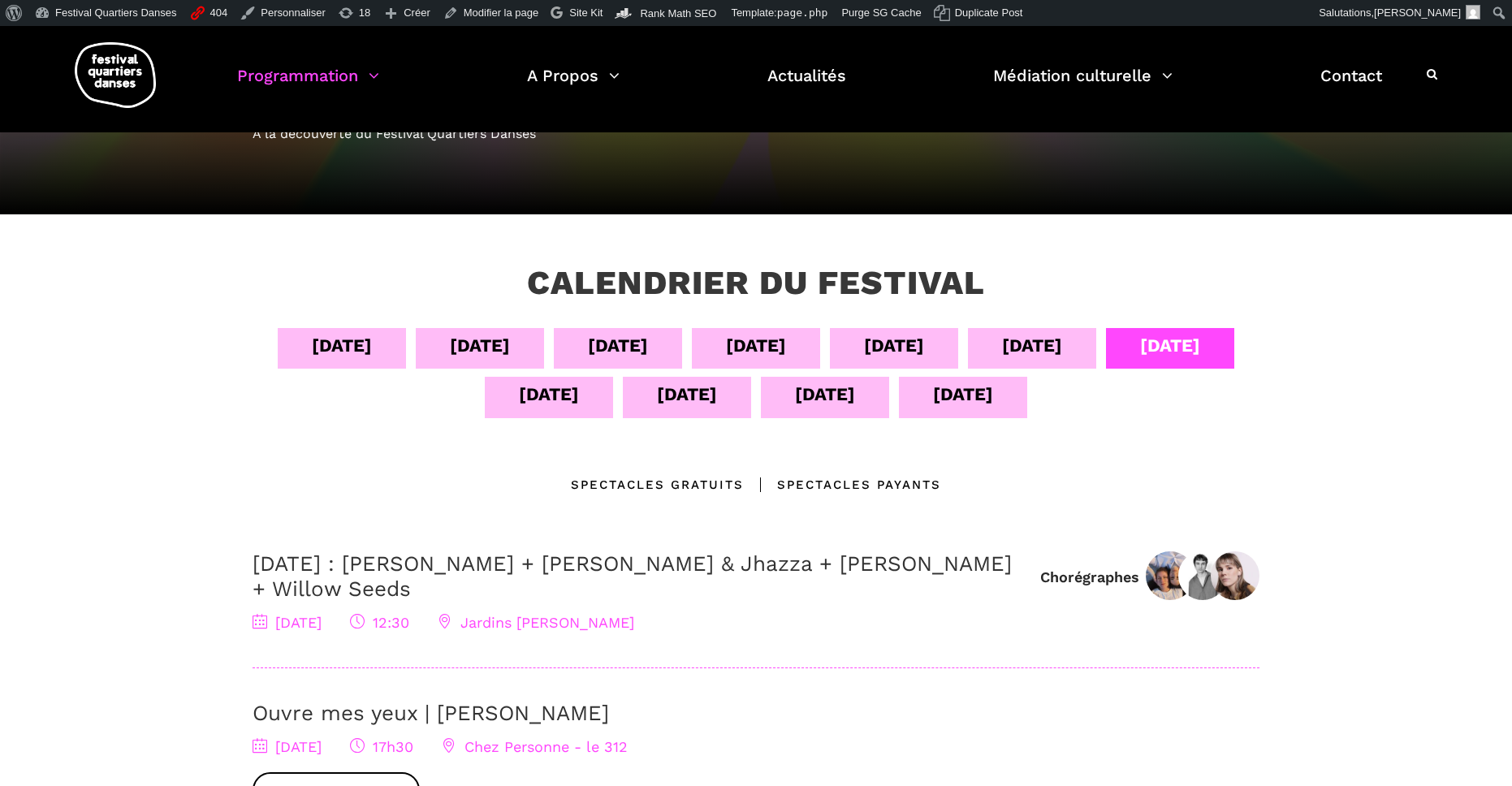
click at [339, 351] on div "04 sept" at bounding box center [341, 345] width 60 height 29
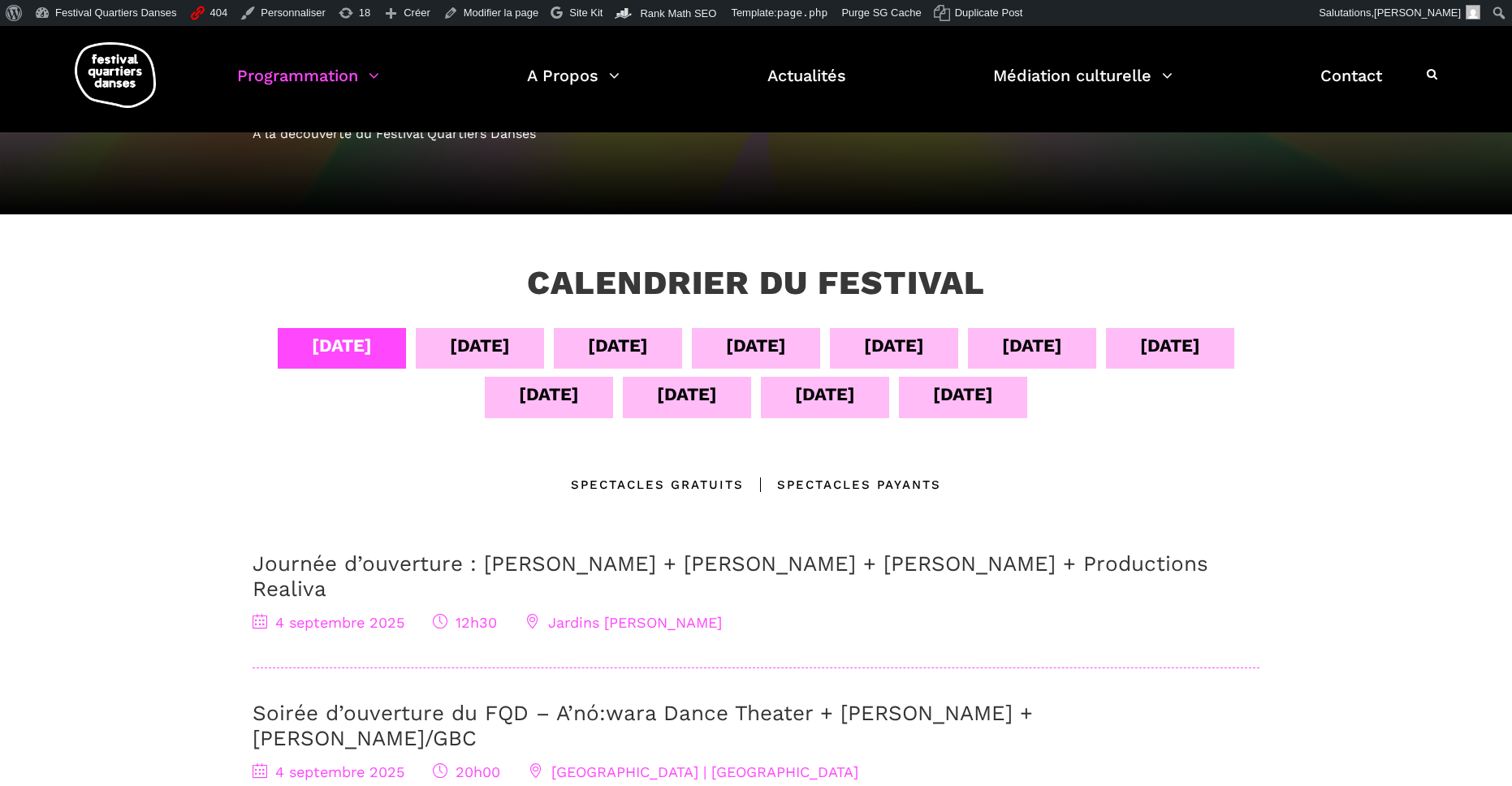
click at [450, 347] on div "05 sept" at bounding box center [479, 345] width 60 height 29
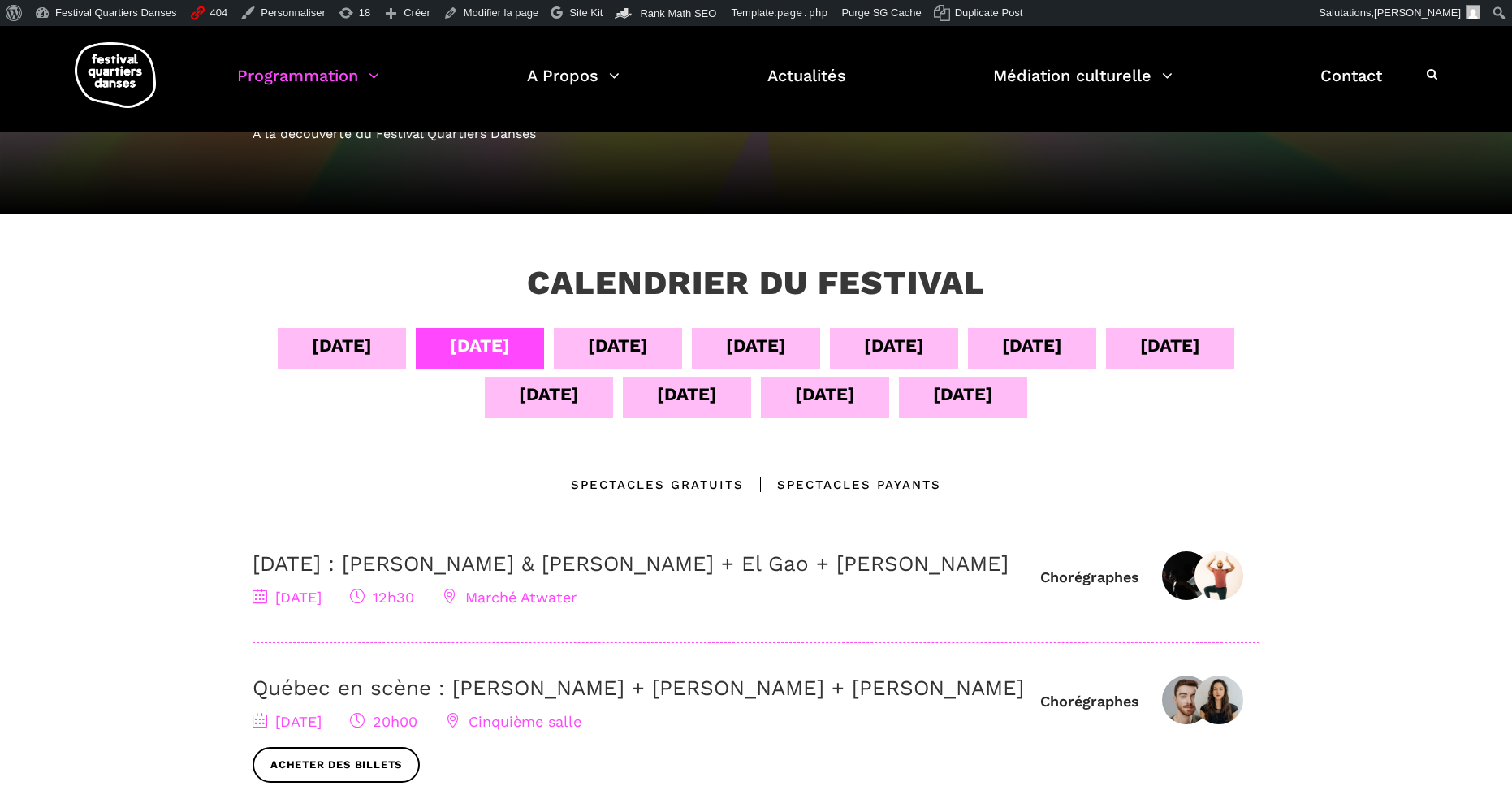
click at [568, 349] on div "06 sept" at bounding box center [618, 348] width 128 height 41
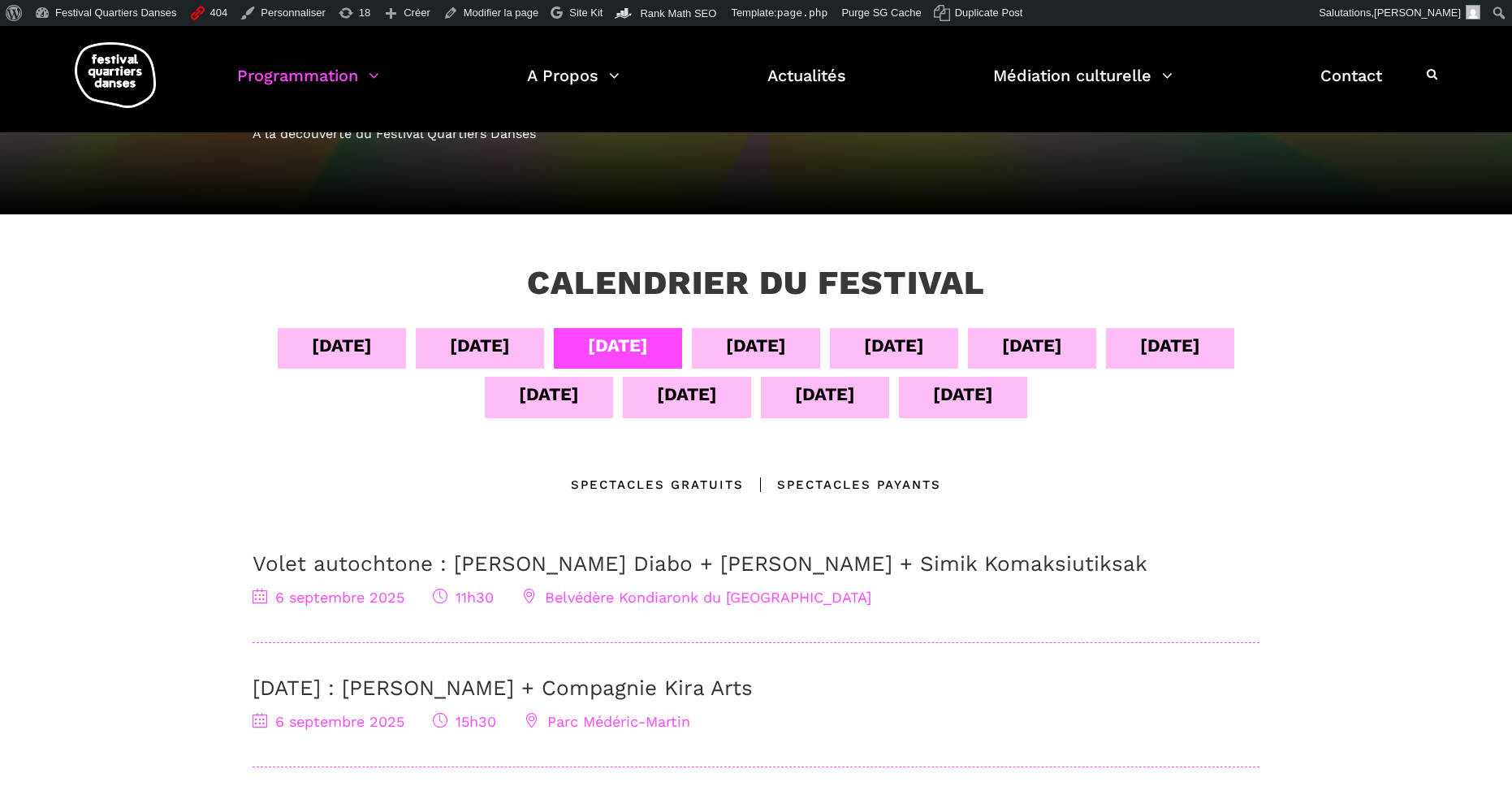
click at [563, 398] on div "11 sept" at bounding box center [549, 394] width 60 height 29
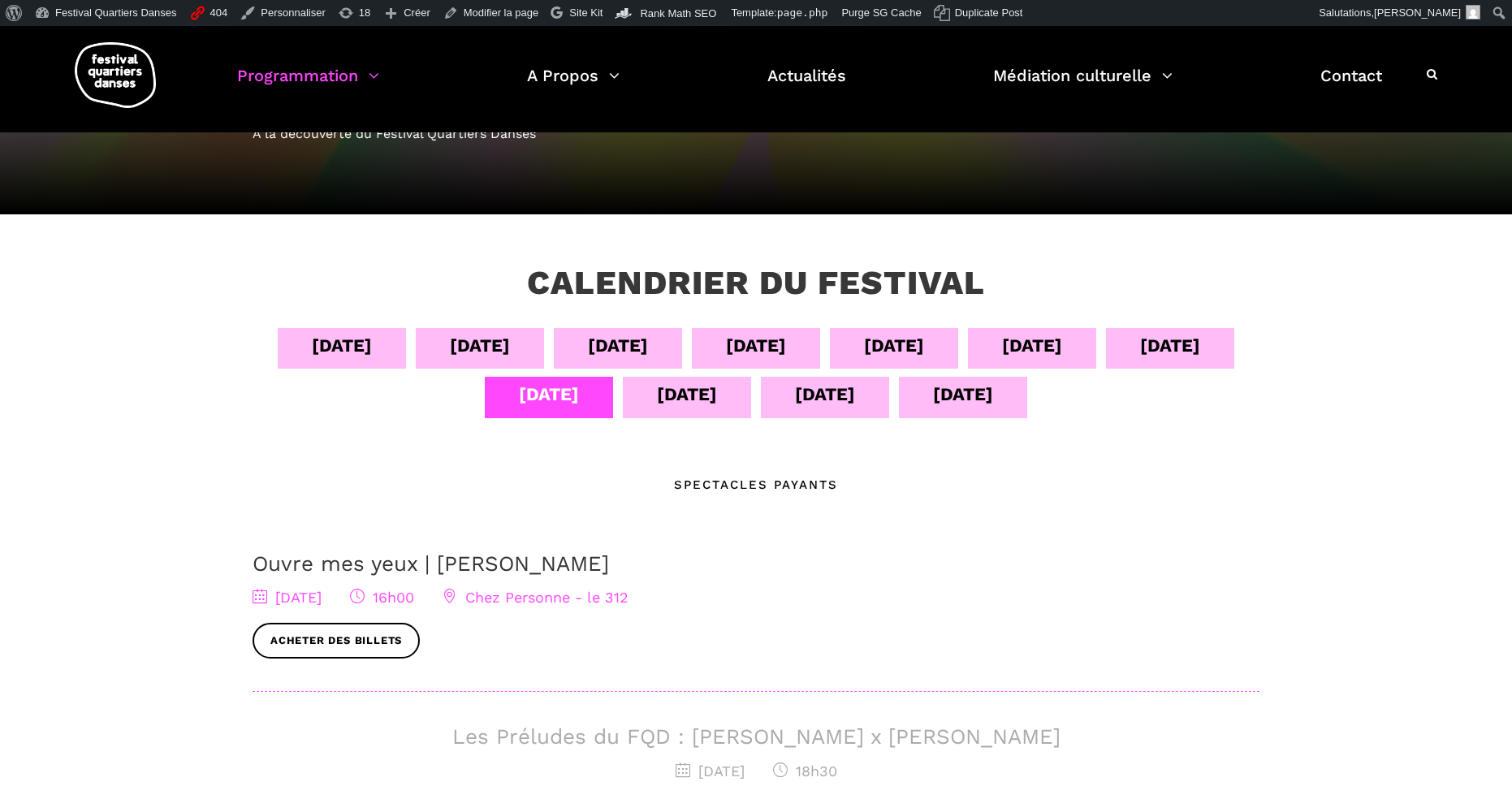
click at [644, 409] on div "12 sept" at bounding box center [687, 396] width 128 height 41
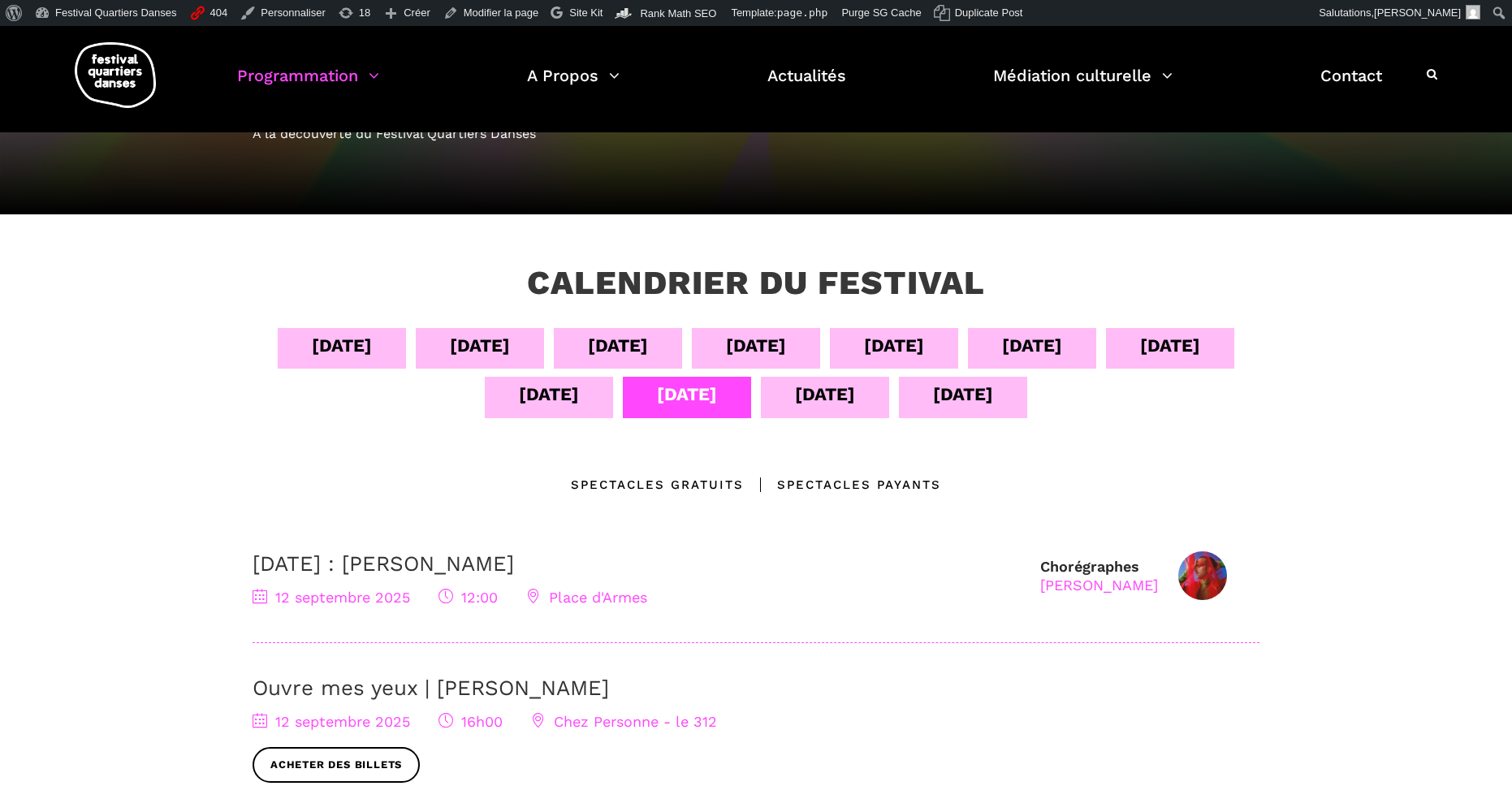
click at [787, 388] on div "13 sept" at bounding box center [825, 396] width 128 height 41
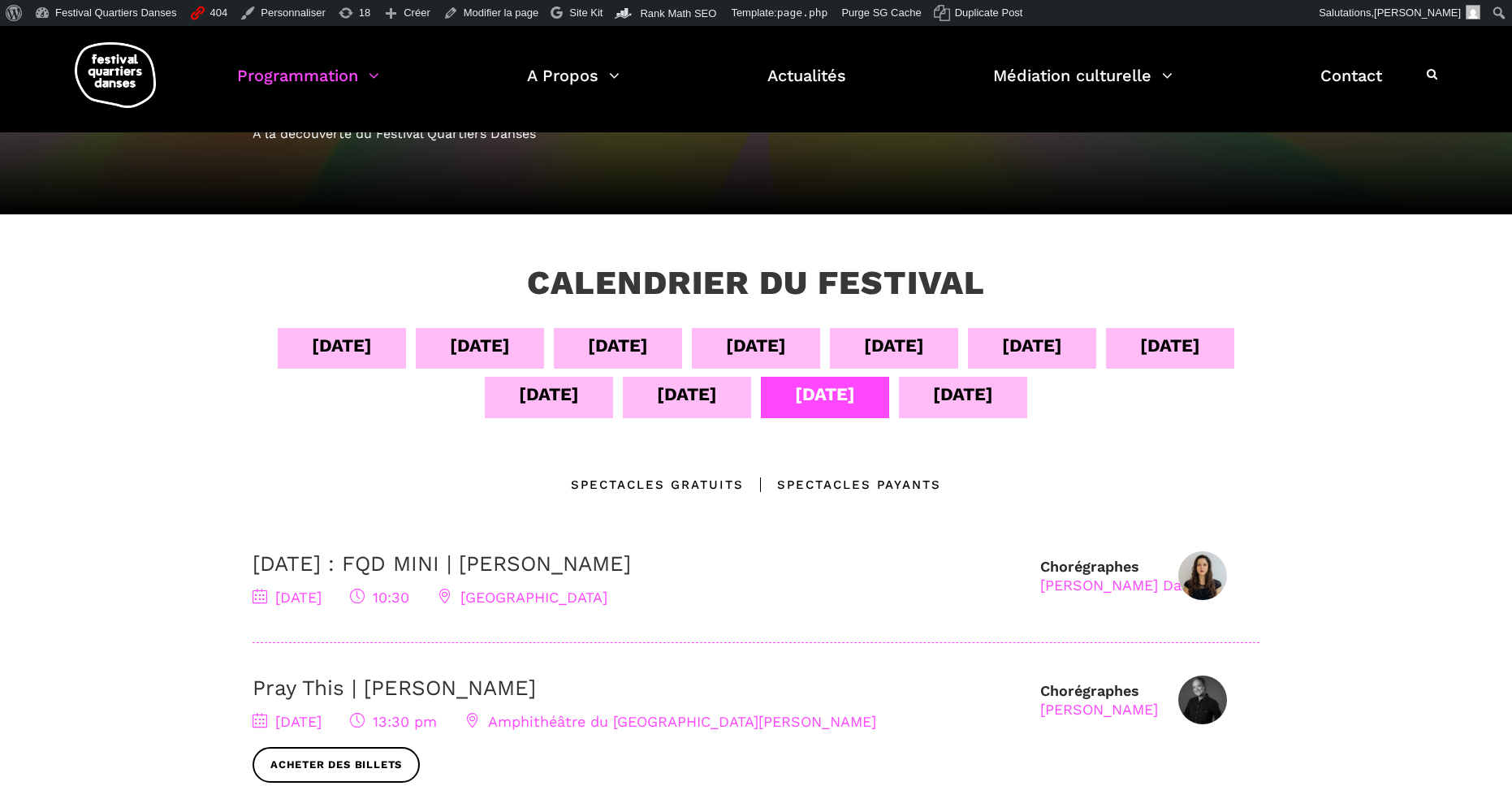
click at [358, 355] on div "04 sept" at bounding box center [341, 345] width 60 height 29
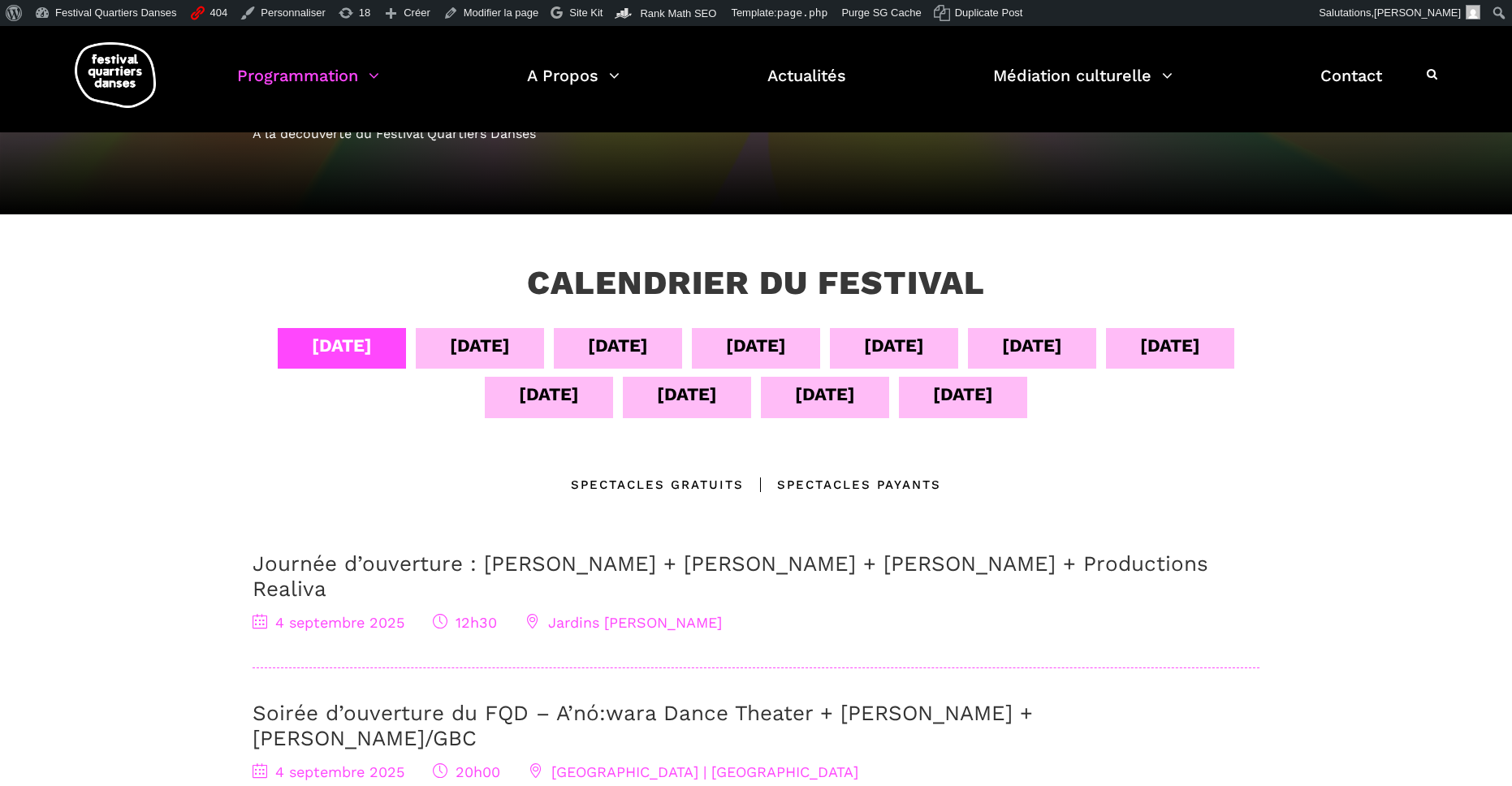
click at [452, 350] on div "05 sept" at bounding box center [479, 345] width 60 height 29
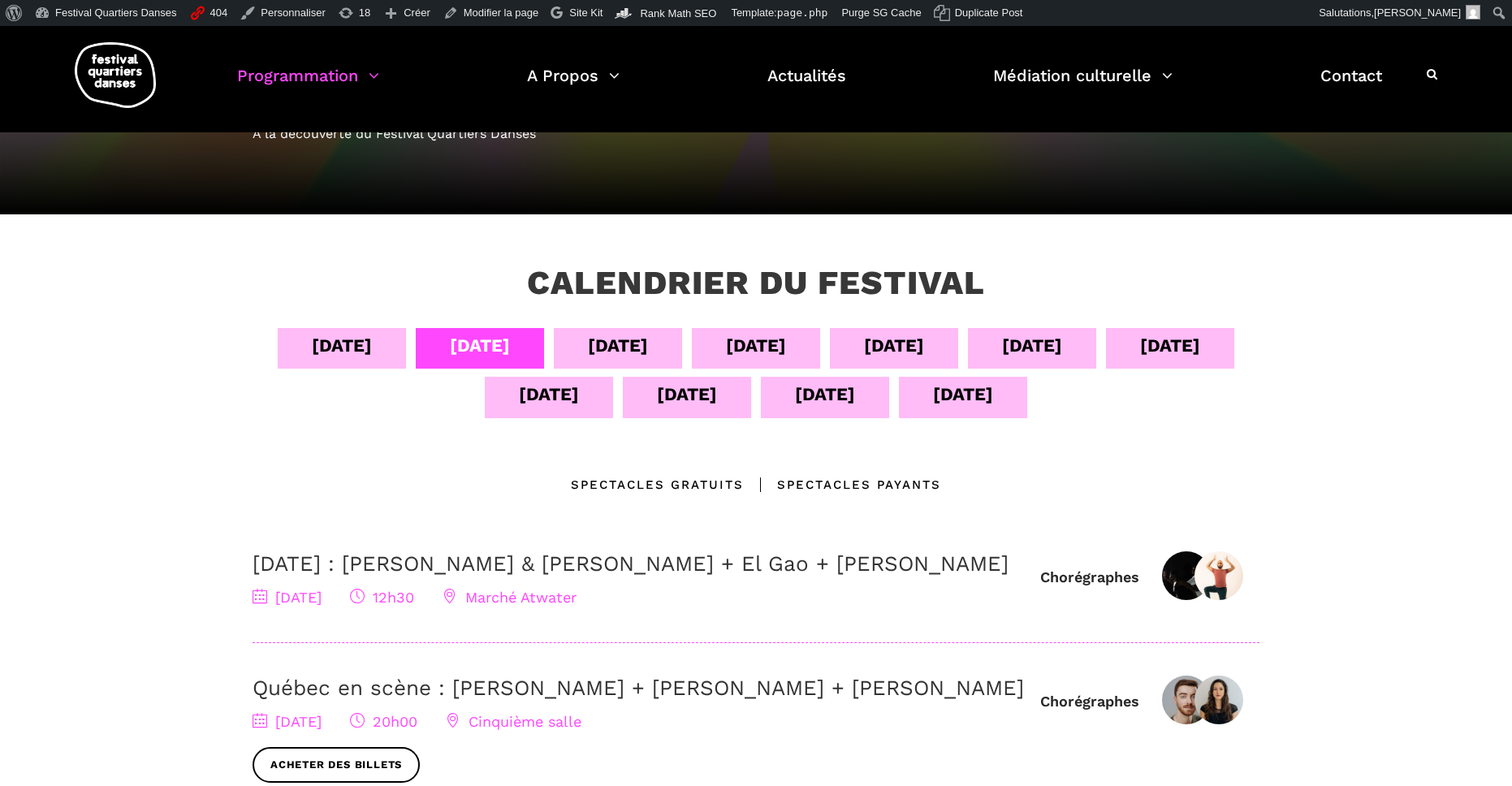
click at [601, 356] on div "06 sept" at bounding box center [617, 345] width 60 height 29
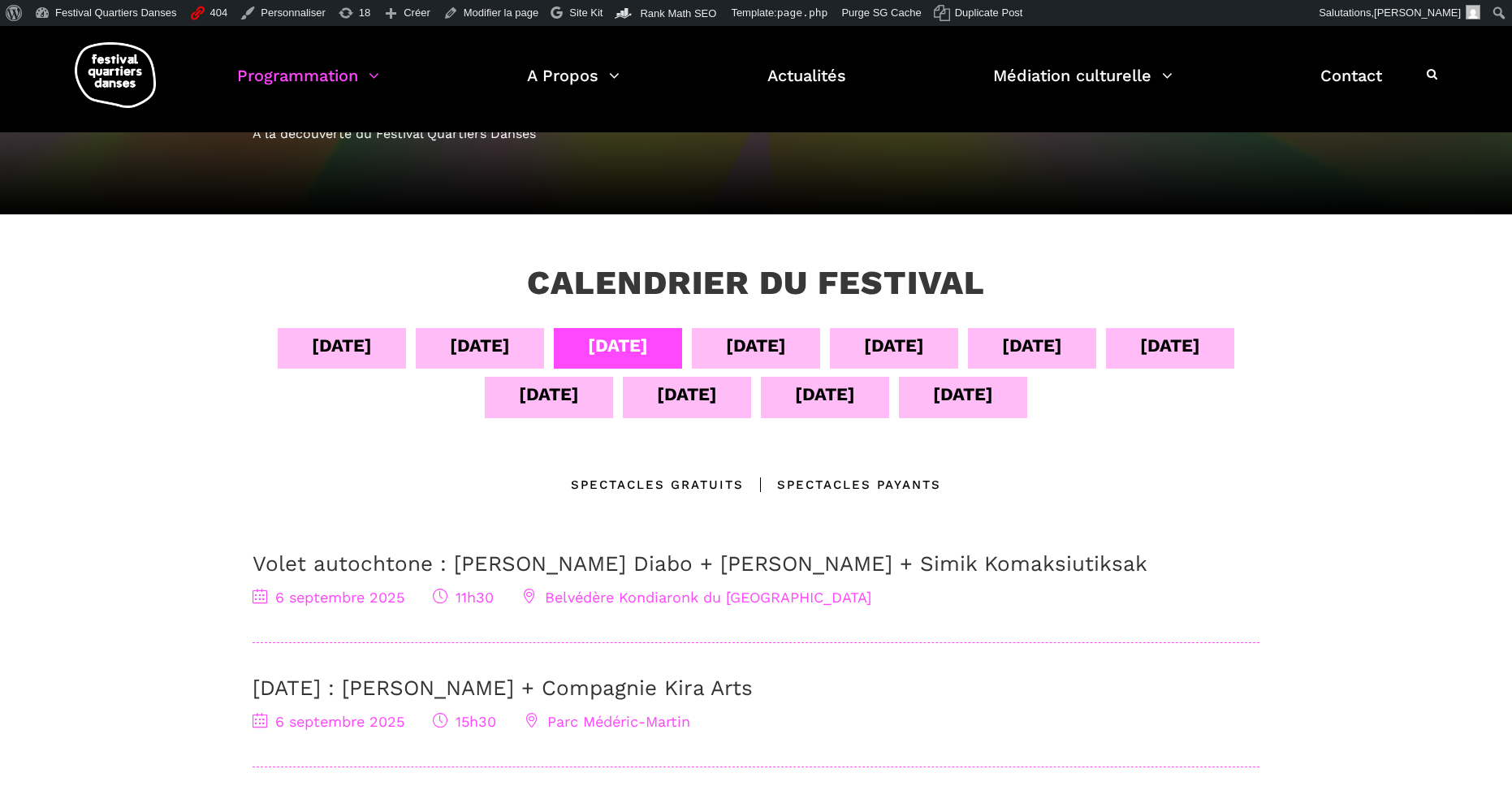
click at [760, 346] on div "07 sept" at bounding box center [756, 345] width 60 height 29
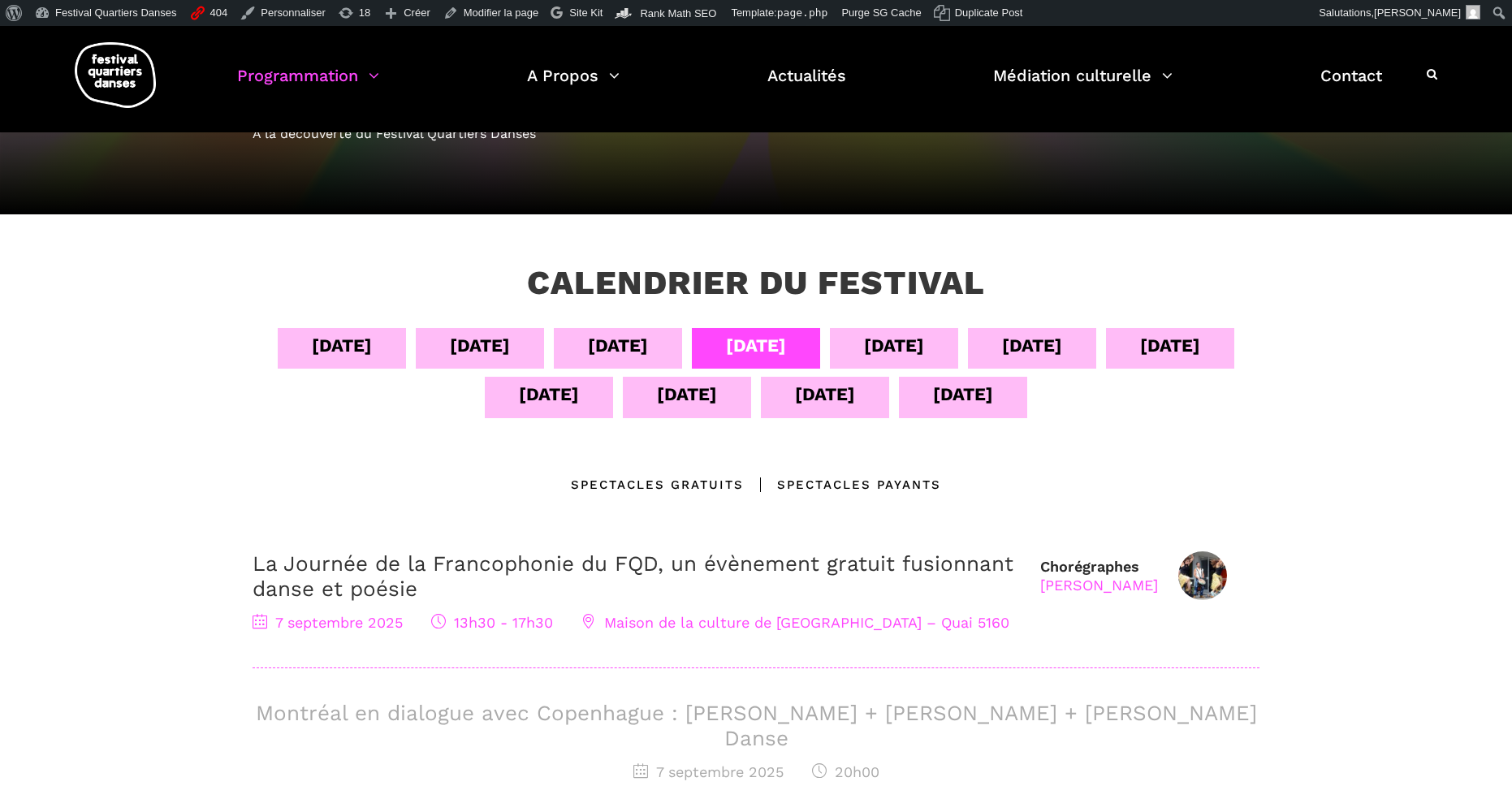
click at [910, 343] on div "08 sept" at bounding box center [894, 345] width 60 height 29
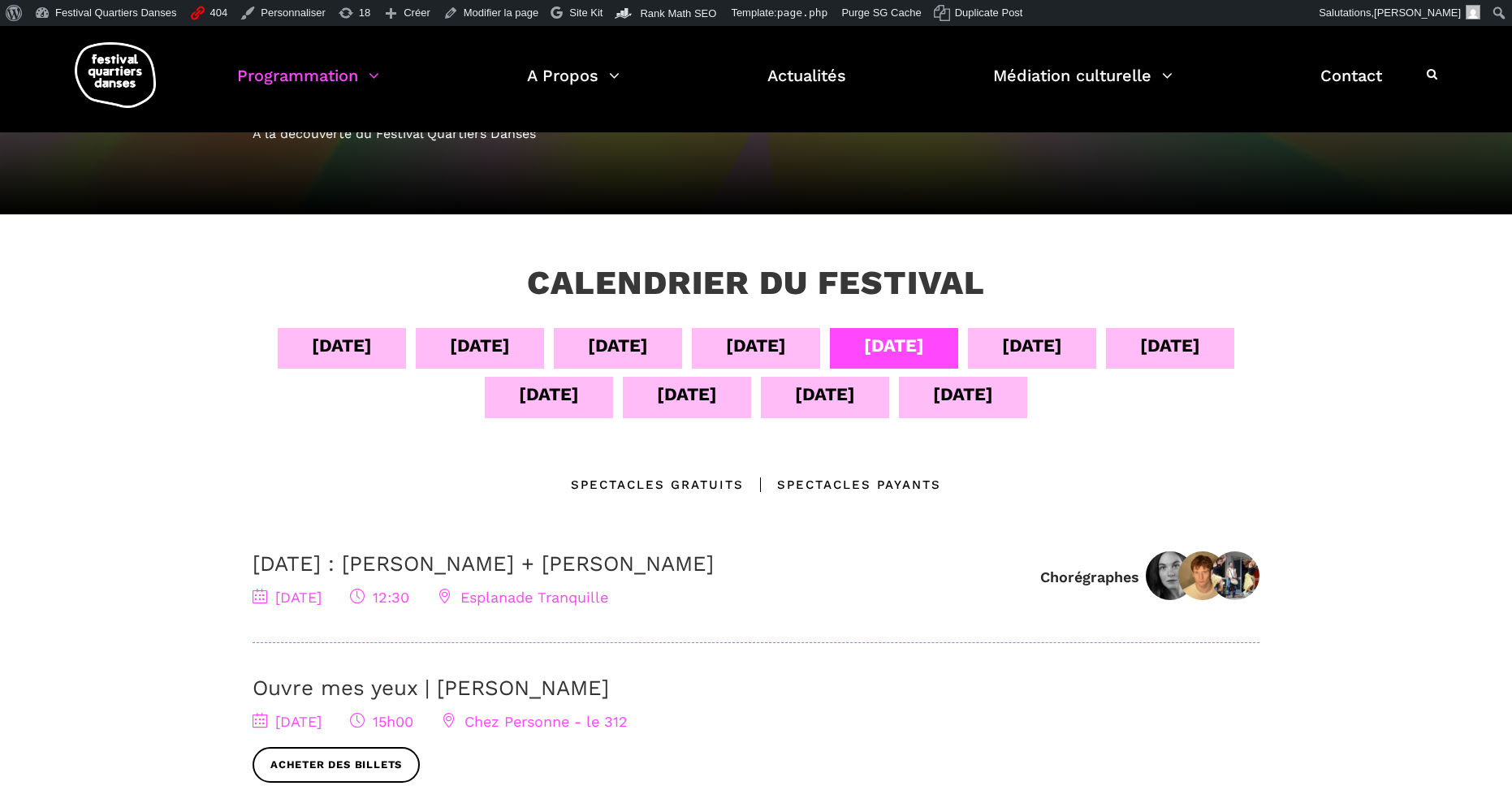
click at [1038, 346] on div "09 sept" at bounding box center [1032, 345] width 60 height 29
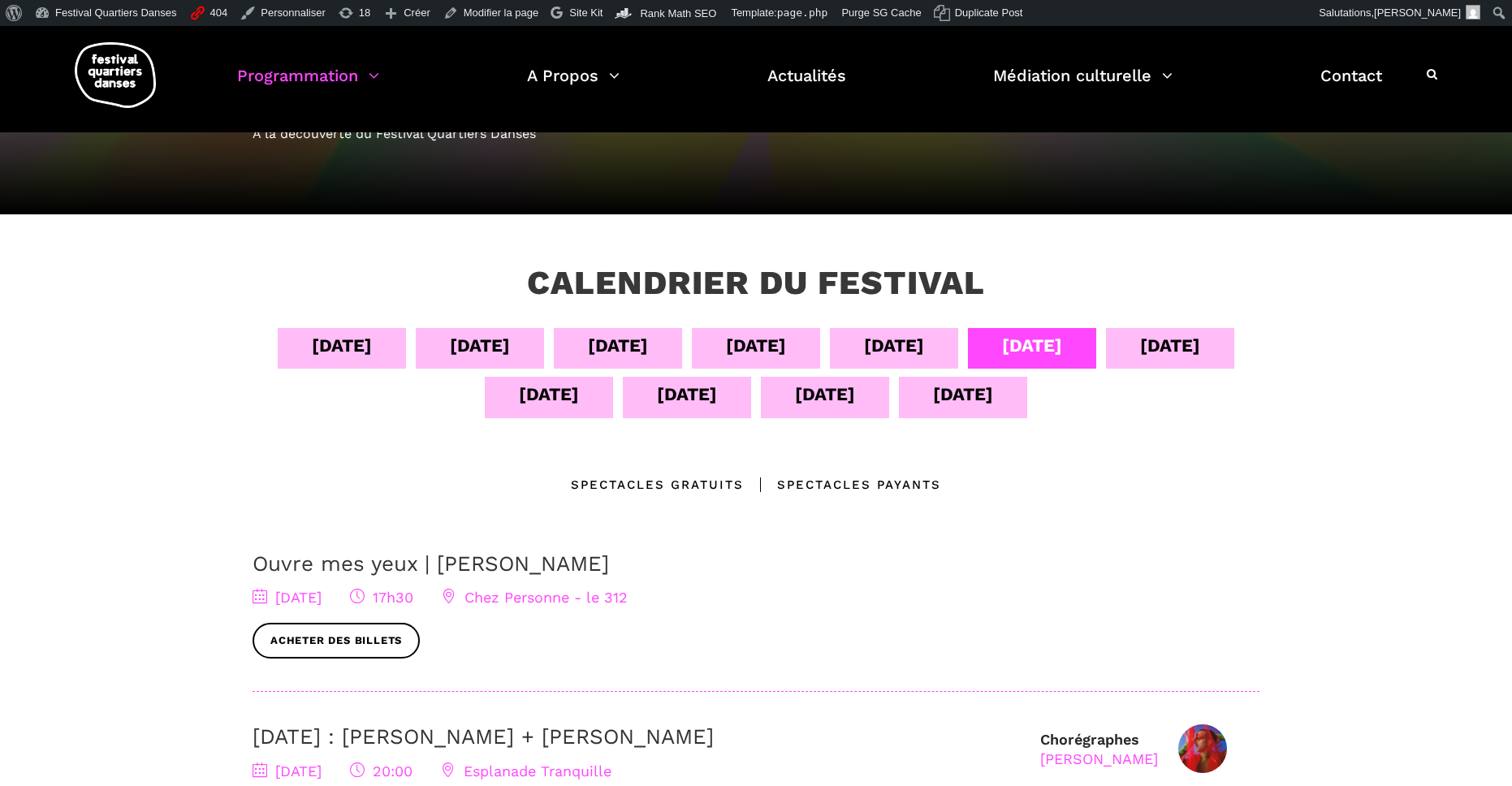
click at [1194, 342] on div "10 sept" at bounding box center [1170, 345] width 60 height 29
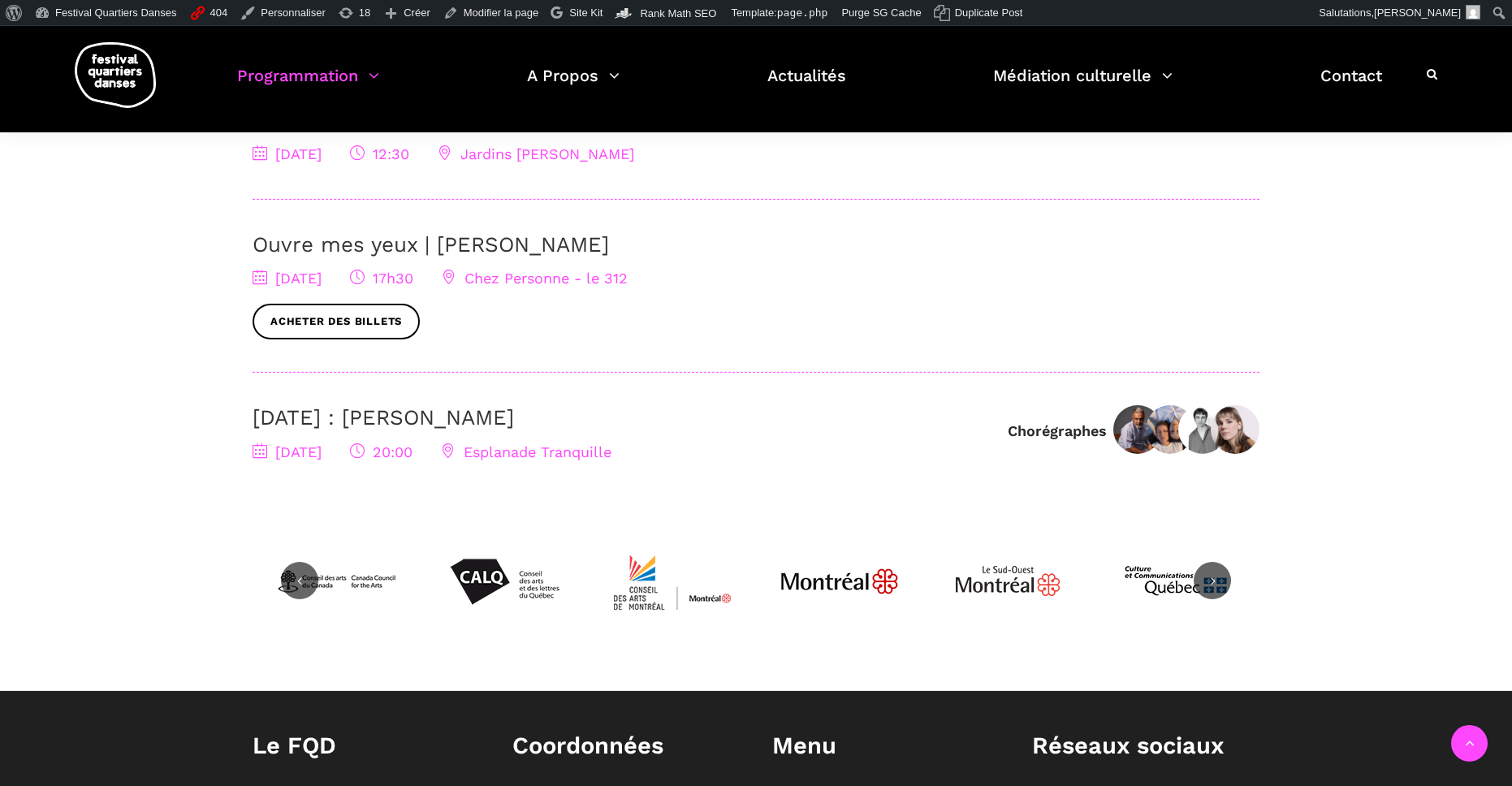
scroll to position [643, 0]
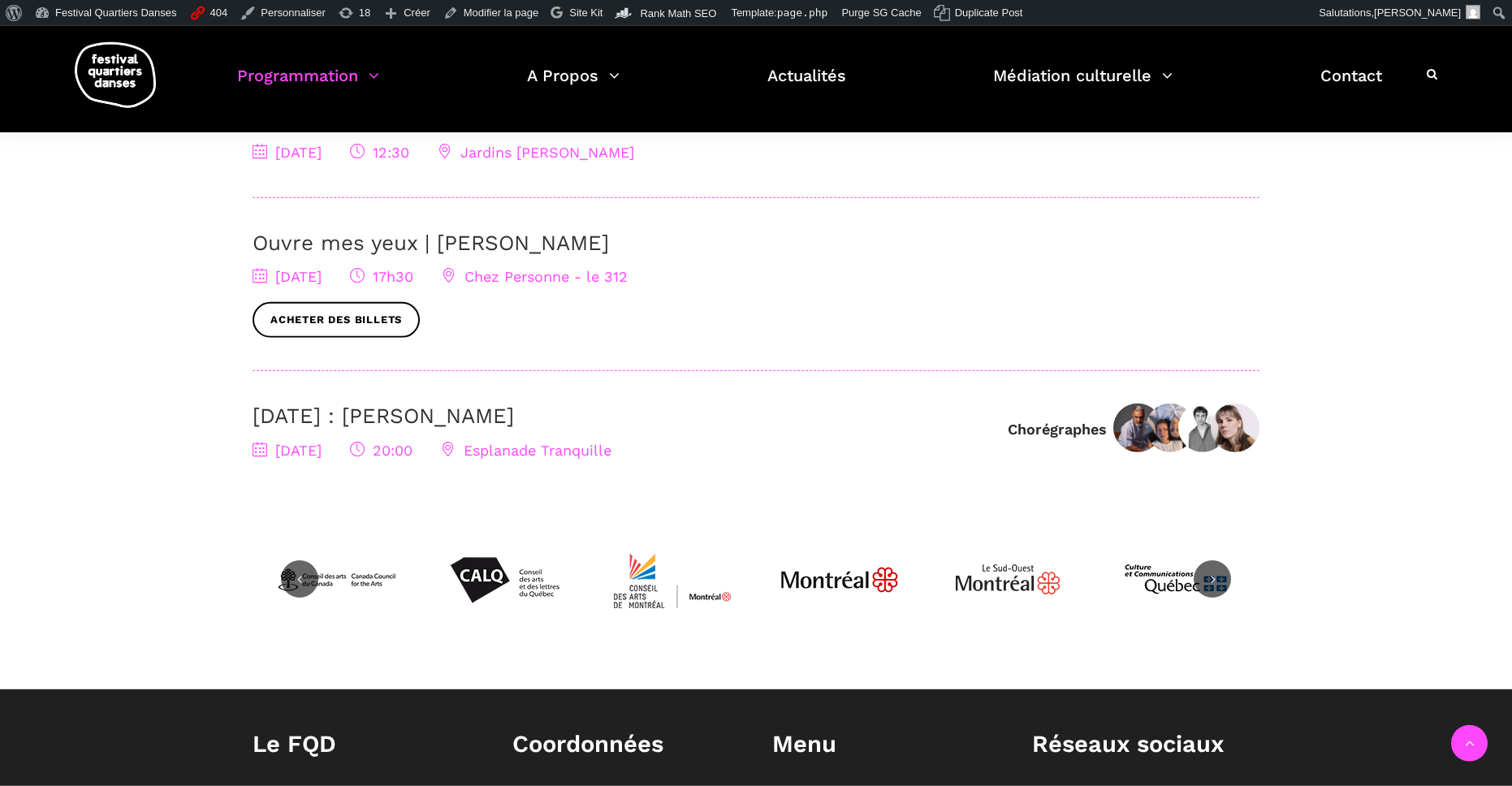
click at [501, 414] on link "10 septembre : Sinha Danse" at bounding box center [383, 416] width 261 height 24
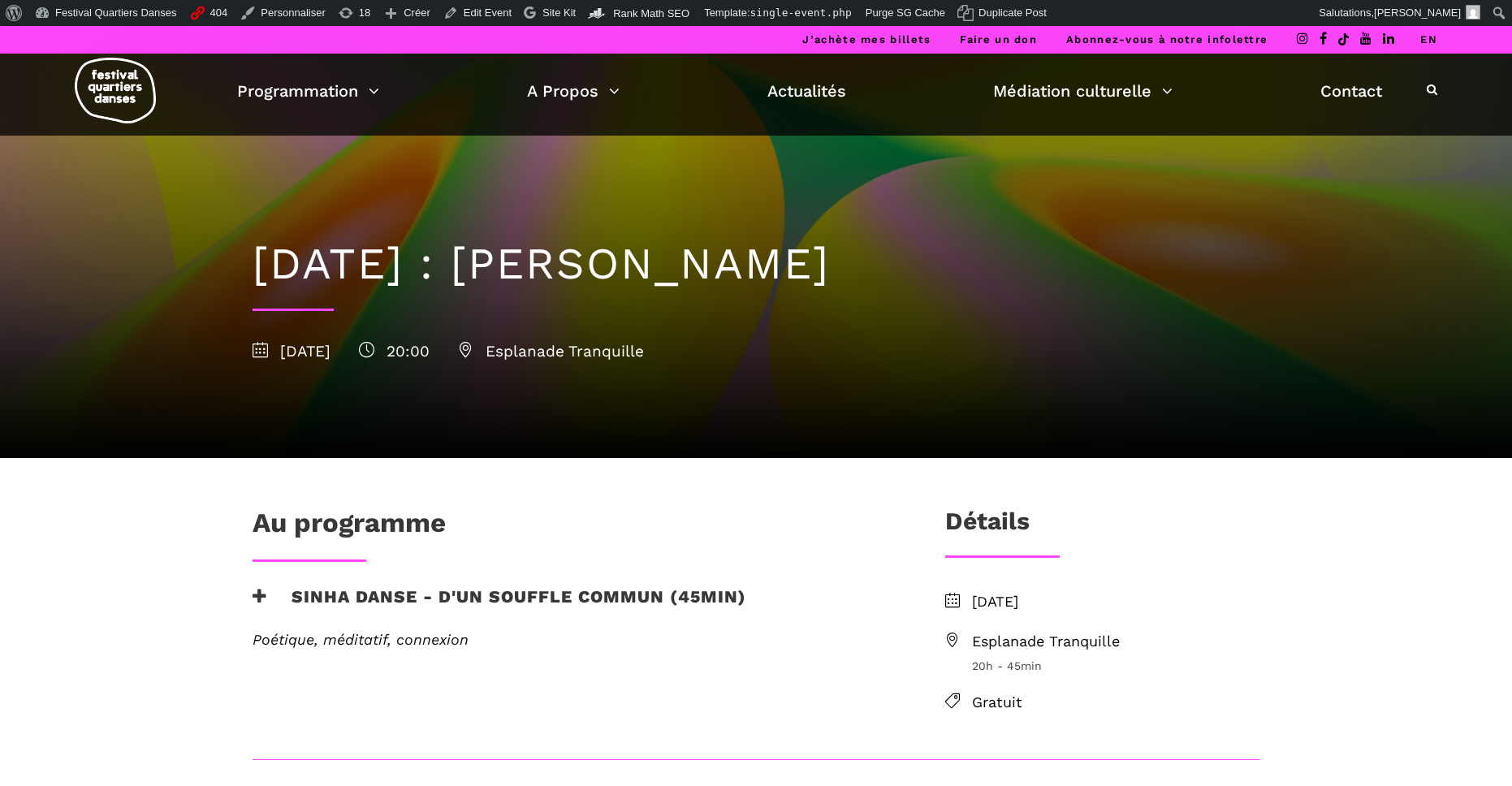
click at [1428, 42] on link "EN" at bounding box center [1430, 39] width 17 height 12
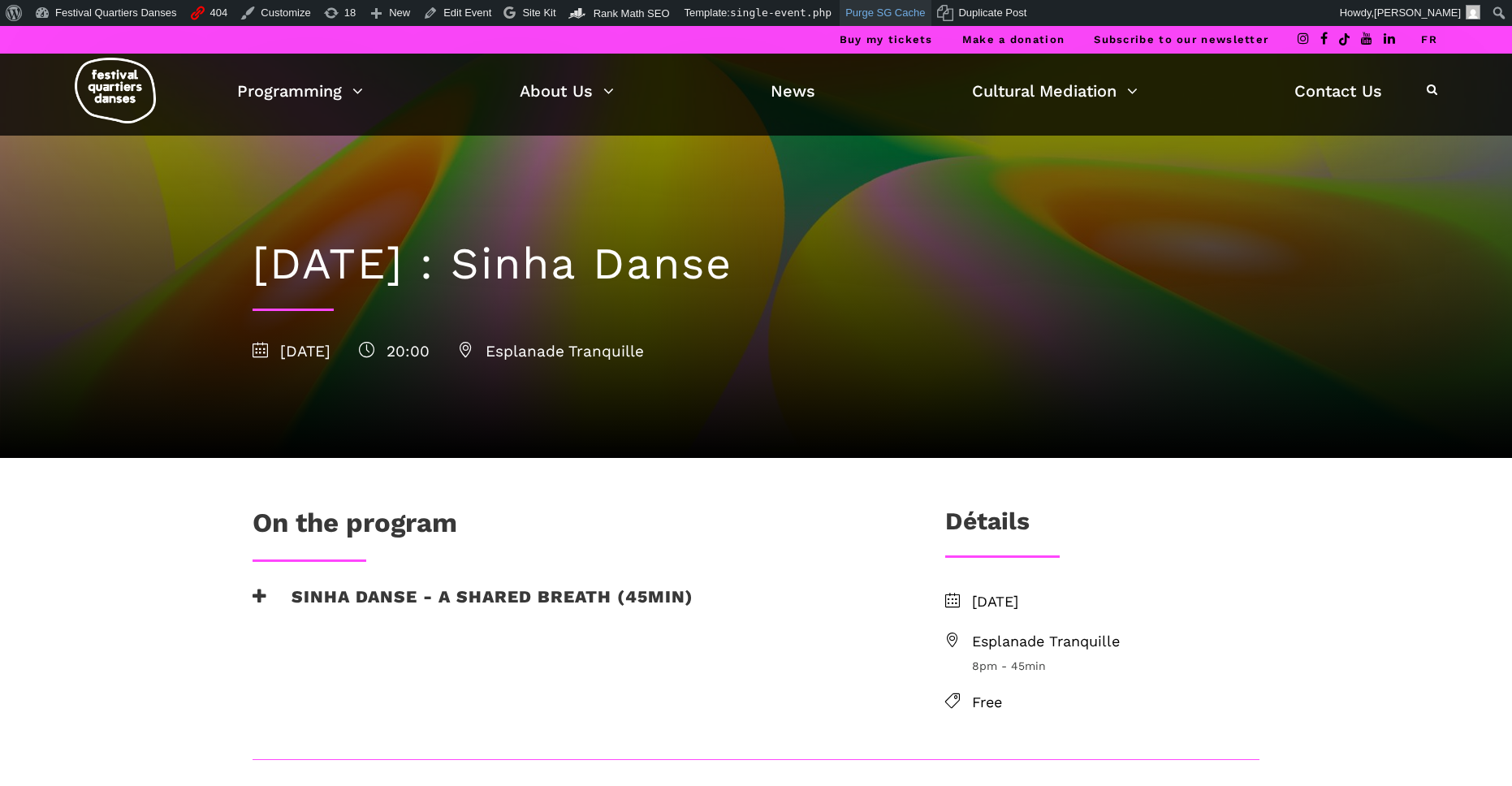
click at [880, 17] on link "Purge SG Cache" at bounding box center [886, 13] width 92 height 26
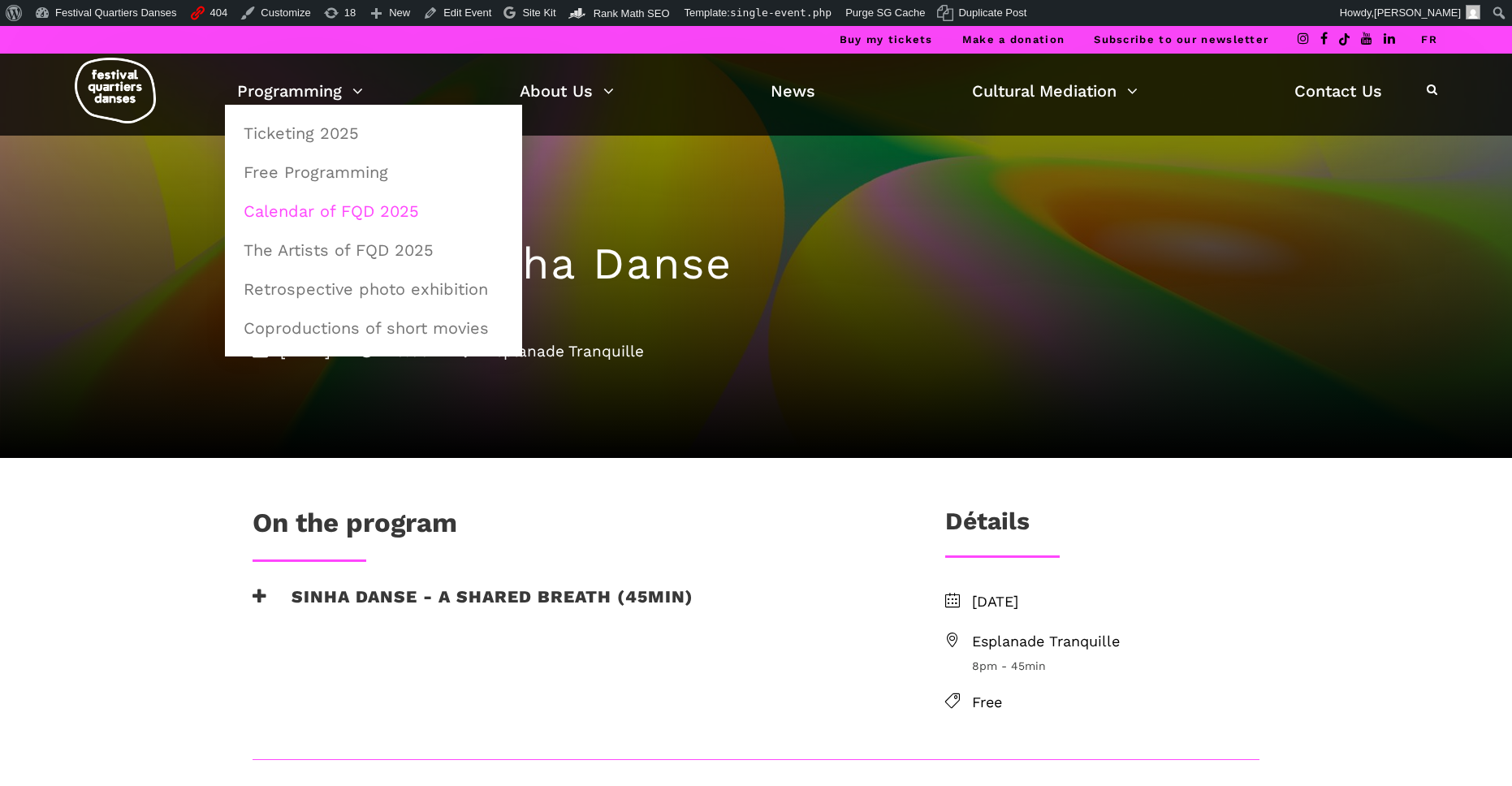
click at [341, 211] on link "Calendar of FQD 2025" at bounding box center [373, 211] width 279 height 37
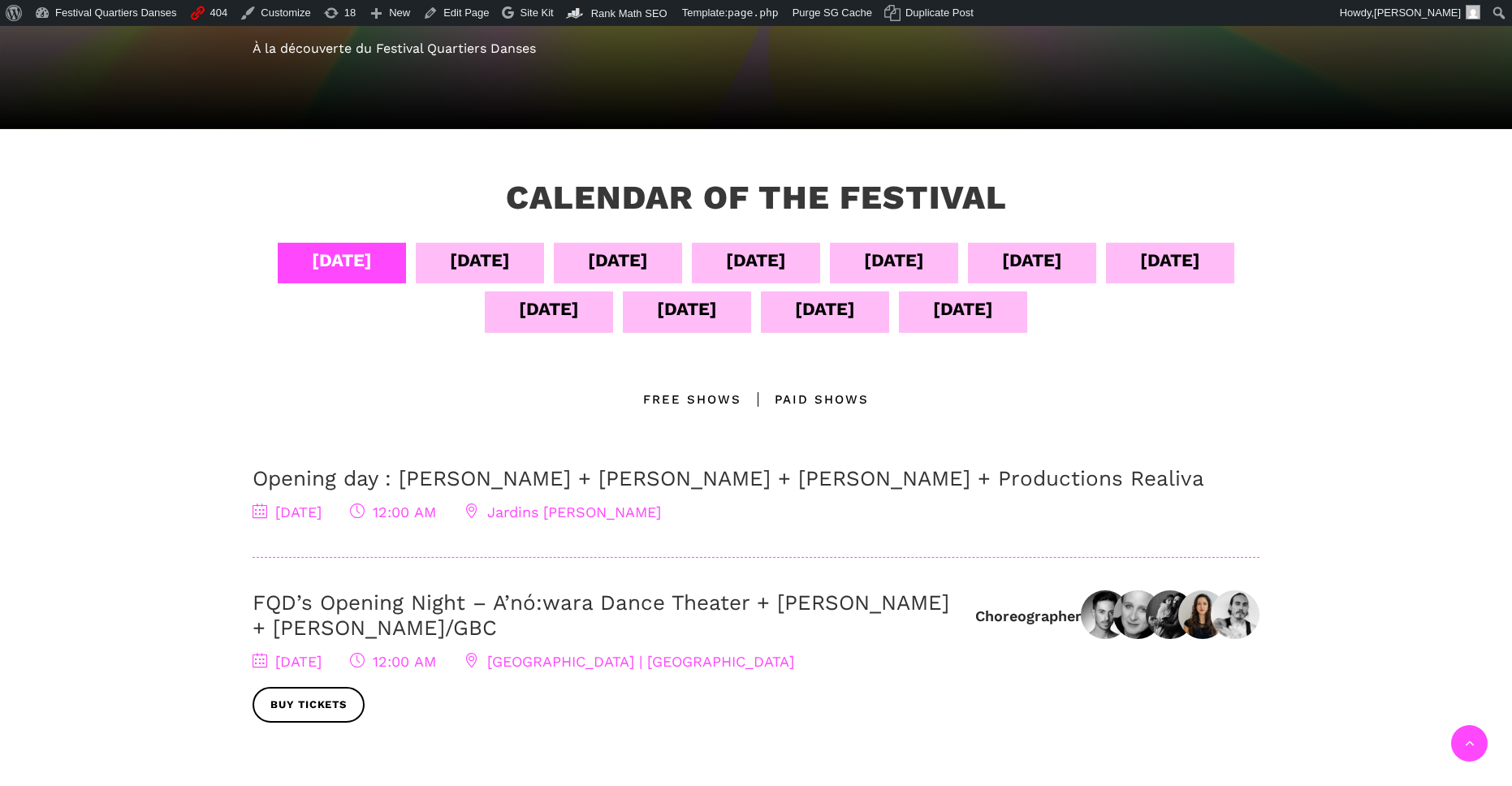
scroll to position [279, 0]
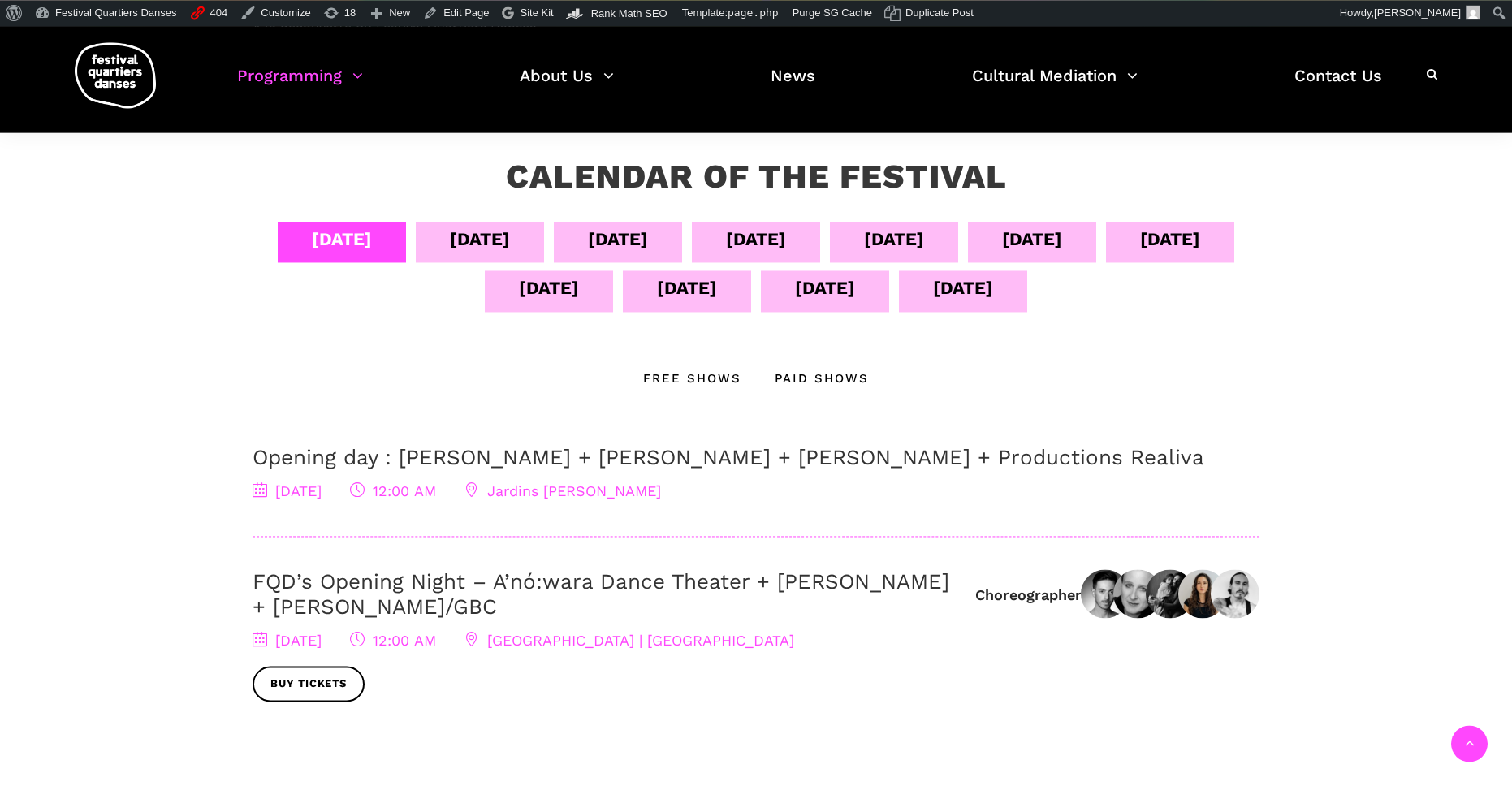
click at [510, 244] on div "[DATE]" at bounding box center [479, 239] width 60 height 29
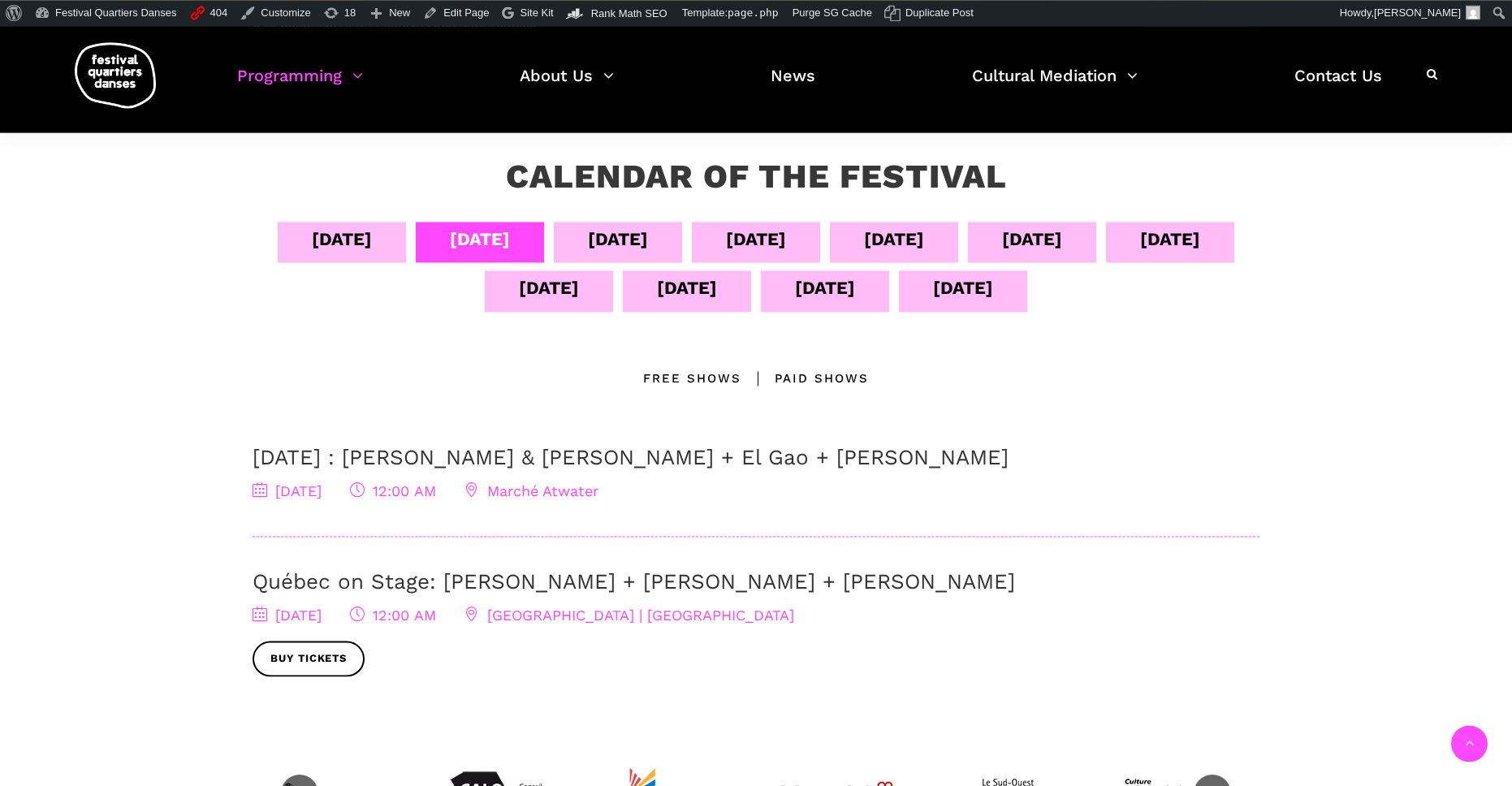
click at [786, 241] on div "[DATE]" at bounding box center [756, 239] width 60 height 29
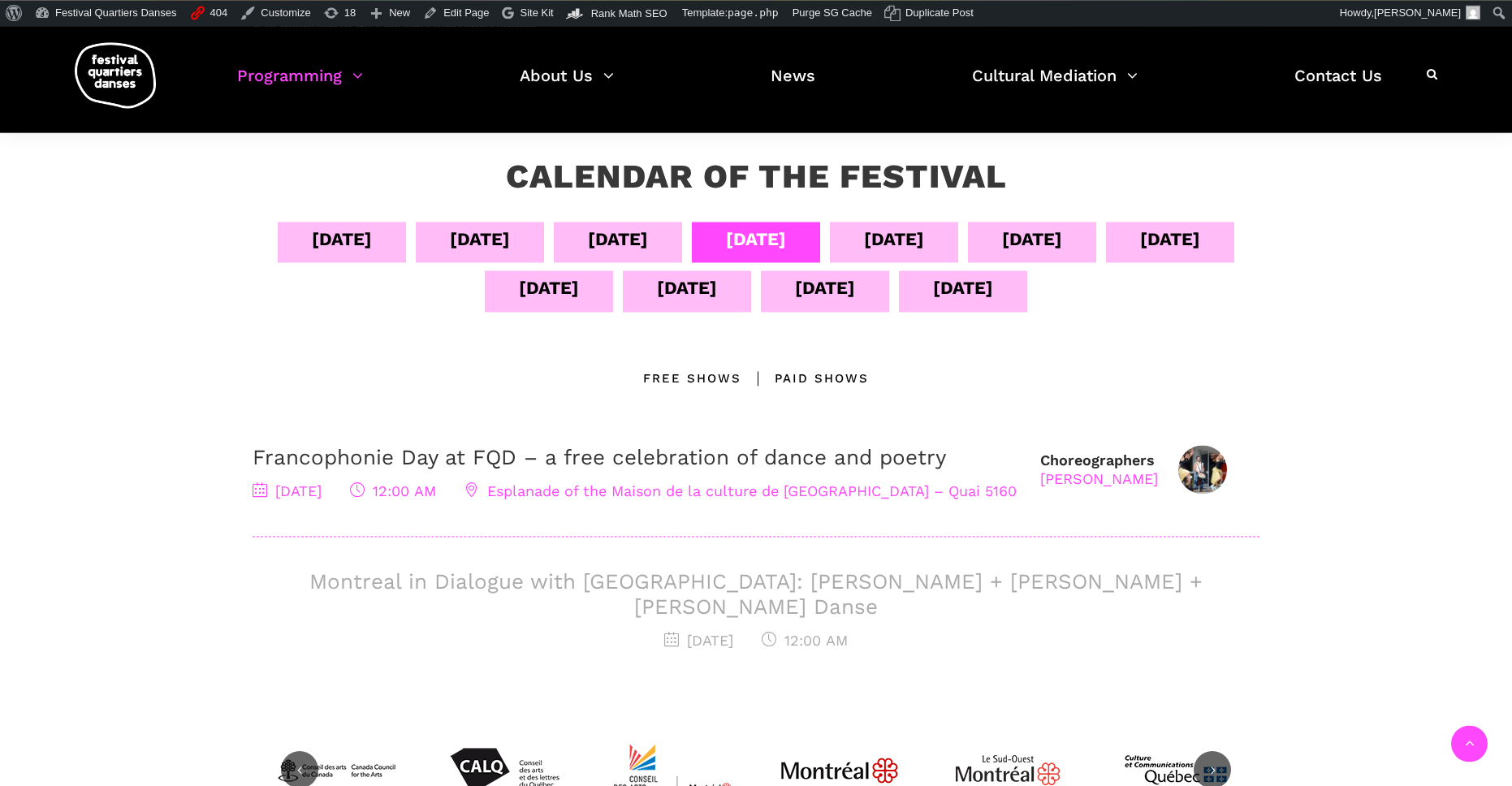
click at [648, 247] on div "[DATE]" at bounding box center [617, 239] width 60 height 29
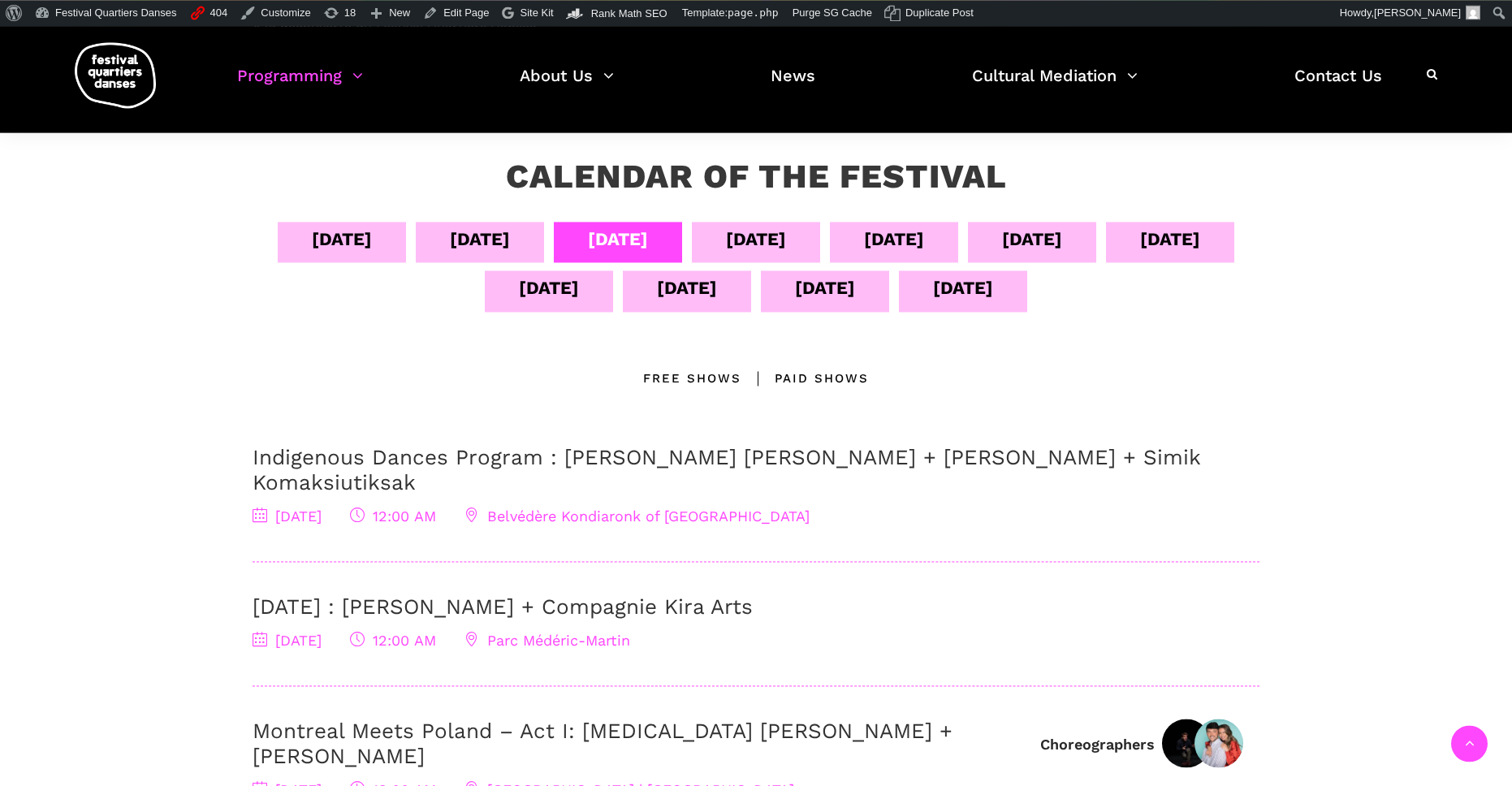
click at [786, 239] on div "[DATE]" at bounding box center [756, 239] width 60 height 29
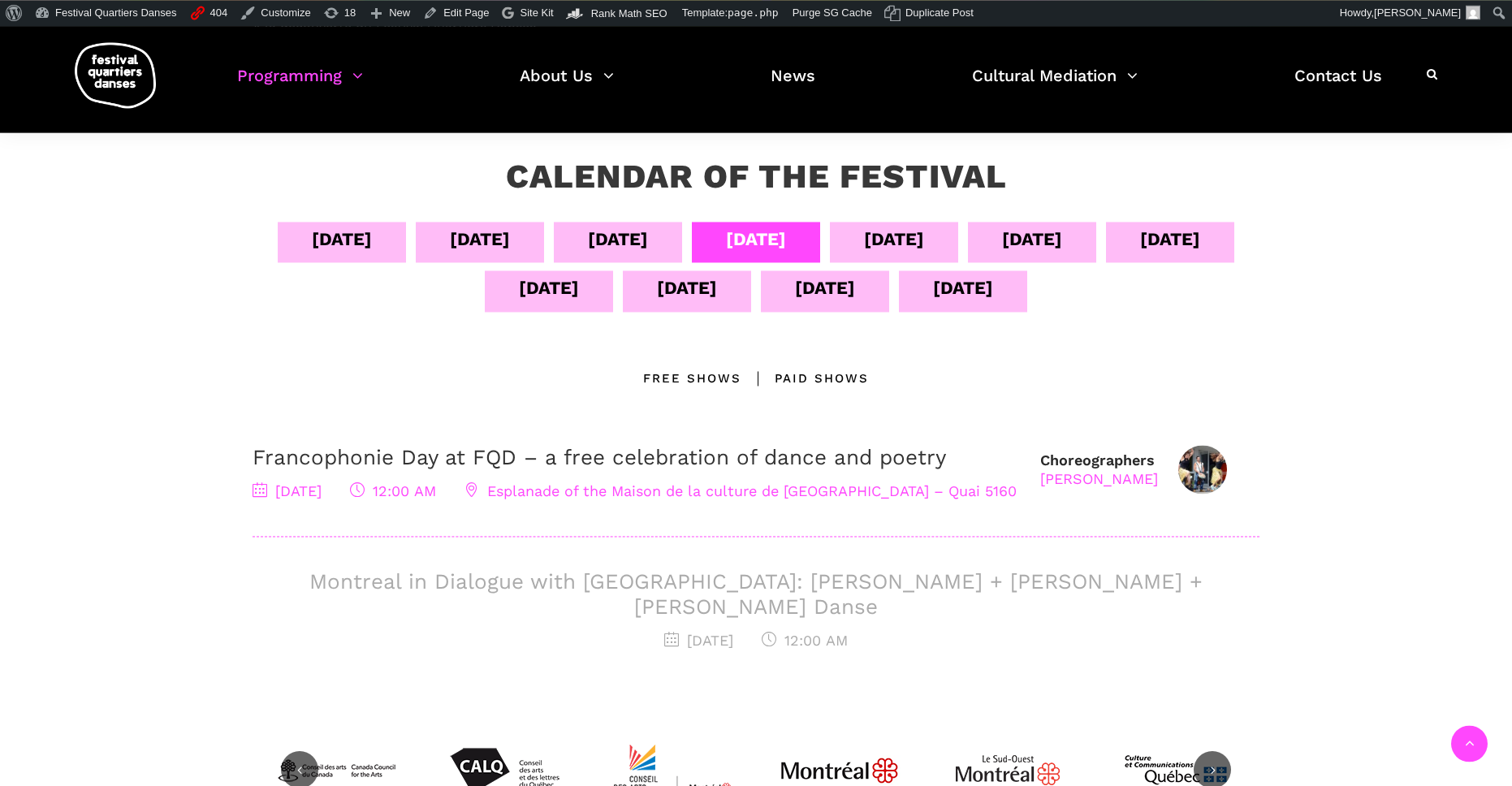
click at [940, 240] on div "[DATE]" at bounding box center [894, 241] width 128 height 41
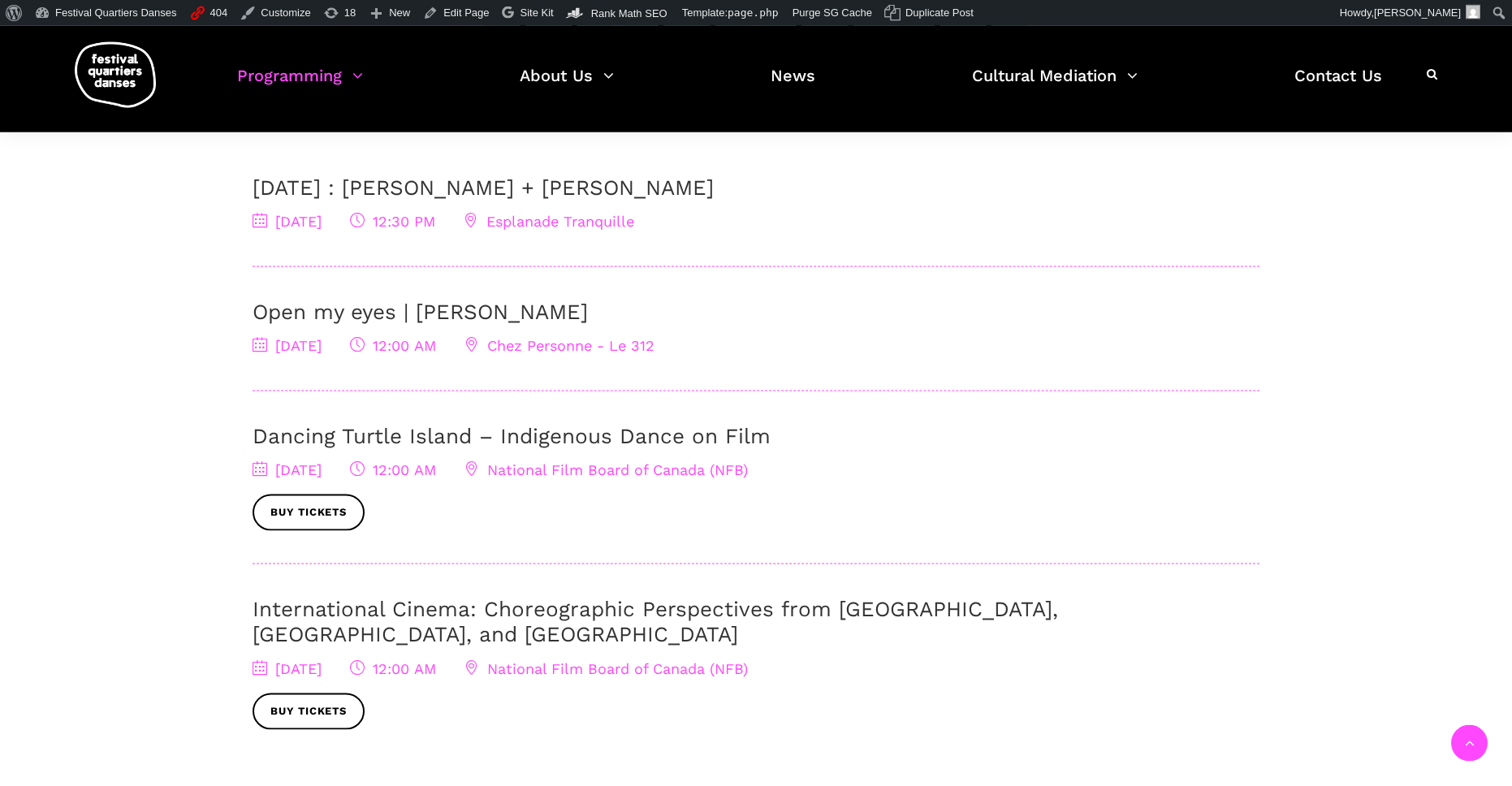
scroll to position [174, 0]
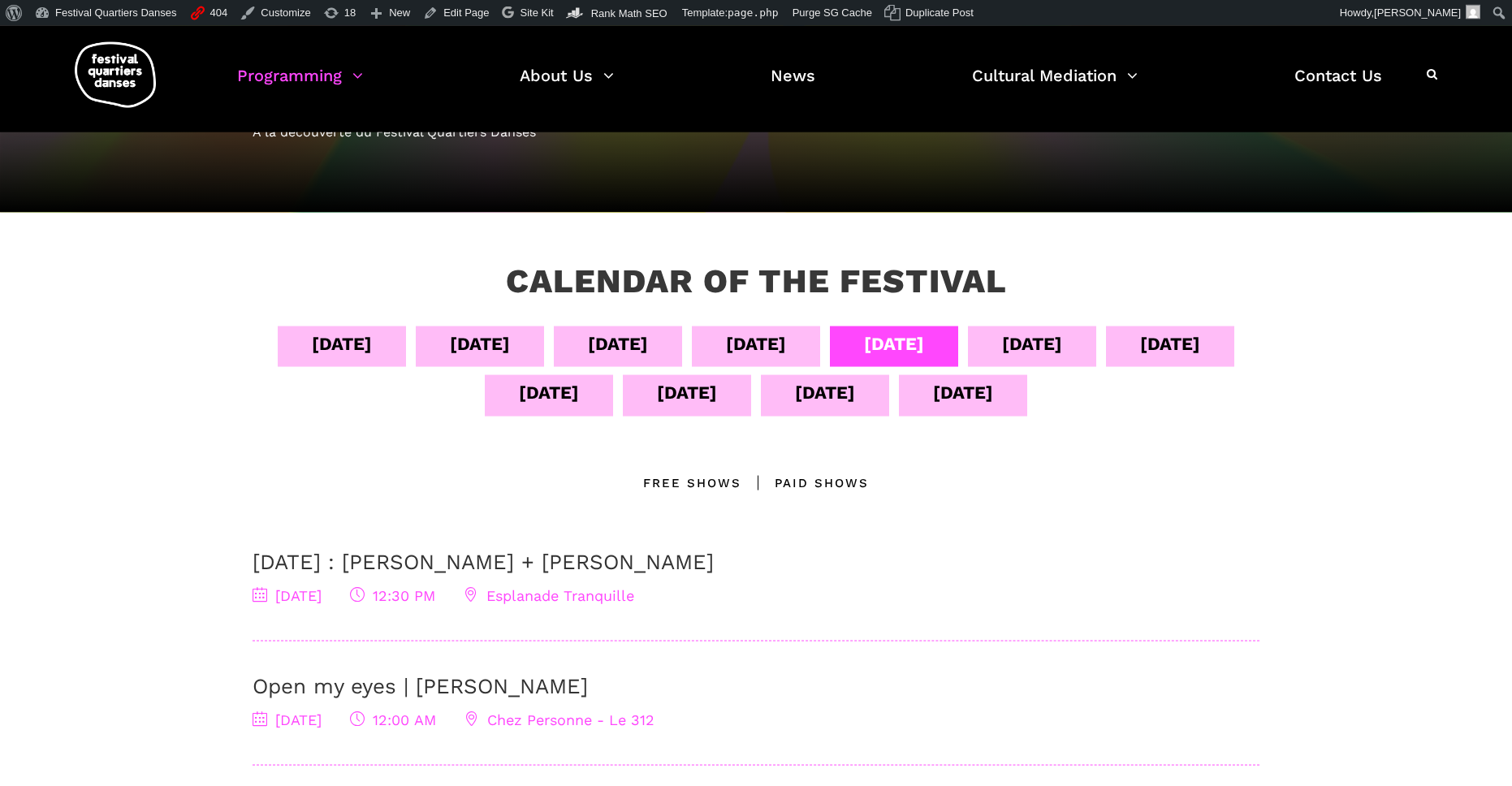
click at [1062, 350] on div "[DATE]" at bounding box center [1032, 344] width 60 height 29
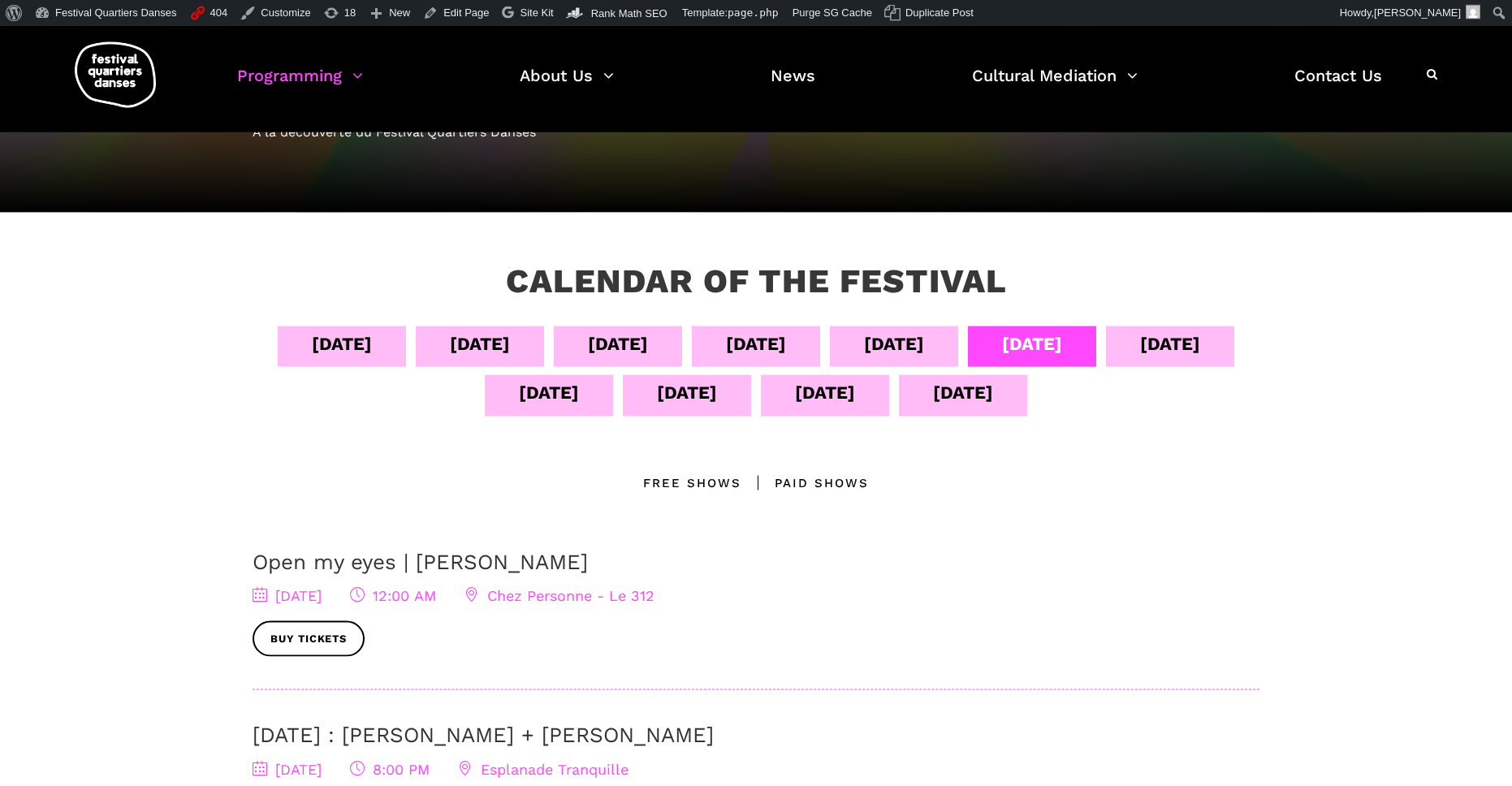
click at [855, 396] on div "[DATE]" at bounding box center [825, 392] width 60 height 29
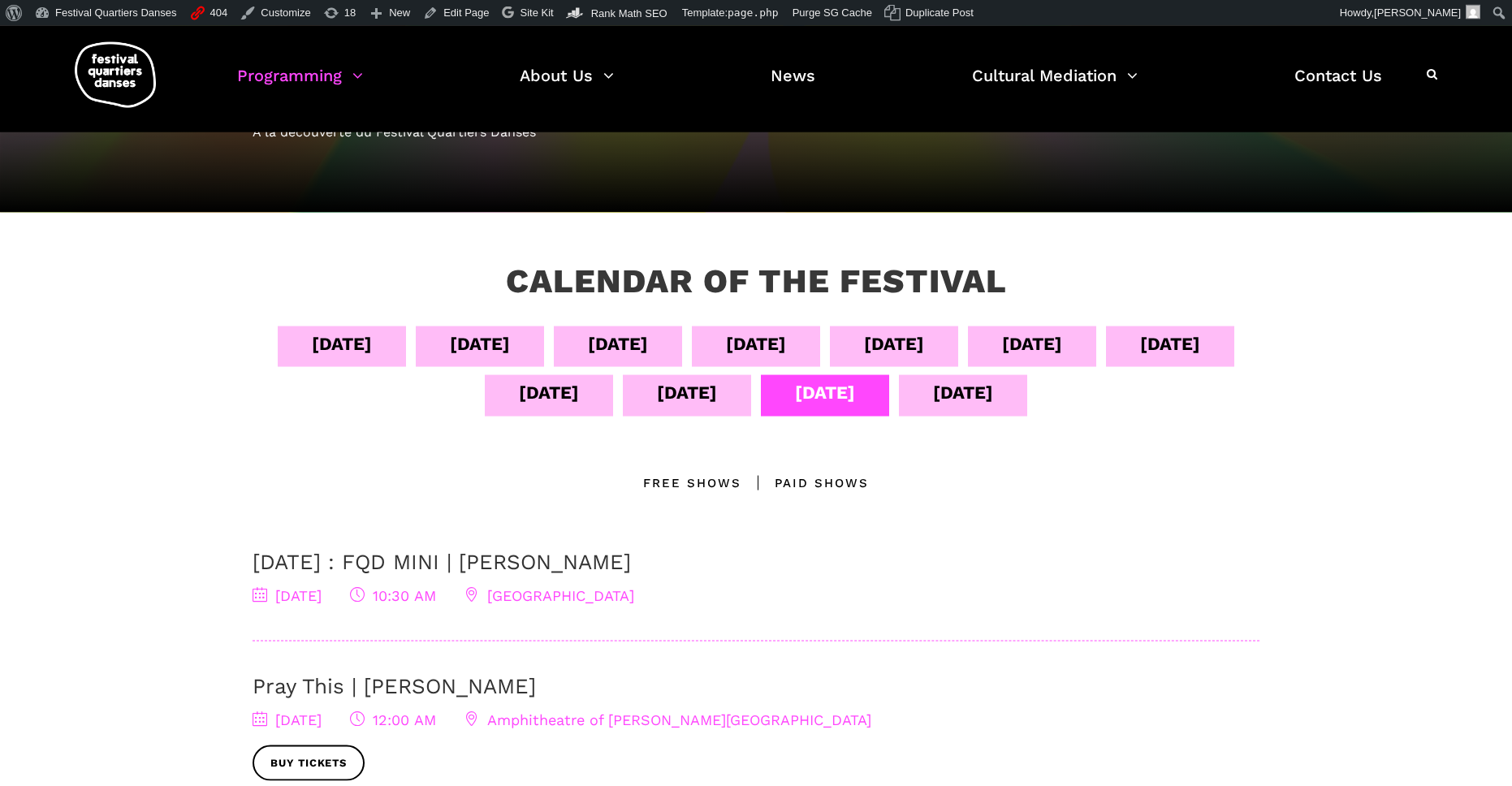
click at [1016, 408] on div "[DATE]" at bounding box center [963, 395] width 128 height 41
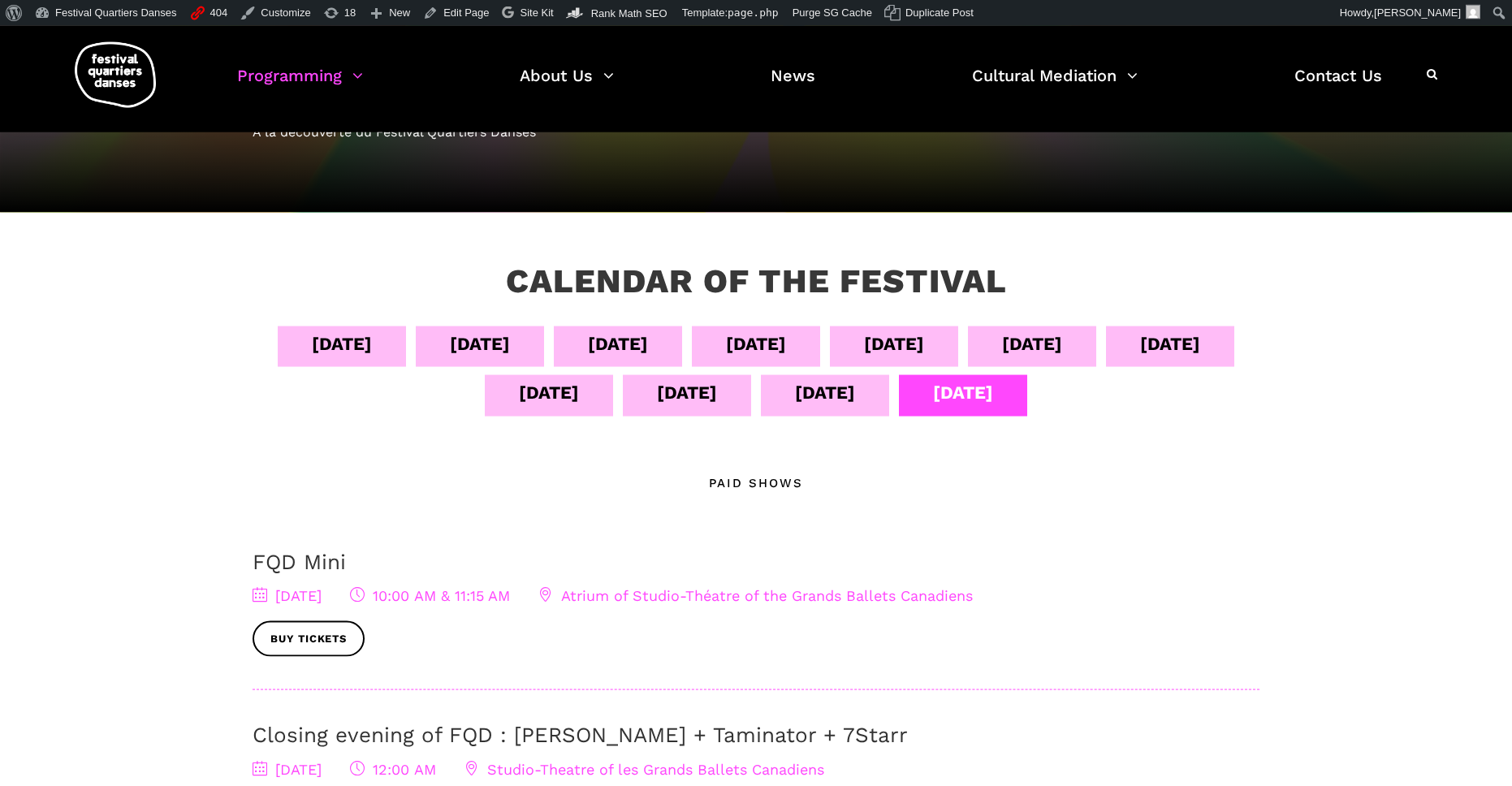
click at [691, 398] on div "[DATE]" at bounding box center [687, 395] width 128 height 41
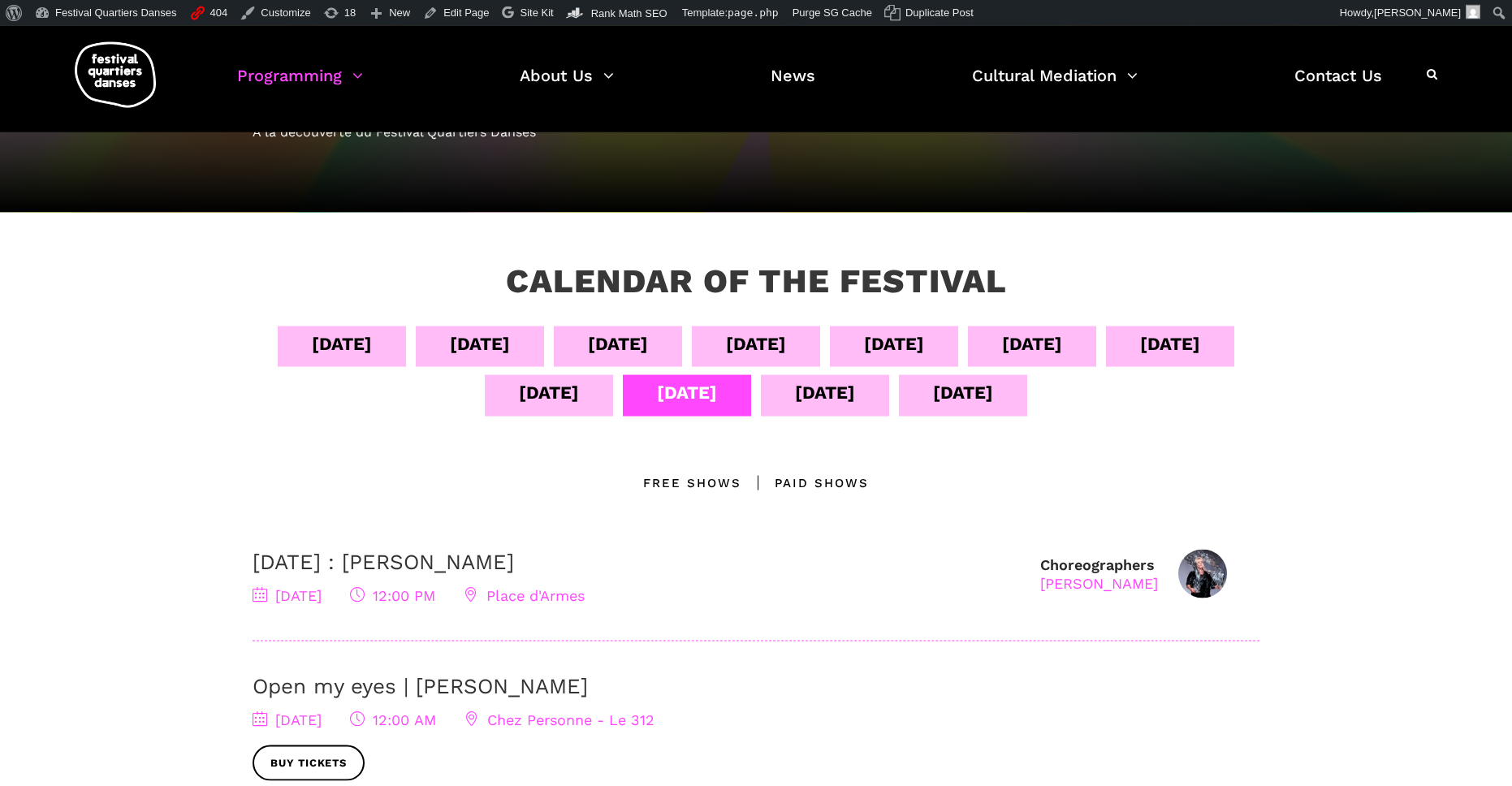
click at [579, 394] on div "[DATE]" at bounding box center [549, 392] width 60 height 29
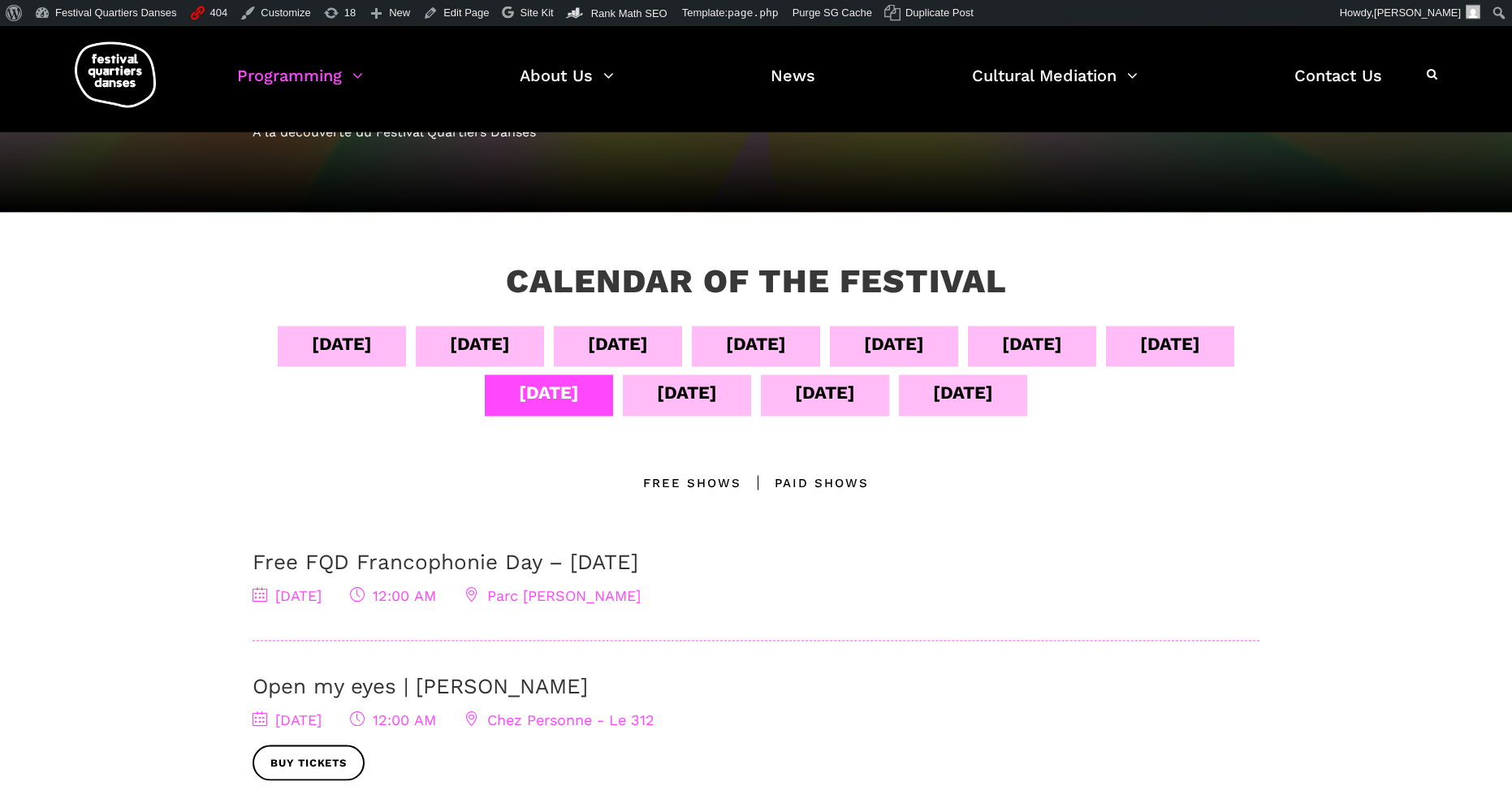
click at [1141, 358] on div "[DATE]" at bounding box center [1170, 344] width 60 height 29
